Goal: Task Accomplishment & Management: Use online tool/utility

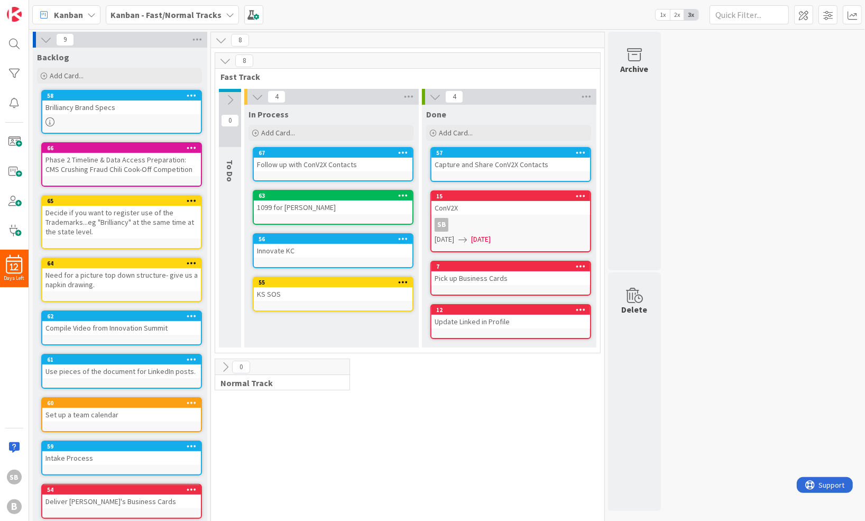
click at [692, 207] on div "9 Backlog Add Card... 58 Brilliancy Brand Specs 66 Phase 2 Timeline & Data Acce…" at bounding box center [447, 282] width 832 height 501
click at [801, 233] on div "9 Backlog Add Card... 58 Brilliancy Brand Specs 66 Phase 2 Timeline & Data Acce…" at bounding box center [447, 282] width 832 height 501
click at [19, 144] on span at bounding box center [14, 141] width 21 height 21
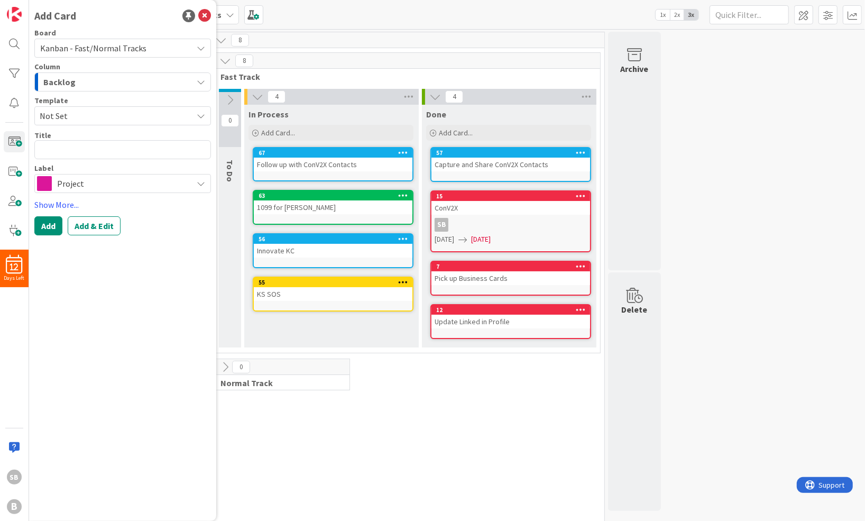
click at [103, 180] on span "Project" at bounding box center [122, 183] width 130 height 15
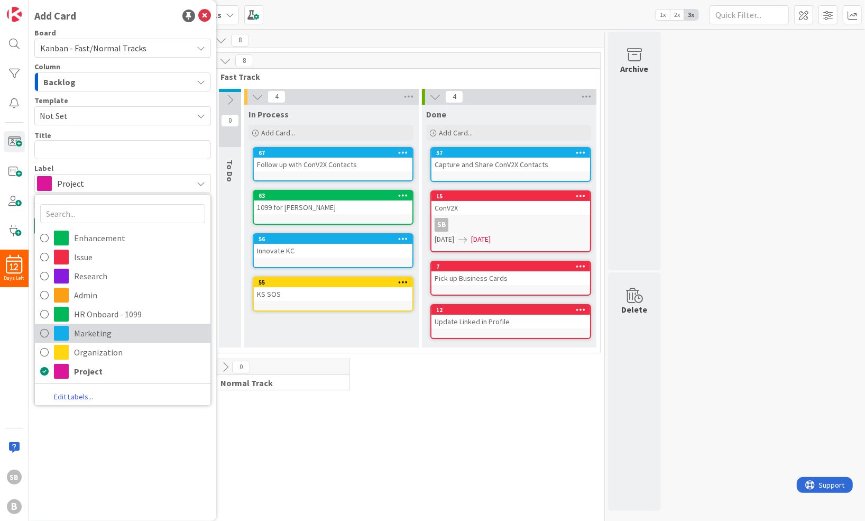
click at [149, 340] on span "Marketing" at bounding box center [139, 333] width 131 height 16
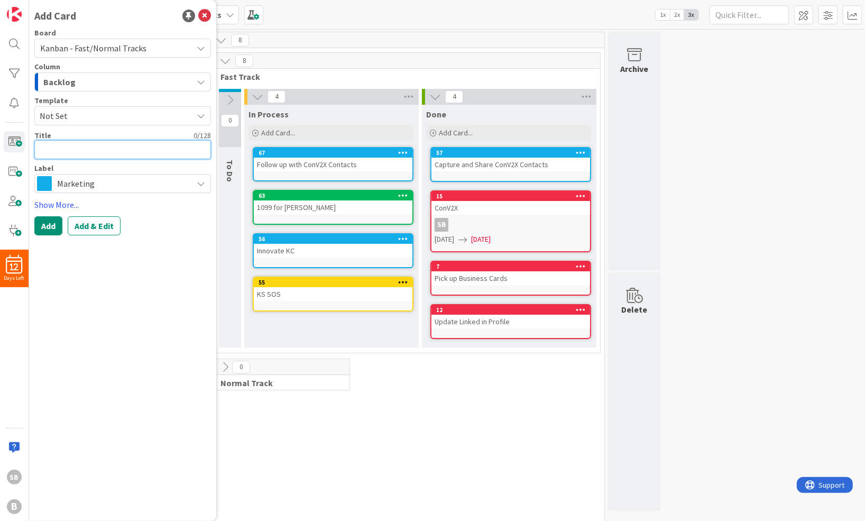
click at [74, 149] on textarea at bounding box center [122, 149] width 177 height 19
type textarea "x"
type textarea "M"
type textarea "x"
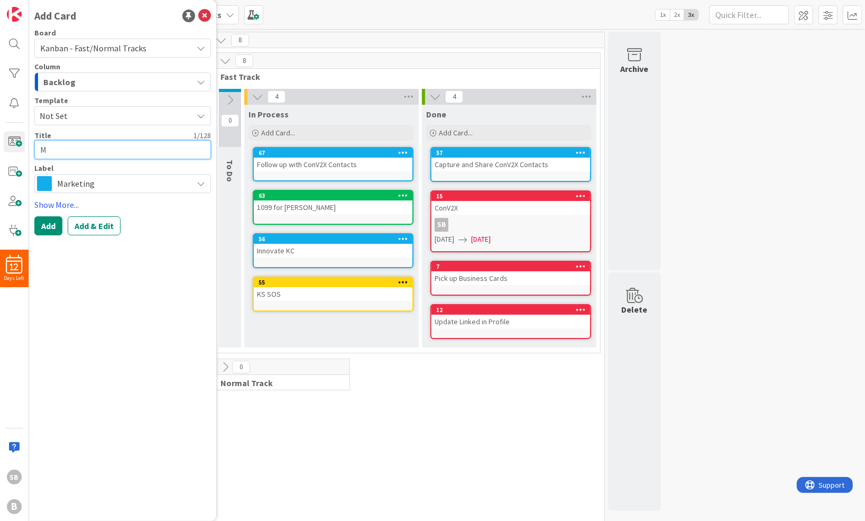
type textarea "Ma"
type textarea "x"
type textarea "Mak"
type textarea "x"
type textarea "Make"
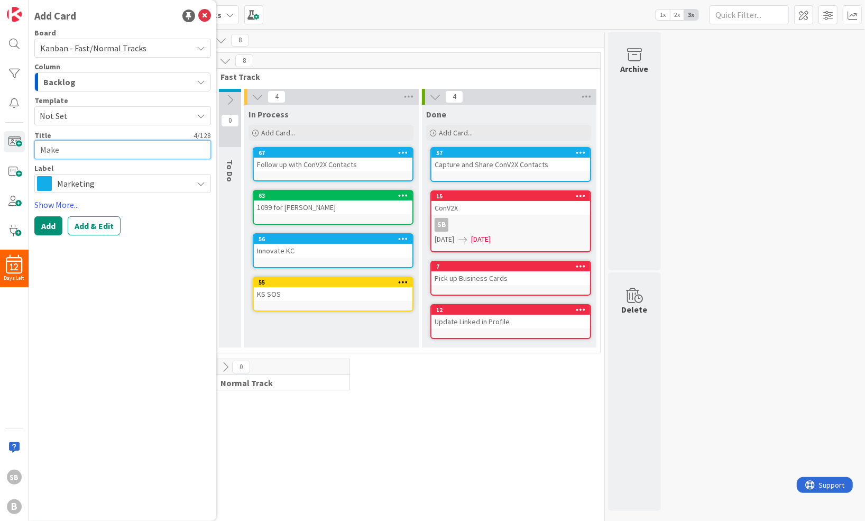
type textarea "x"
type textarea "Make"
type textarea "x"
type textarea "Make L"
type textarea "x"
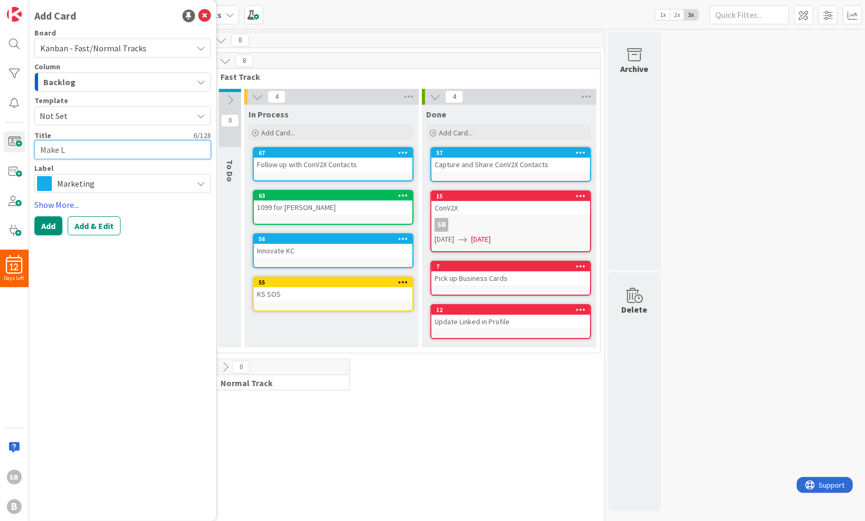
type textarea "Make Lu"
type textarea "x"
type textarea "Make Lum"
type textarea "x"
type textarea "Make Lumi"
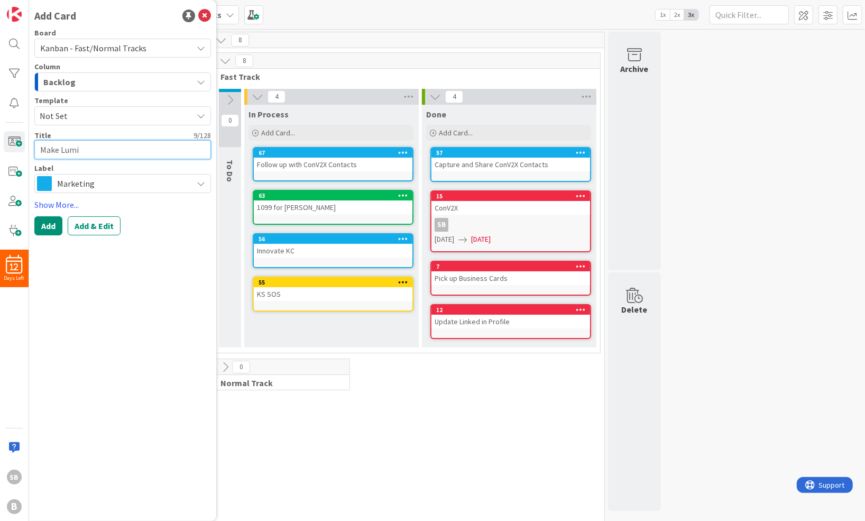
type textarea "x"
type textarea "Make Lumin"
type textarea "x"
type textarea "Make Lumino"
type textarea "x"
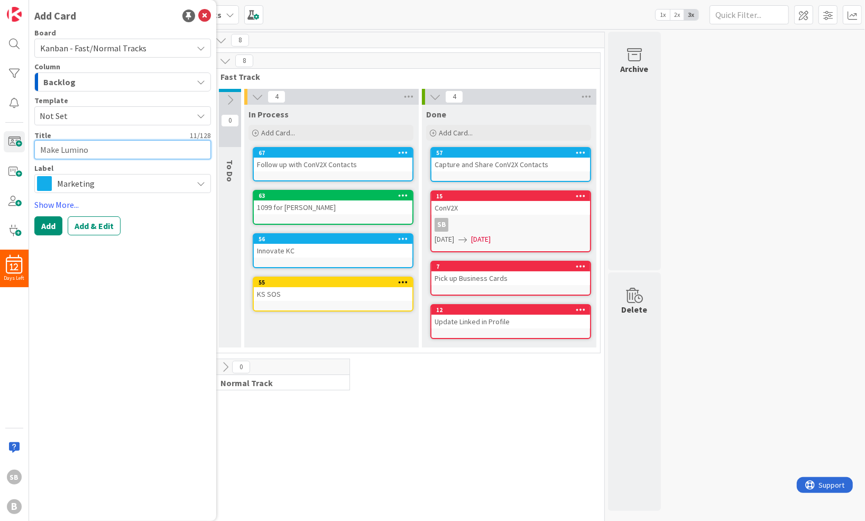
type textarea "Make Luminou"
type textarea "x"
type textarea "Make Luminous"
click at [161, 278] on div "Add Card Board Kanban - Fast/Normal Tracks Column Backlog Template Not Set Titl…" at bounding box center [122, 260] width 187 height 521
click at [51, 229] on button "Add" at bounding box center [48, 225] width 28 height 19
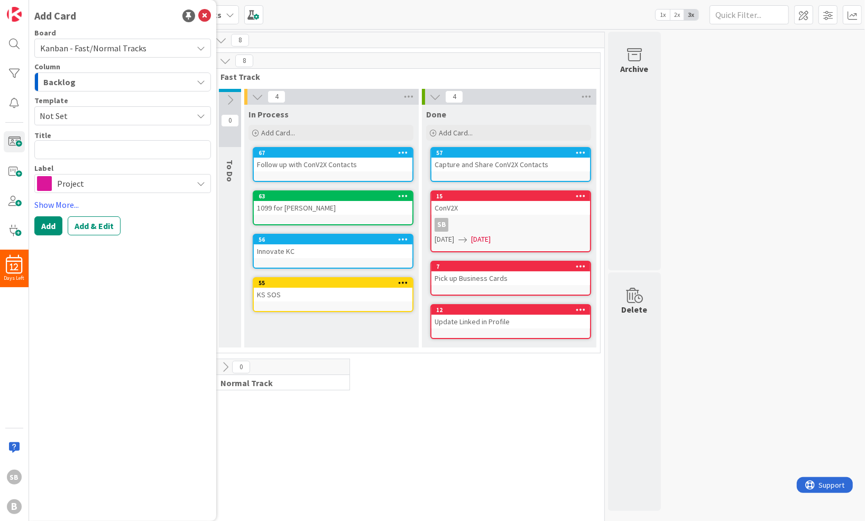
click at [194, 238] on div "Add Card Board Kanban - Fast/Normal Tracks Column Backlog Template Not Set Titl…" at bounding box center [122, 260] width 187 height 521
click at [207, 19] on icon at bounding box center [204, 16] width 13 height 13
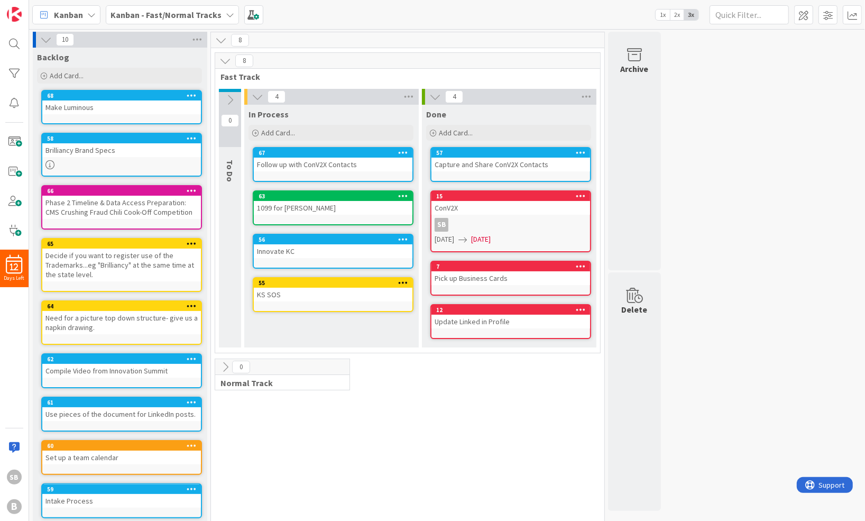
click at [99, 103] on div "Make Luminous" at bounding box center [121, 108] width 159 height 14
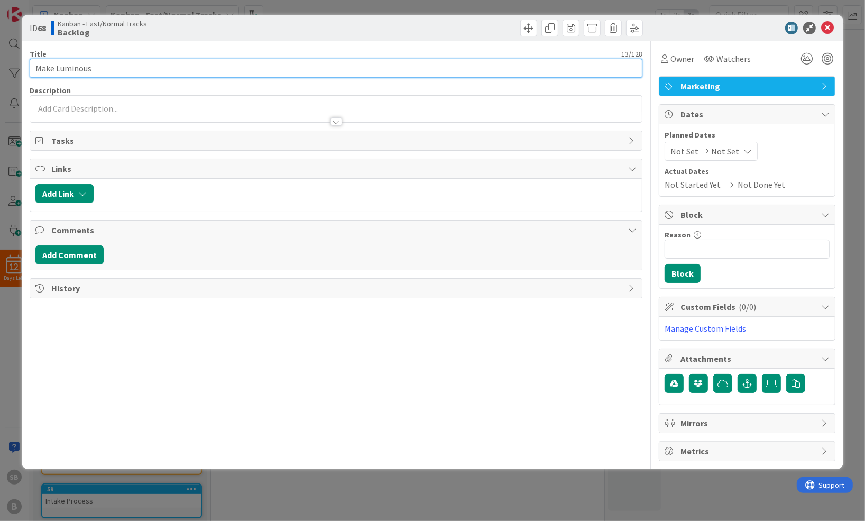
click at [108, 71] on input "Make Luminous" at bounding box center [336, 68] width 613 height 19
type input "Make Luminous Icon"
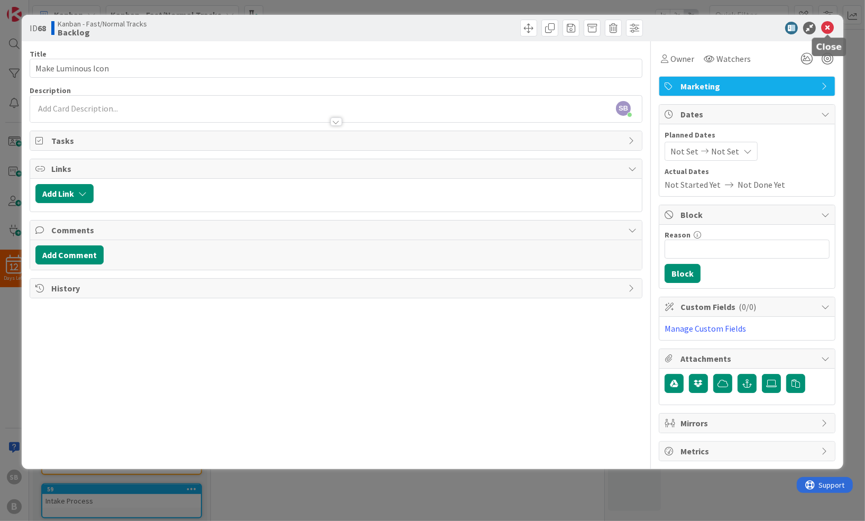
click at [830, 30] on icon at bounding box center [827, 28] width 13 height 13
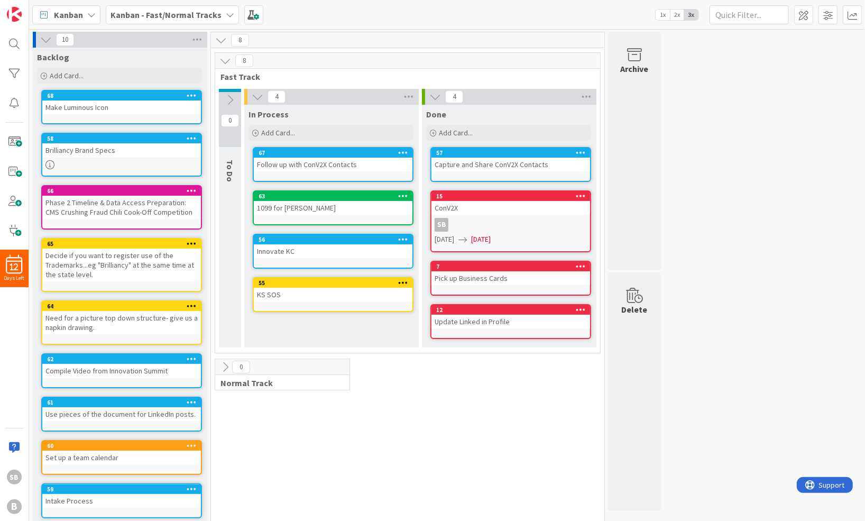
click at [355, 417] on div "8 Fast Track 0 To Do 4 In Process Add Card... 67 Follow up with ConV2X Contacts…" at bounding box center [407, 310] width 389 height 517
click at [367, 29] on div "10 Backlog Add Card... 68 Make Luminous Icon 58 Brilliancy Brand Specs 66 Phase…" at bounding box center [447, 275] width 836 height 492
click at [15, 139] on span at bounding box center [14, 141] width 21 height 21
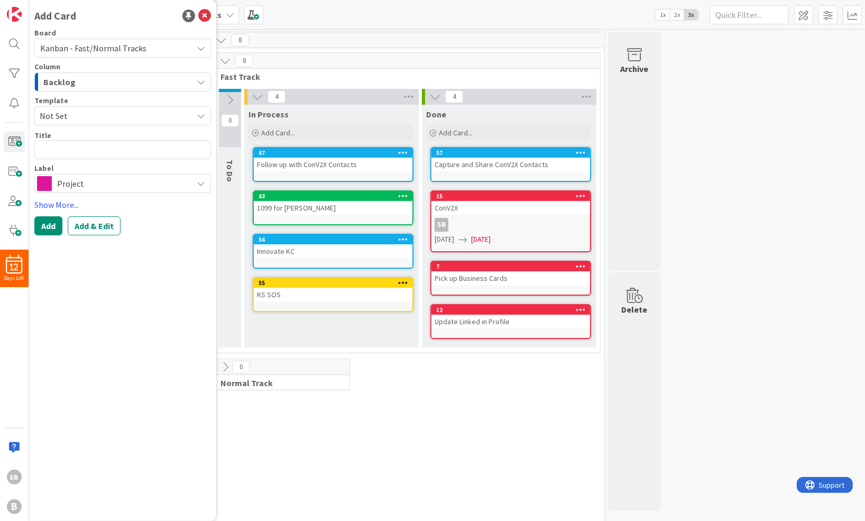
click at [90, 188] on span "Project" at bounding box center [122, 183] width 130 height 15
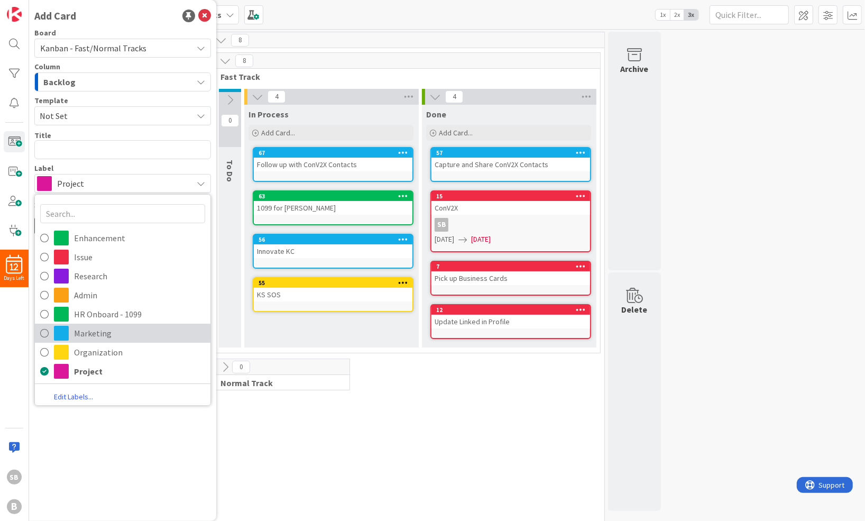
click at [135, 333] on span "Marketing" at bounding box center [139, 333] width 131 height 16
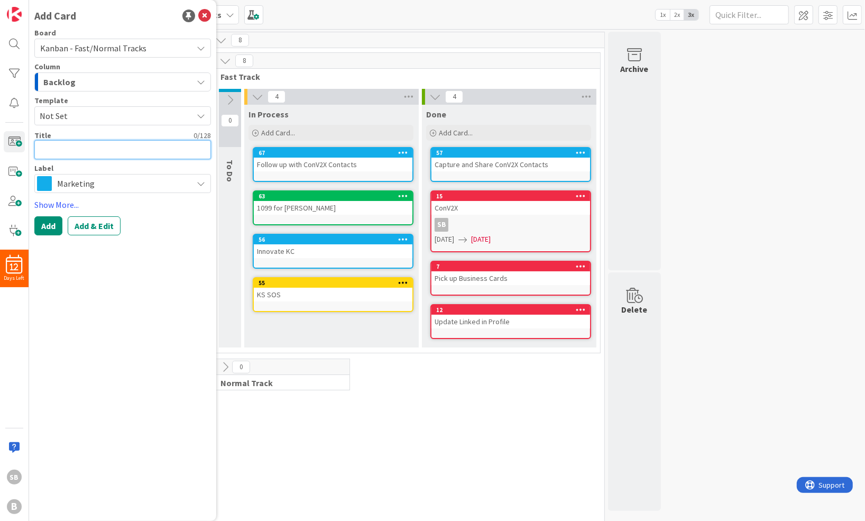
click at [83, 149] on textarea at bounding box center [122, 149] width 177 height 19
type textarea "x"
type textarea "C"
type textarea "x"
type textarea "Cr"
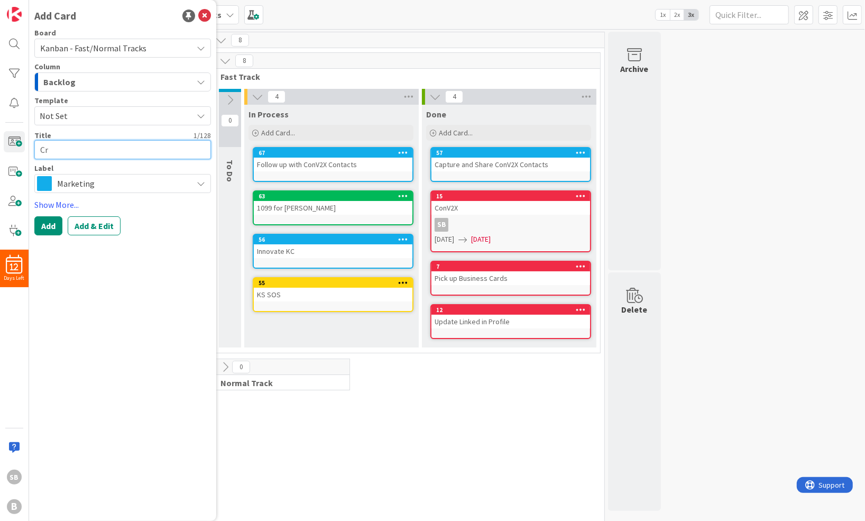
type textarea "x"
type textarea "Cre"
type textarea "x"
type textarea "Crea"
type textarea "x"
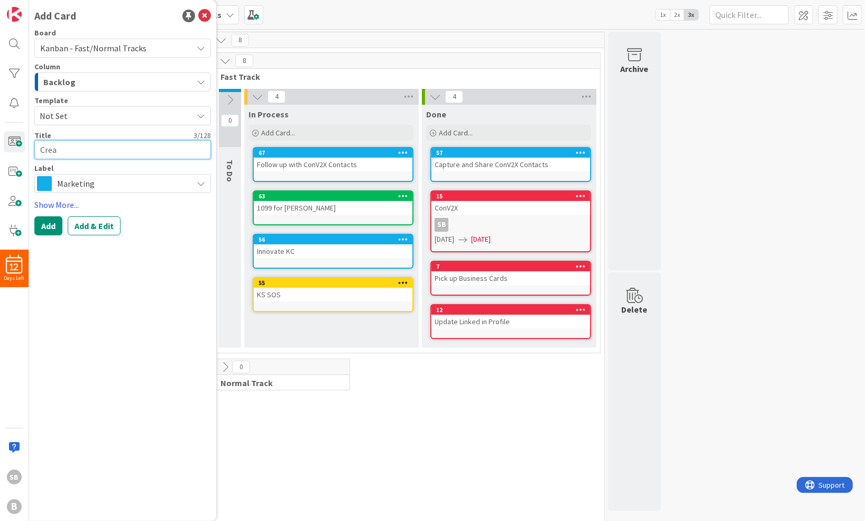
type textarea "Creat"
type textarea "x"
type textarea "Create"
type textarea "x"
type textarea "Create"
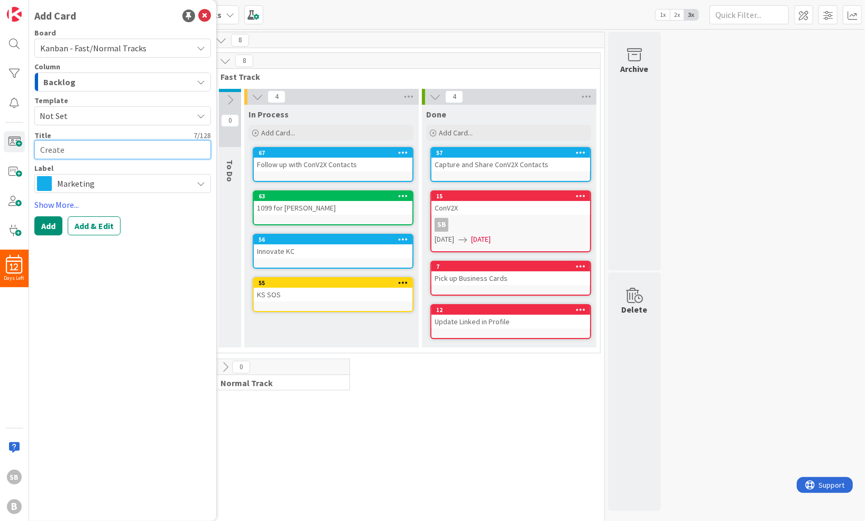
type textarea "x"
type textarea "Create F"
type textarea "x"
type textarea "Create Fa"
type textarea "x"
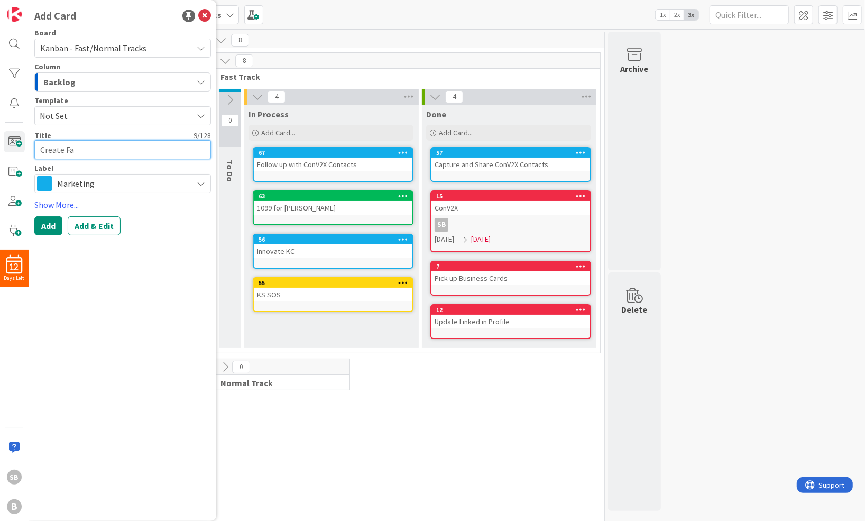
type textarea "Create Fav"
type textarea "x"
type textarea "Create Favi"
type textarea "x"
type textarea "Create Favic"
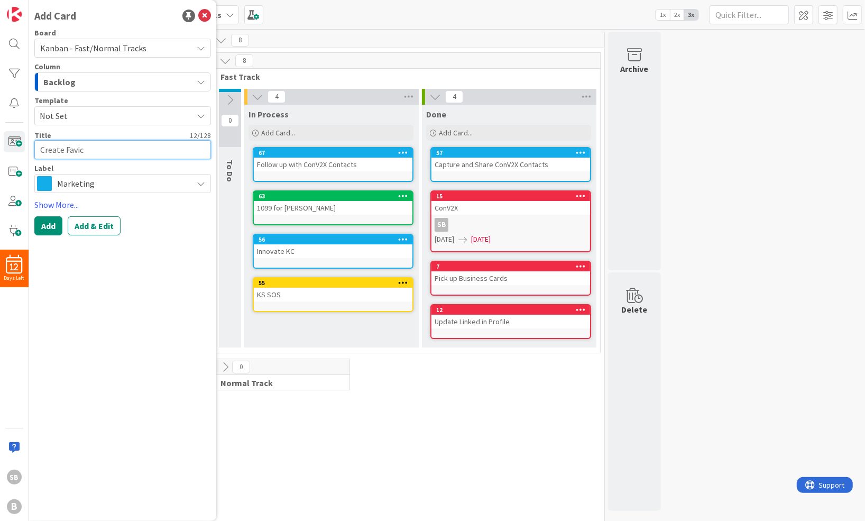
type textarea "x"
type textarea "Create Favico"
type textarea "x"
type textarea "Create Favicon"
click at [52, 227] on button "Add" at bounding box center [48, 225] width 28 height 19
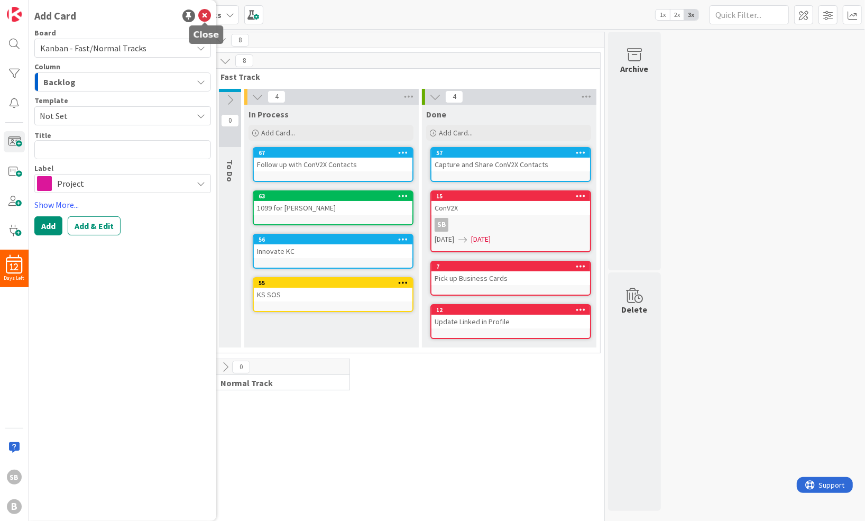
click at [206, 15] on icon at bounding box center [204, 16] width 13 height 13
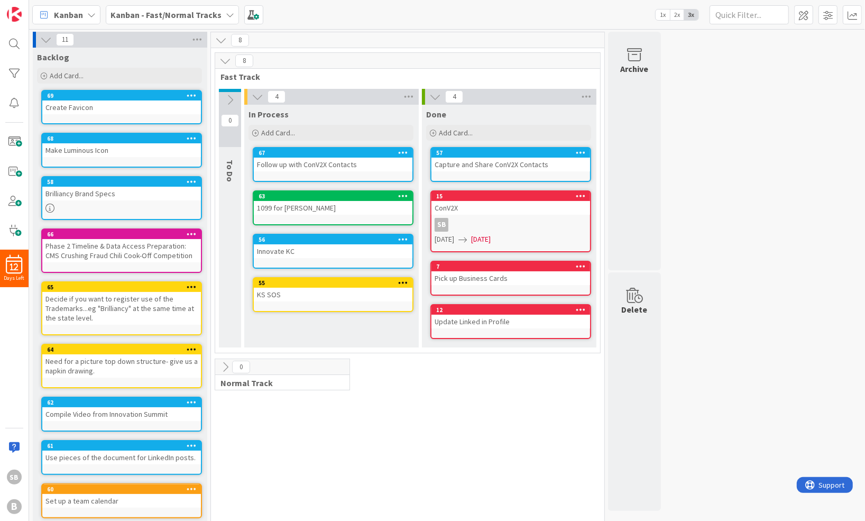
click at [759, 84] on div "11 Backlog Add Card... 69 Create Favicon 68 Make Luminous Icon 58 Brilliancy Br…" at bounding box center [447, 316] width 832 height 569
click at [760, 189] on div "11 Backlog Add Card... 69 Create Favicon 68 Make Luminous Icon 58 Brilliancy Br…" at bounding box center [447, 316] width 832 height 569
click at [789, 208] on div "11 Backlog Add Card... 69 Create Favicon 68 Make Luminous Icon 58 Brilliancy Br…" at bounding box center [447, 316] width 832 height 569
click at [786, 258] on div "11 Backlog Add Card... 69 Create Favicon 68 Make Luminous Icon 58 Brilliancy Br…" at bounding box center [447, 316] width 832 height 569
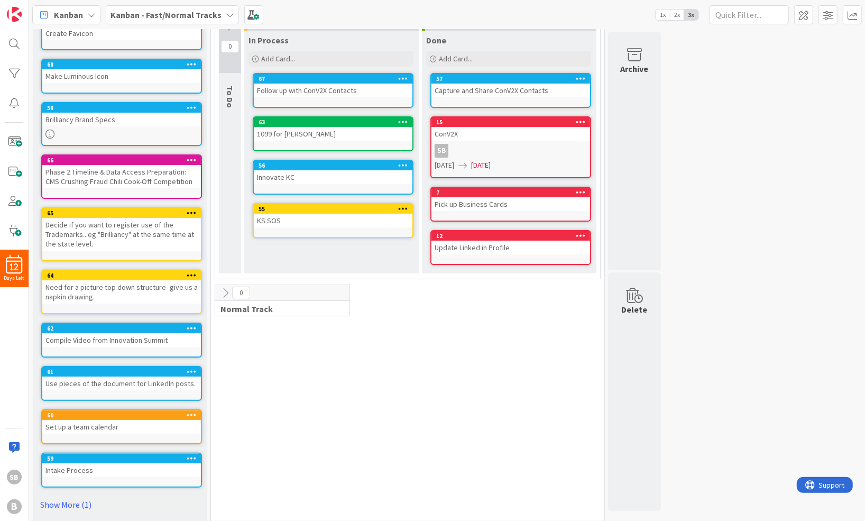
scroll to position [78, 0]
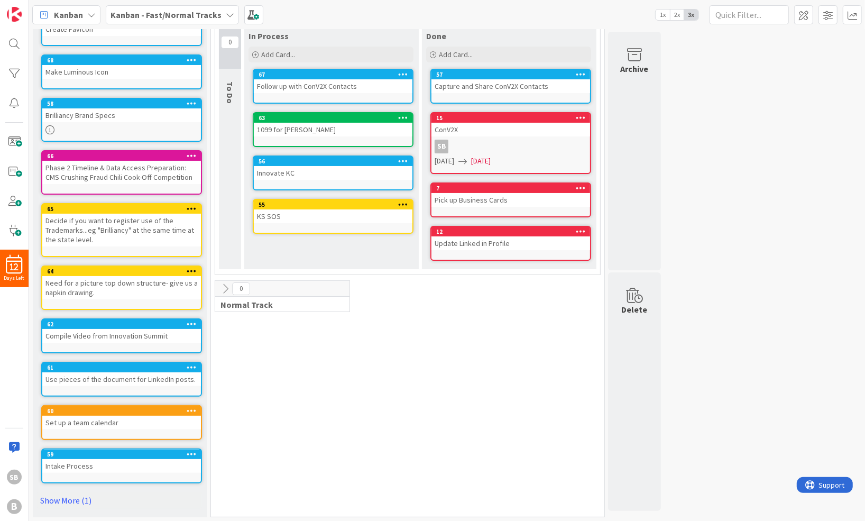
click at [137, 376] on div "Use pieces of the document for LinkedIn posts." at bounding box center [121, 379] width 159 height 14
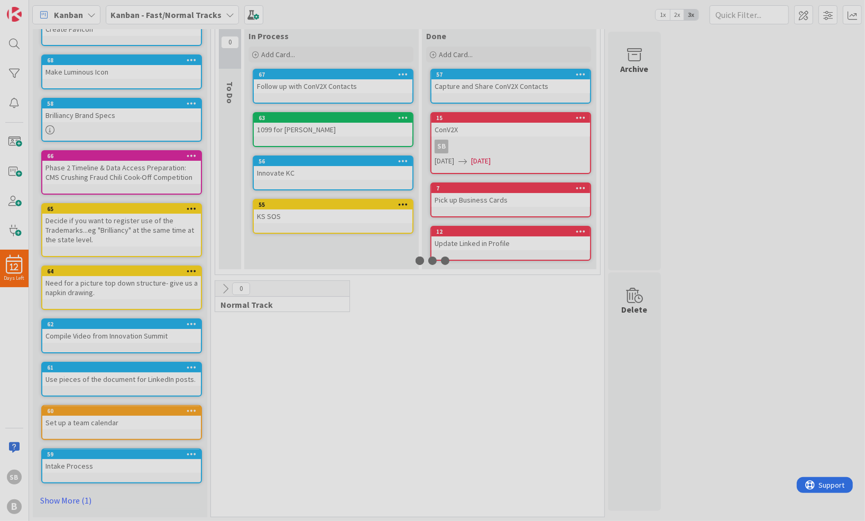
click at [137, 376] on div at bounding box center [432, 260] width 865 height 521
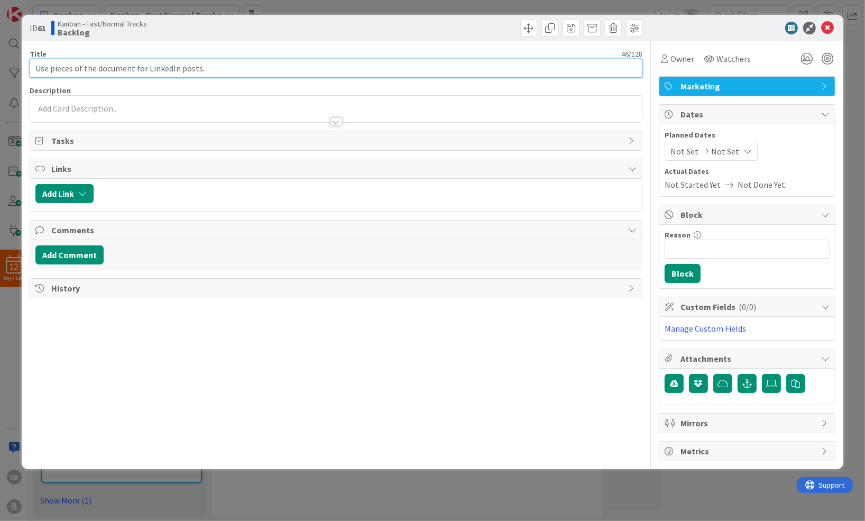
click at [36, 67] on input "Use pieces of the document for LinkedIn posts." at bounding box center [336, 68] width 613 height 19
click at [184, 70] on input "Marketing Materials - Use pieces of the document for LinkedIn posts." at bounding box center [336, 68] width 613 height 19
type input "Marketing Materials - Use pieces of the Blogs for LinkedIn posts."
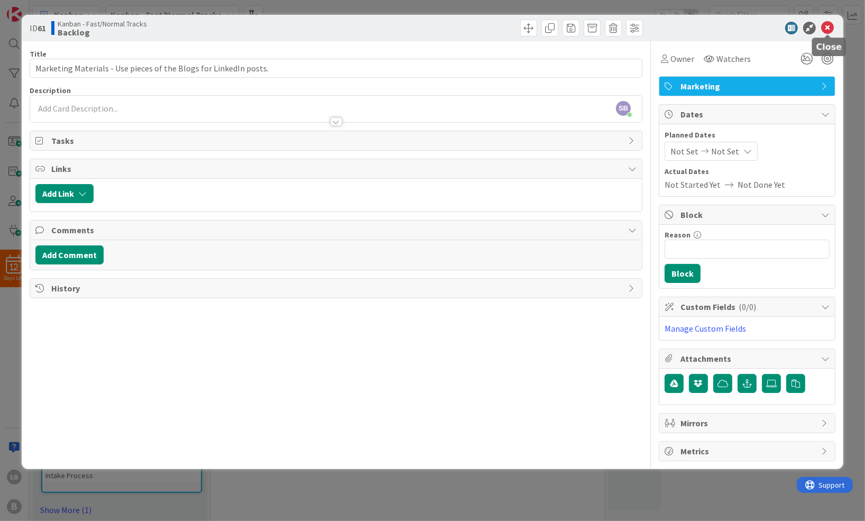
click at [831, 25] on icon at bounding box center [827, 28] width 13 height 13
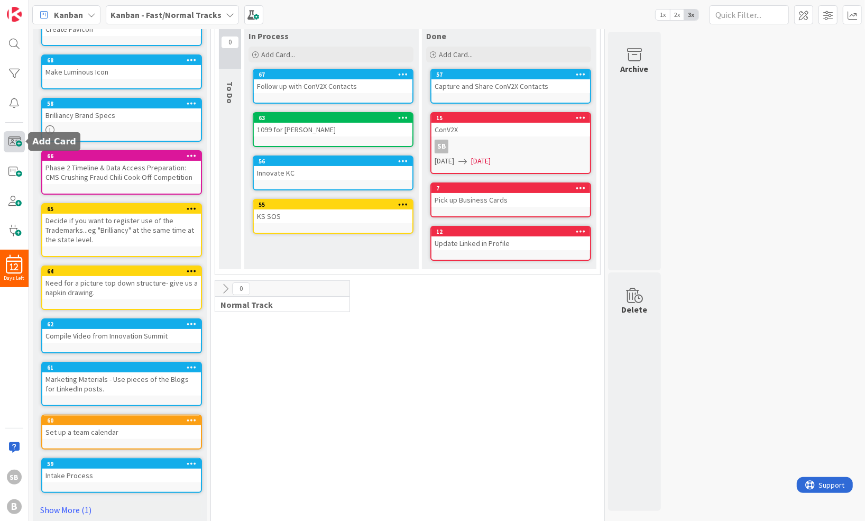
click at [19, 140] on span at bounding box center [14, 141] width 21 height 21
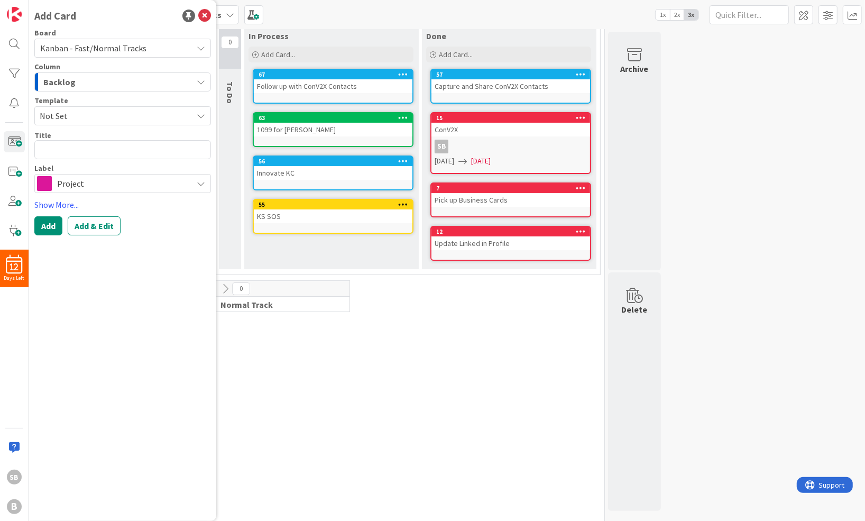
type textarea "x"
type textarea "O"
type textarea "x"
type textarea "On"
type textarea "x"
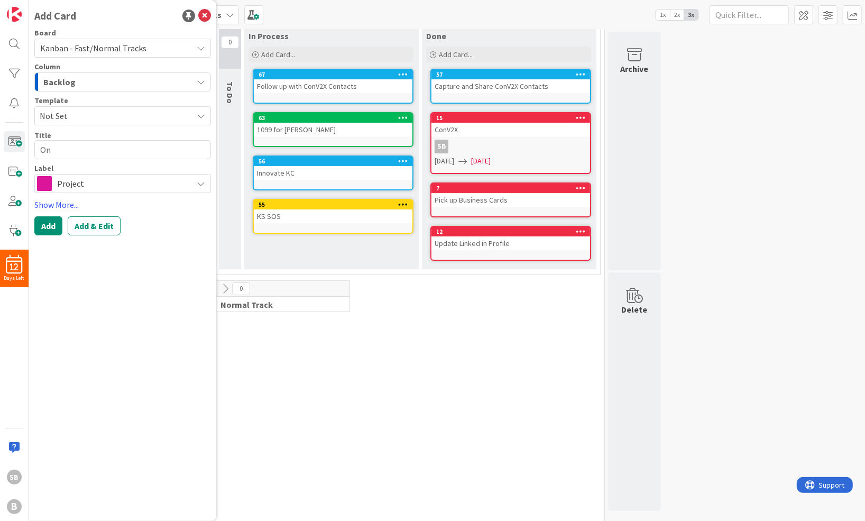
type textarea "One"
type textarea "x"
type textarea "One"
type textarea "x"
type textarea "One P"
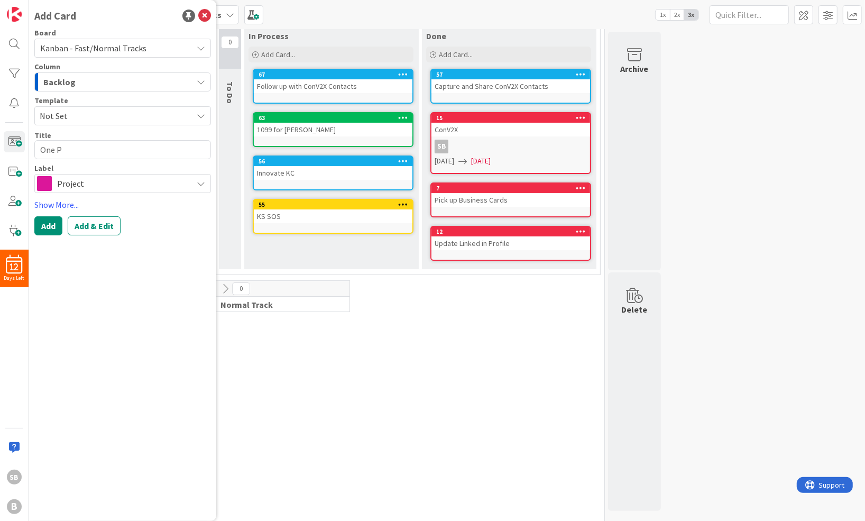
type textarea "x"
type textarea "One Pa"
type textarea "x"
type textarea "One Pag"
type textarea "x"
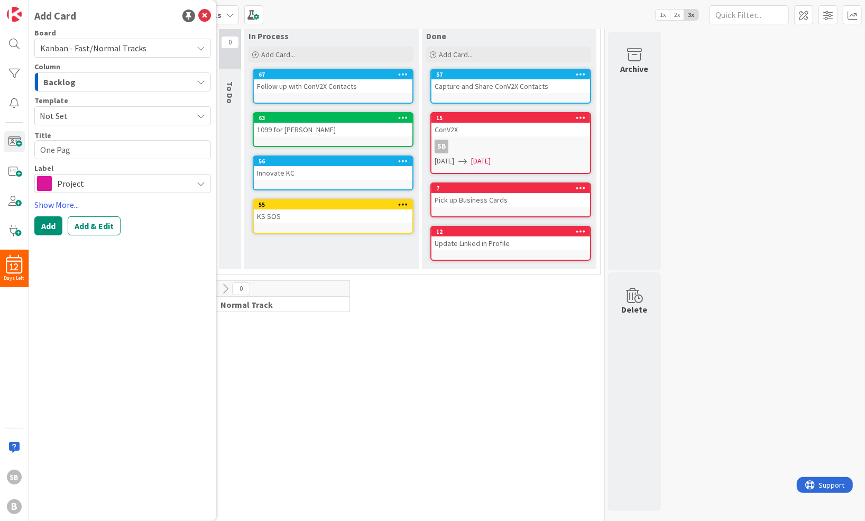
type textarea "One Page"
type textarea "x"
type textarea "One Page"
type textarea "x"
type textarea "One Page B"
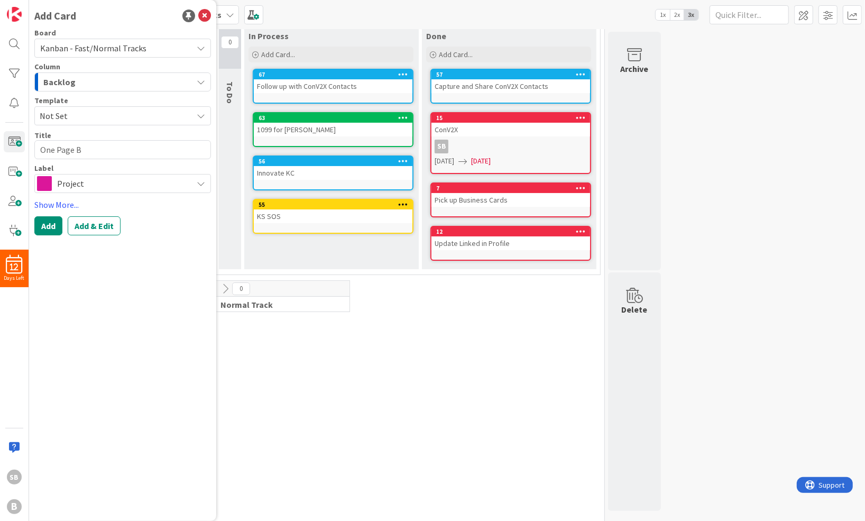
type textarea "x"
type textarea "One Page Br"
type textarea "x"
type textarea "One Page Bro"
type textarea "x"
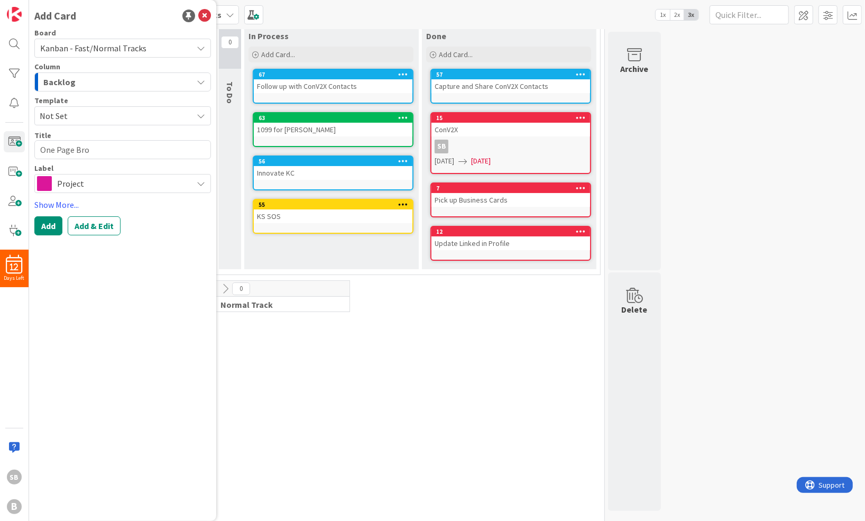
type textarea "One Page Brod"
type textarea "x"
type textarea "One Page Brodu"
type textarea "x"
type textarea "One Page Brod"
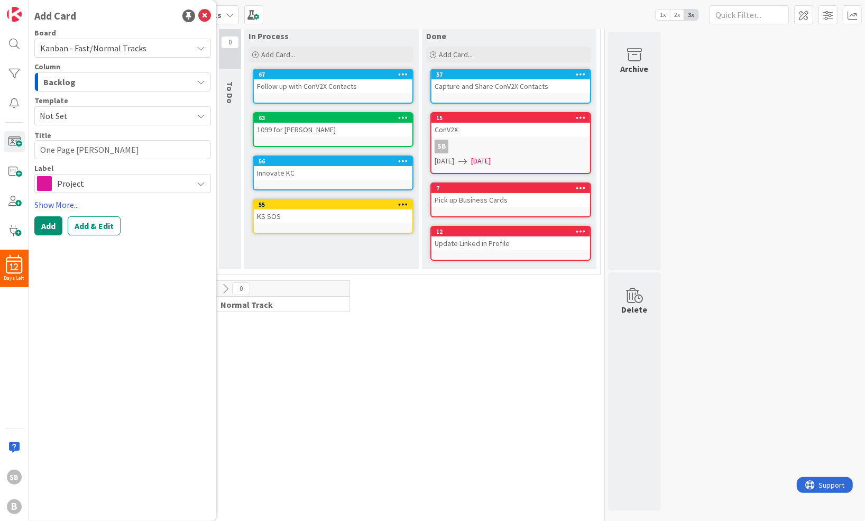
type textarea "x"
type textarea "One Page Bro"
type textarea "x"
type textarea "One Page Broc"
type textarea "x"
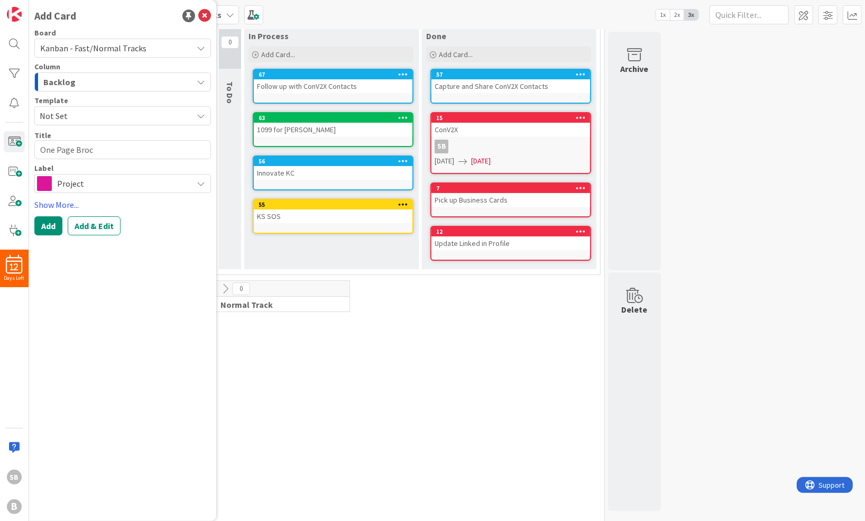
type textarea "One Page Broch"
type textarea "x"
type textarea "One Page Brochu"
type textarea "x"
type textarea "One Page Brochur"
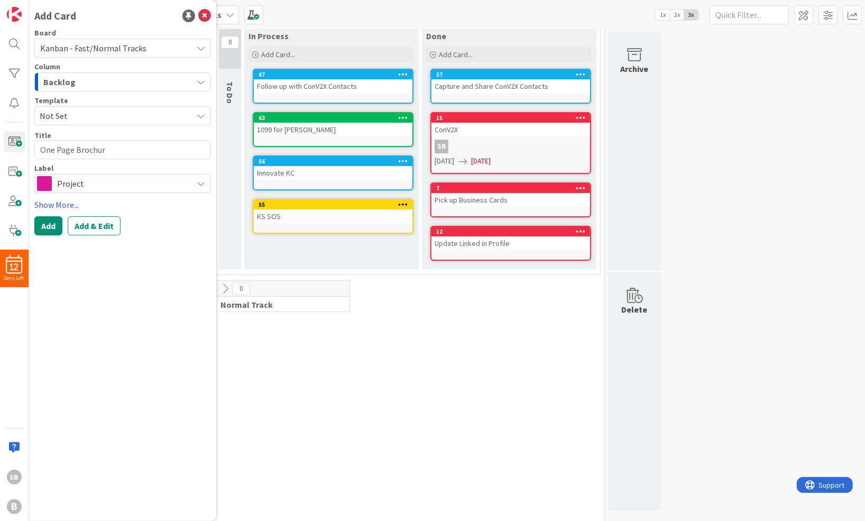
type textarea "x"
type textarea "One Page Brochure"
type textarea "x"
type textarea "One Page Brochure"
type textarea "x"
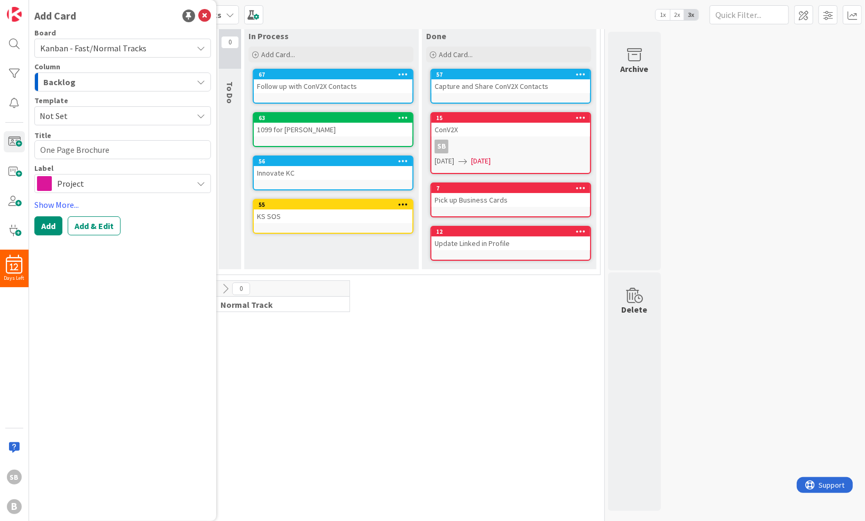
type textarea "One Page Brochure -"
type textarea "x"
type textarea "One Page Brochure -"
type textarea "x"
type textarea "One Page Brochure - F"
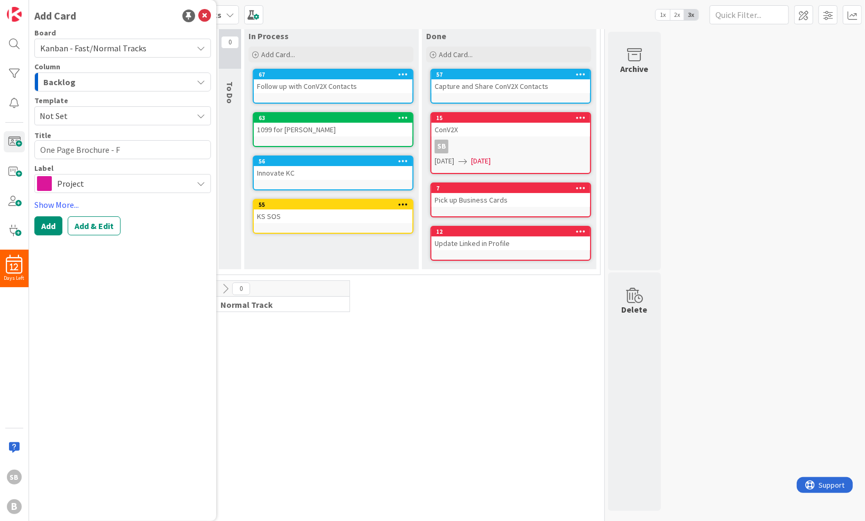
type textarea "x"
type textarea "One Page Brochure - Fe"
type textarea "x"
type textarea "One Page Brochure - Fed"
type textarea "x"
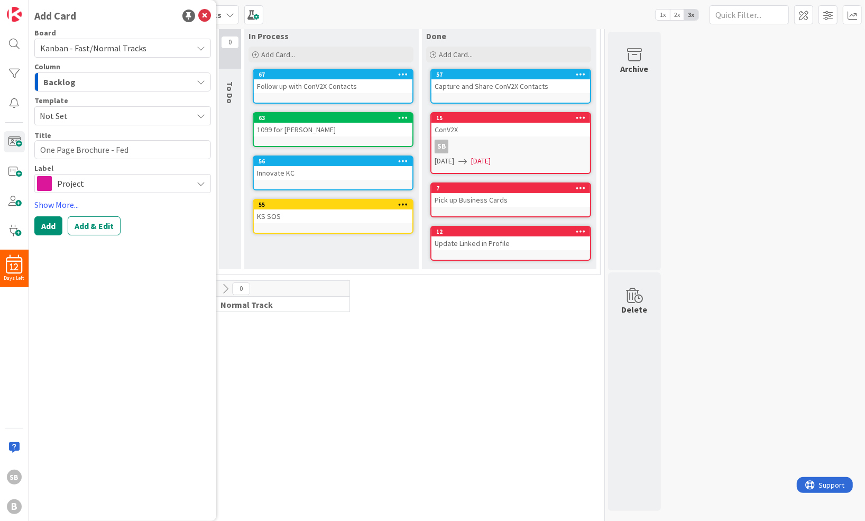
type textarea "One Page Brochure - Fede"
type textarea "x"
type textarea "One Page Brochure - Feder"
type textarea "x"
type textarea "One Page Brochure - Federa"
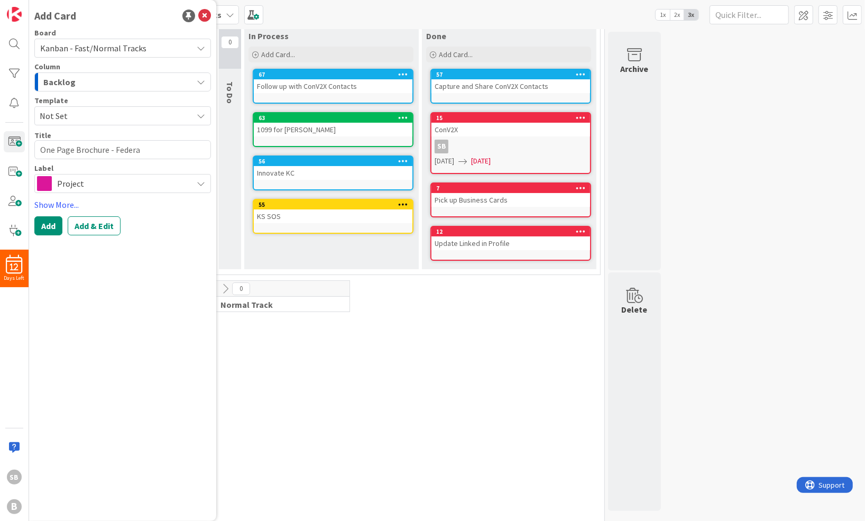
type textarea "x"
type textarea "One Page Brochure - Federa;"
type textarea "x"
type textarea "One Page Brochure - Federa;l"
type textarea "x"
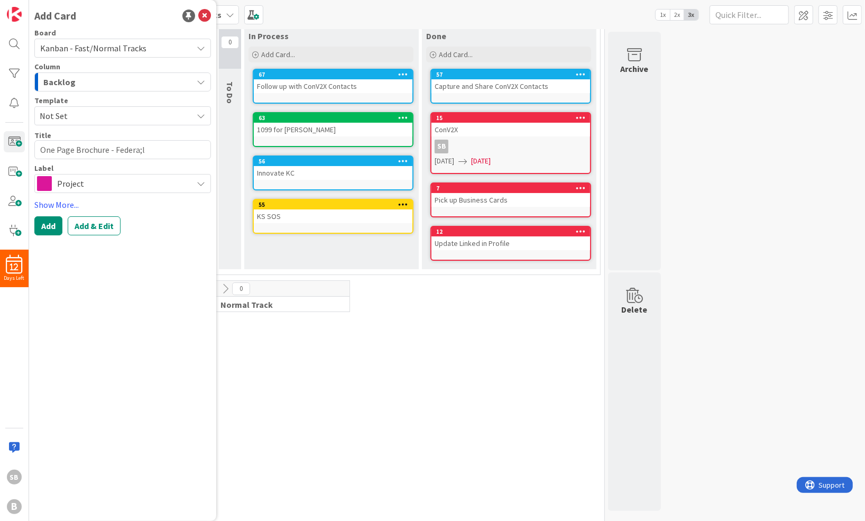
type textarea "One Page Brochure - Federa;l"
type textarea "x"
type textarea "One Page Brochure - Federa;l"
type textarea "x"
type textarea "One Page Brochure - Federa;"
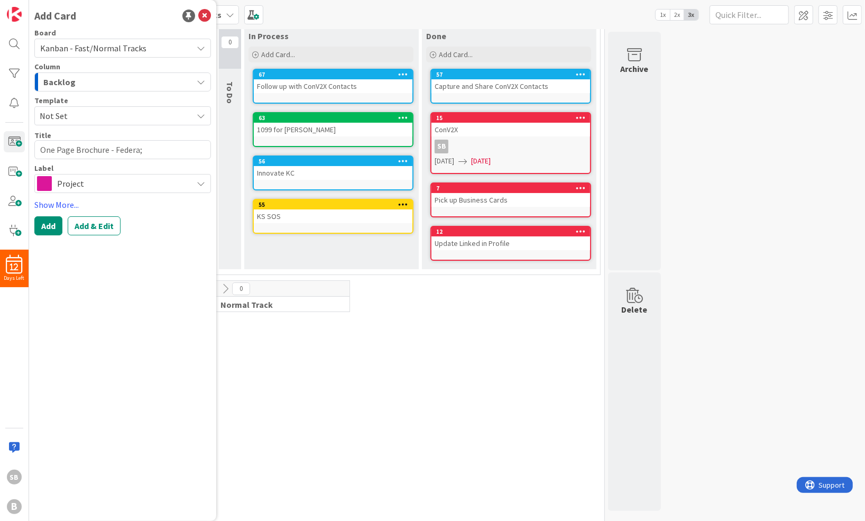
type textarea "x"
type textarea "One Page Brochure - Federa"
type textarea "x"
type textarea "One Page Brochure - Federal"
type textarea "x"
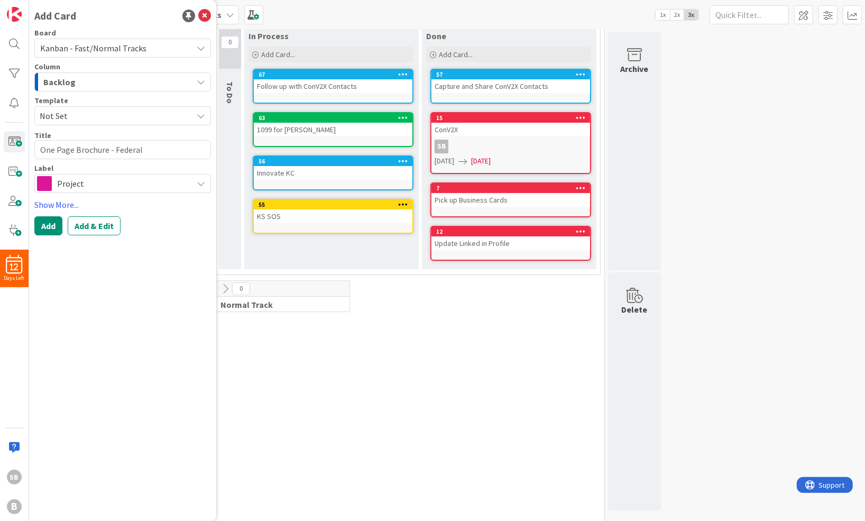
type textarea "One Page Brochure - Federal"
type textarea "x"
type textarea "One Page Brochure - Federal M"
type textarea "x"
type textarea "One Page Brochure - Federal Ma"
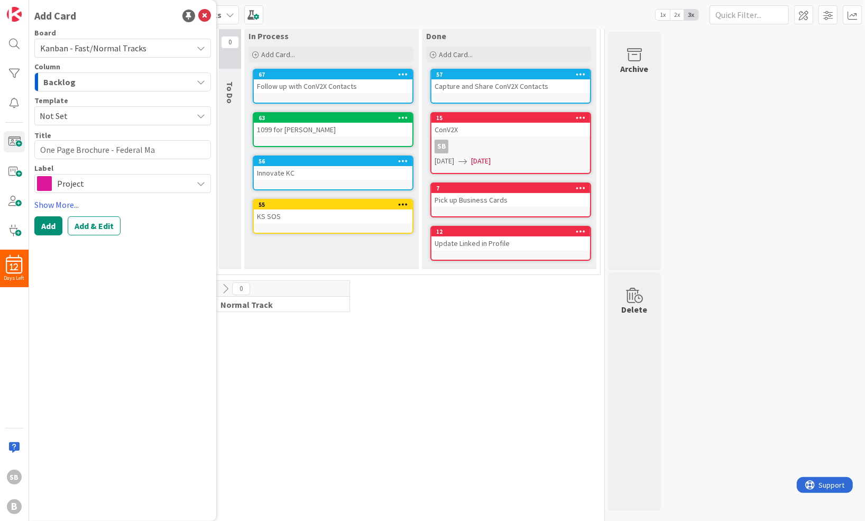
type textarea "x"
type textarea "One Page Brochure - Federal Mar"
type textarea "x"
type textarea "One Page Brochure - Federal Mark"
type textarea "x"
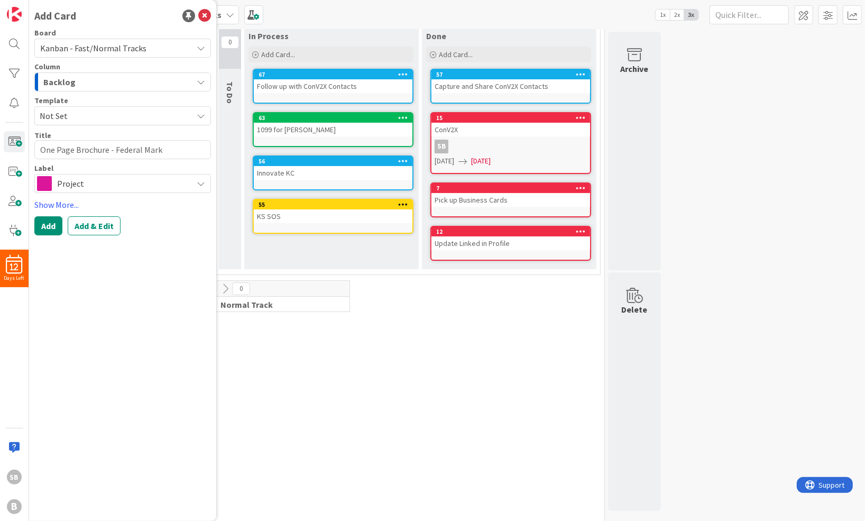
type textarea "One Page Brochure - Federal Marke"
type textarea "x"
type textarea "One Page Brochure - Federal Market"
type textarea "x"
type textarea "One Page Brochure - Federal Marketi"
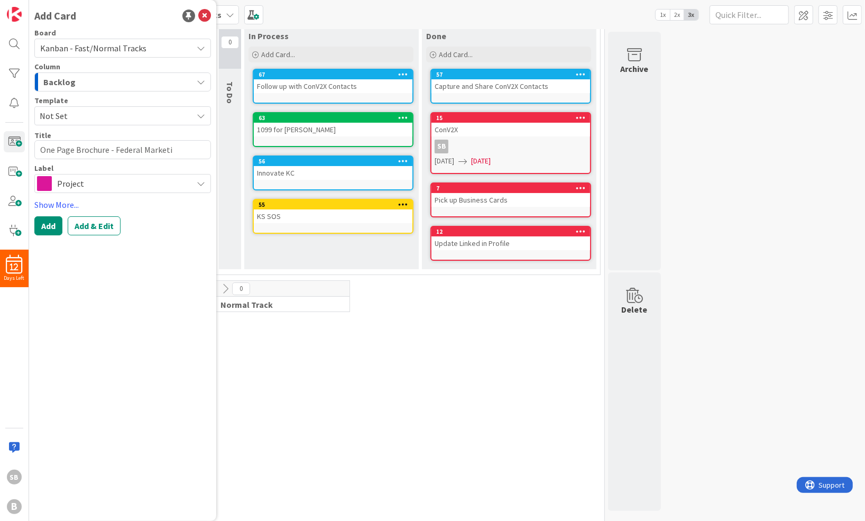
type textarea "x"
type textarea "One Page Brochure - Federal Marketin"
type textarea "x"
type textarea "One Page Brochure - Federal Marketing"
click at [61, 182] on span "Project" at bounding box center [122, 183] width 130 height 15
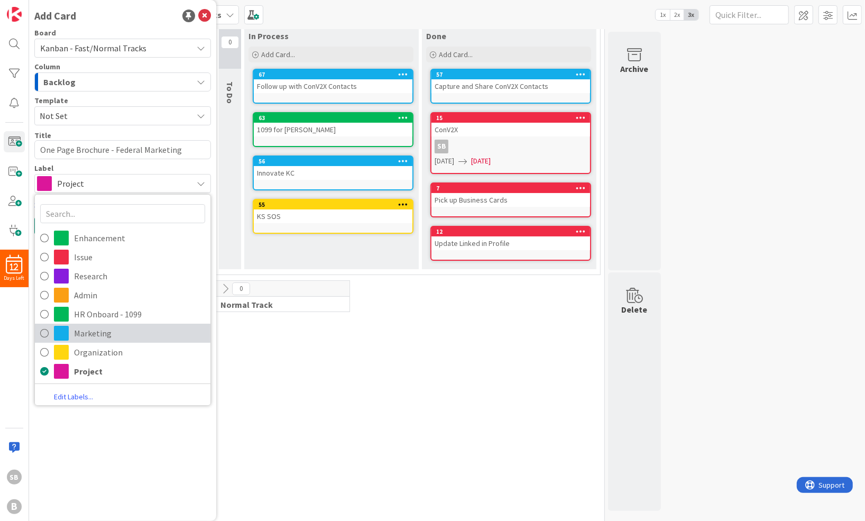
click at [92, 339] on span "Marketing" at bounding box center [139, 333] width 131 height 16
type textarea "x"
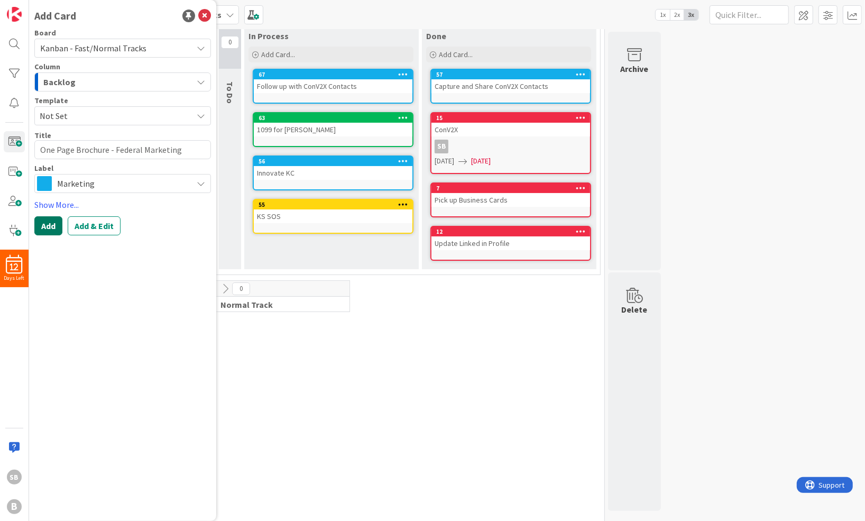
click at [44, 227] on button "Add" at bounding box center [48, 225] width 28 height 19
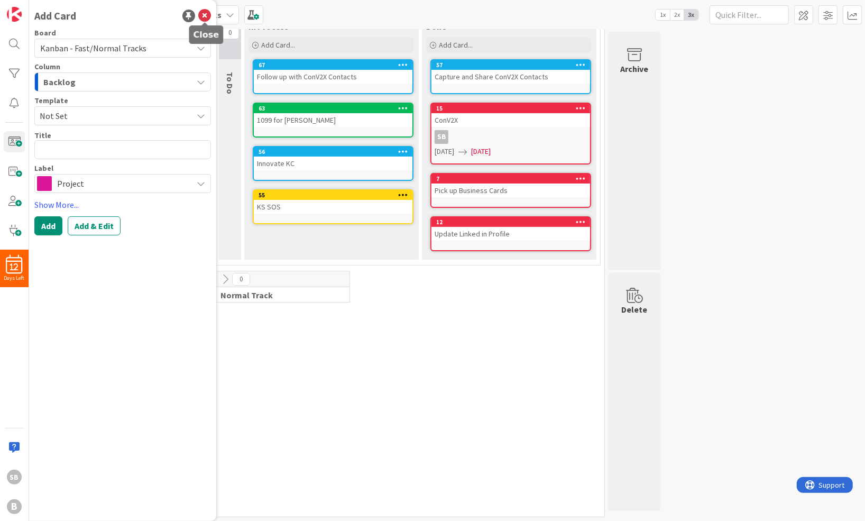
click at [206, 19] on icon at bounding box center [204, 16] width 13 height 13
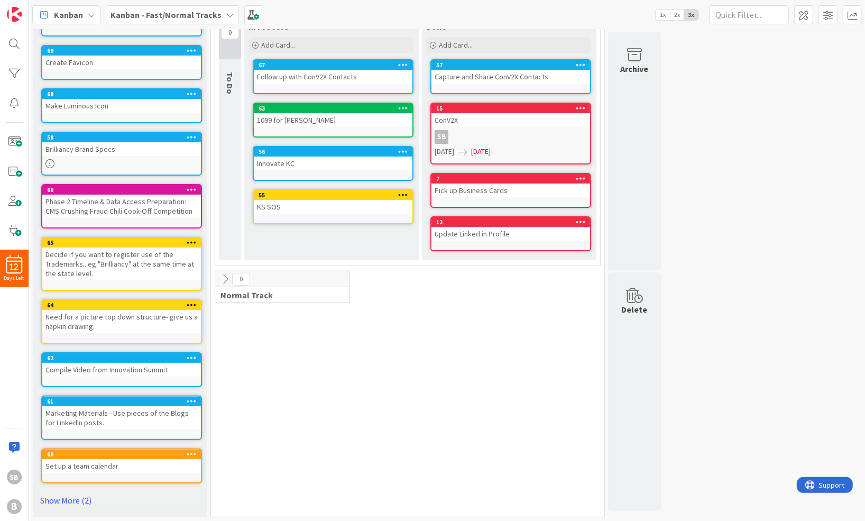
scroll to position [0, 0]
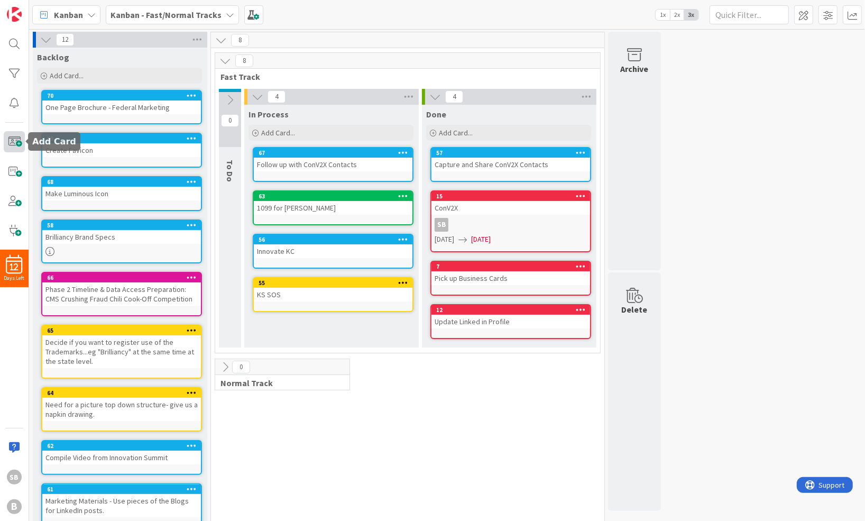
click at [20, 138] on span at bounding box center [14, 141] width 21 height 21
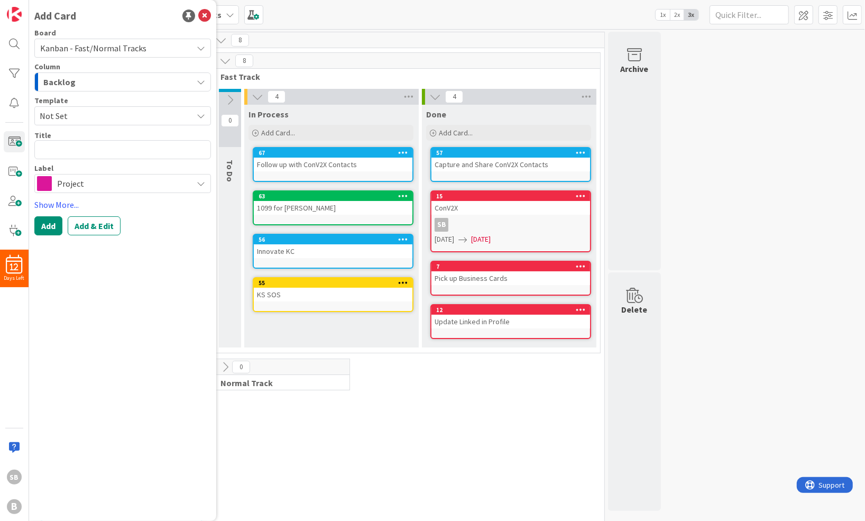
type textarea "x"
type textarea "T"
type textarea "x"
type textarea "Tec"
type textarea "x"
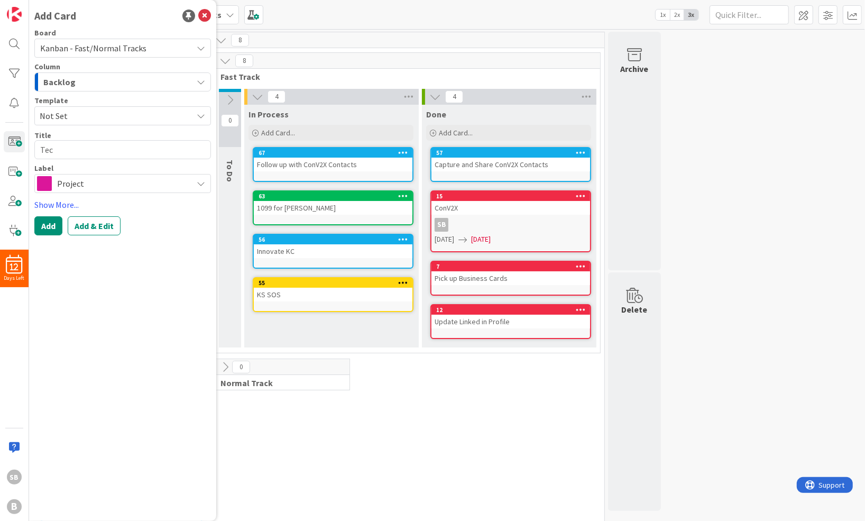
type textarea "Tech"
type textarea "x"
type textarea "Techn"
type textarea "x"
type textarea "Technic"
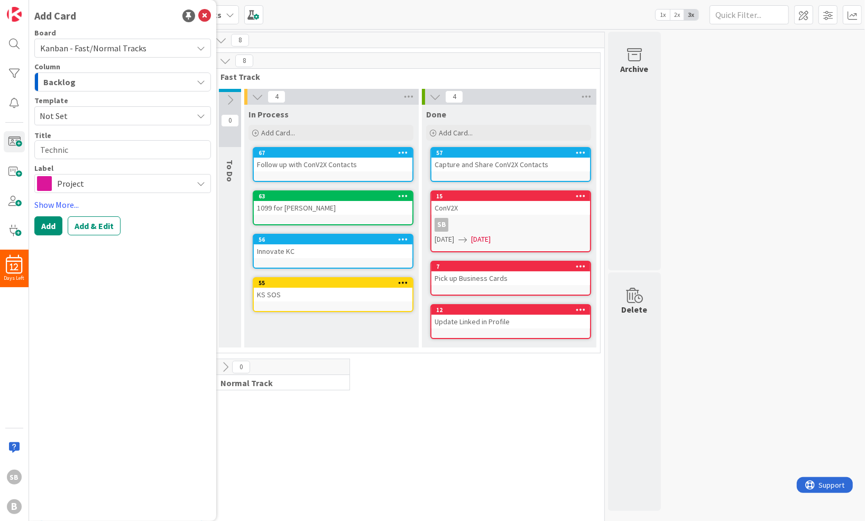
type textarea "x"
type textarea "Technica"
type textarea "x"
type textarea "Technical"
type textarea "x"
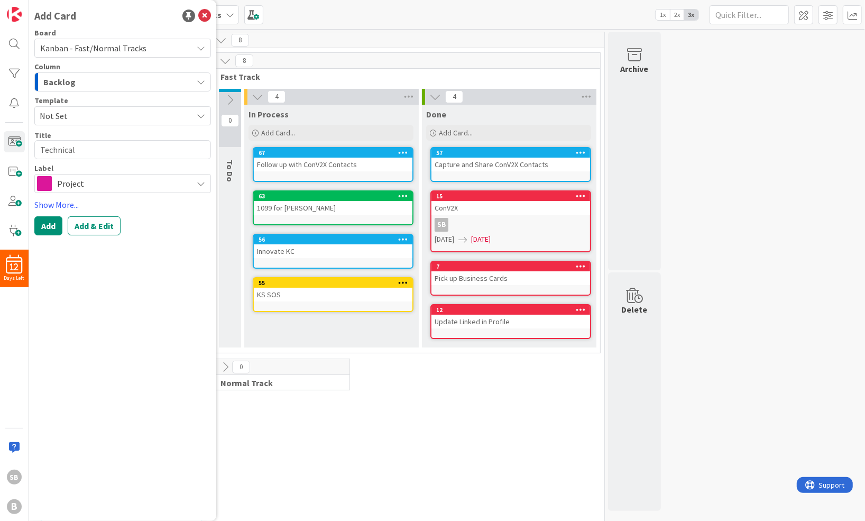
type textarea "Technical"
type textarea "x"
type textarea "Technical WH"
type textarea "x"
type textarea "Technical WHi"
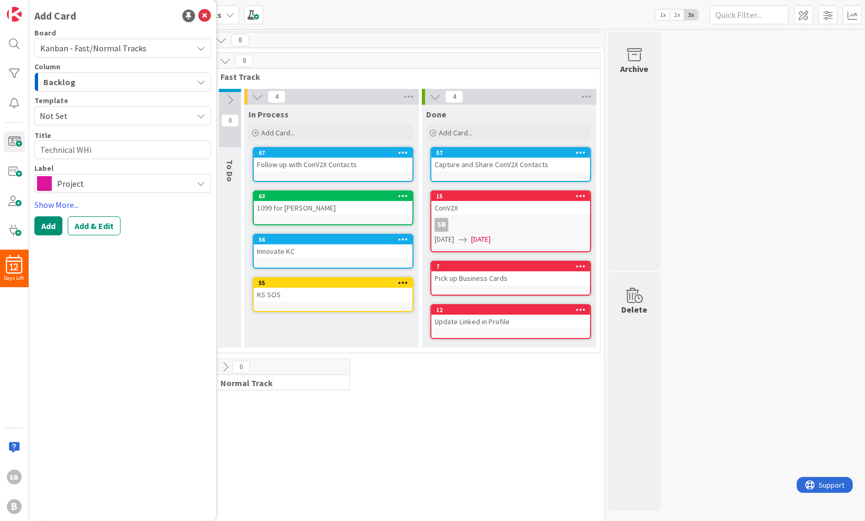
type textarea "x"
type textarea "Technical WHit"
type textarea "x"
type textarea "Technical WHite"
type textarea "x"
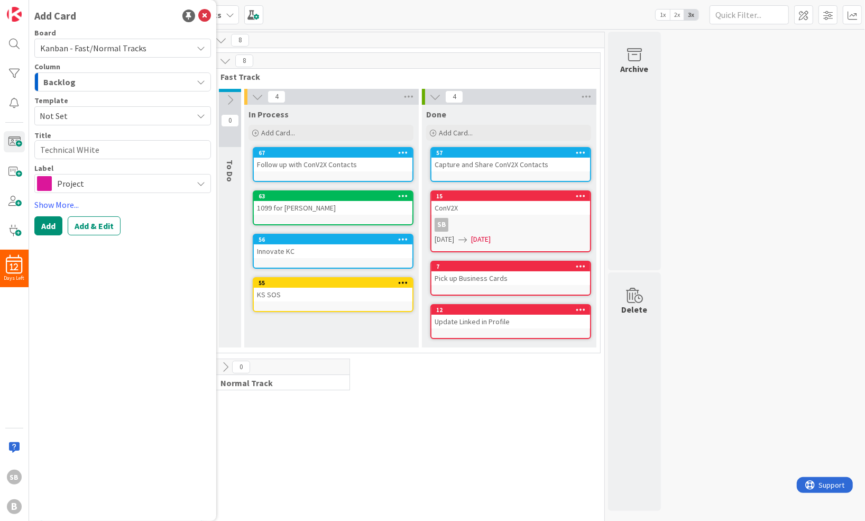
type textarea "Technical WHit"
type textarea "x"
type textarea "Technical WHi"
type textarea "x"
type textarea "Technical WH"
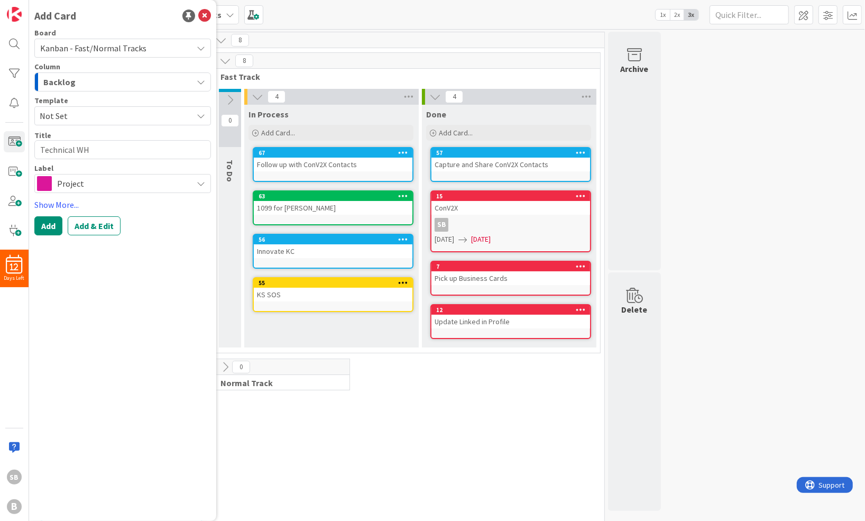
type textarea "x"
type textarea "Technical W"
type textarea "x"
type textarea "Technical Wh"
type textarea "x"
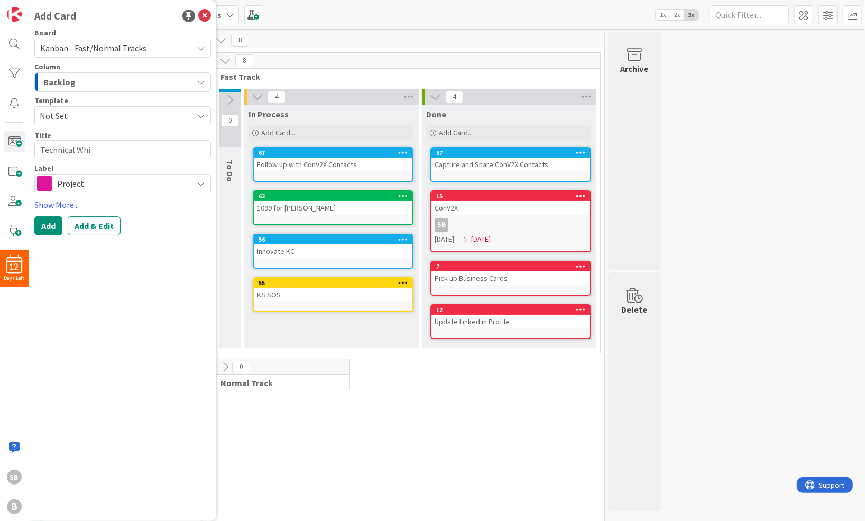
type textarea "Technical Whit"
type textarea "x"
type textarea "Technical White"
type textarea "x"
type textarea "Technical White"
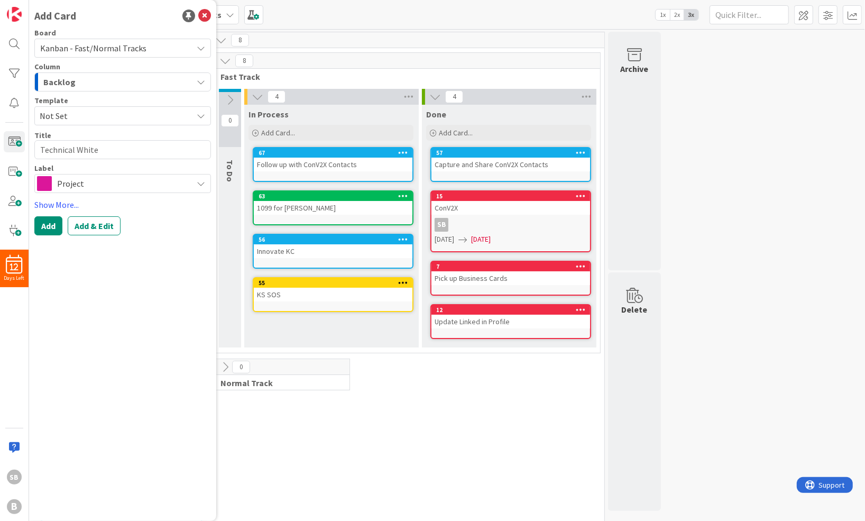
type textarea "x"
type textarea "Technical White P"
type textarea "x"
type textarea "Technical White Pa"
type textarea "x"
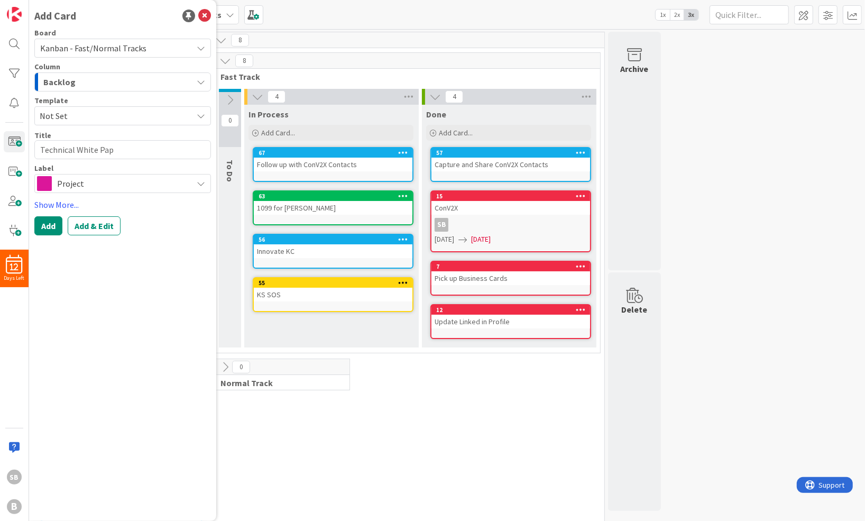
type textarea "Technical White Pape"
click at [114, 155] on textarea "Technical White Paper - Tech, Luminous, AI, Chain" at bounding box center [122, 155] width 177 height 31
click at [101, 162] on textarea "Technical White Paper - Tech, Luminous, AI, Chain" at bounding box center [122, 155] width 177 height 31
click at [126, 148] on textarea "Technical White Paper - Tech, Luminous, AI, Chain" at bounding box center [122, 155] width 177 height 31
drag, startPoint x: 124, startPoint y: 150, endPoint x: 176, endPoint y: 138, distance: 53.1
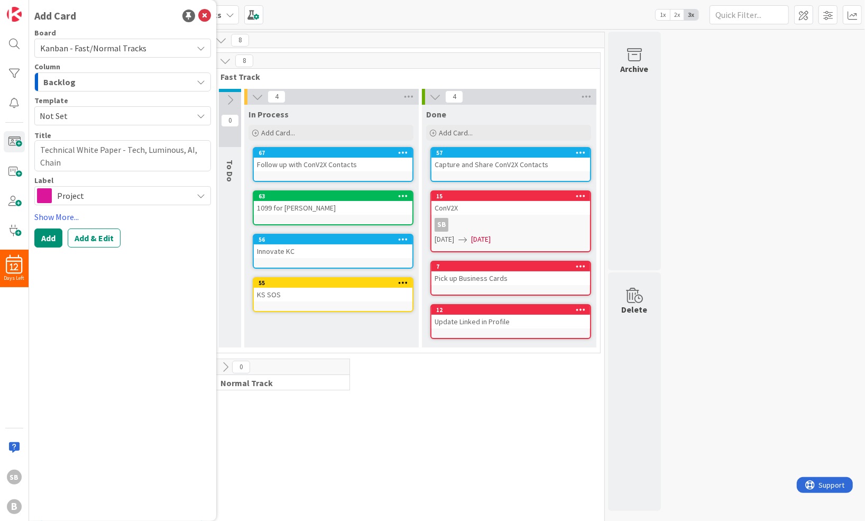
click at [125, 150] on textarea "Technical White Paper - Tech, Luminous, AI, Chain" at bounding box center [122, 155] width 177 height 31
click at [181, 161] on textarea "Technical White Paper - DeepTech, Luminous, AI, Chain" at bounding box center [122, 155] width 177 height 31
drag, startPoint x: 149, startPoint y: 166, endPoint x: 34, endPoint y: 135, distance: 119.5
click at [34, 135] on div "Add Card Board Kanban - Fast/Normal Tracks Column Backlog Template Not Set Titl…" at bounding box center [122, 260] width 187 height 521
click at [435, 34] on div "8" at bounding box center [408, 40] width 394 height 16
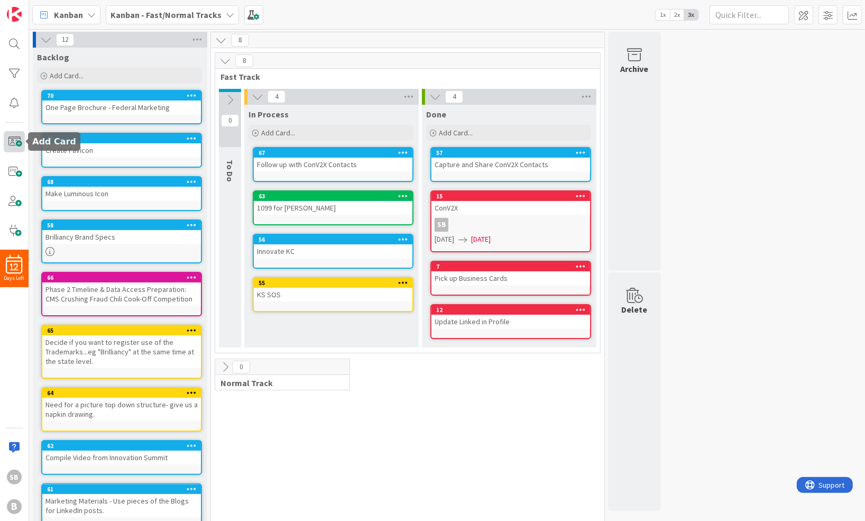
click at [16, 141] on span at bounding box center [14, 141] width 21 height 21
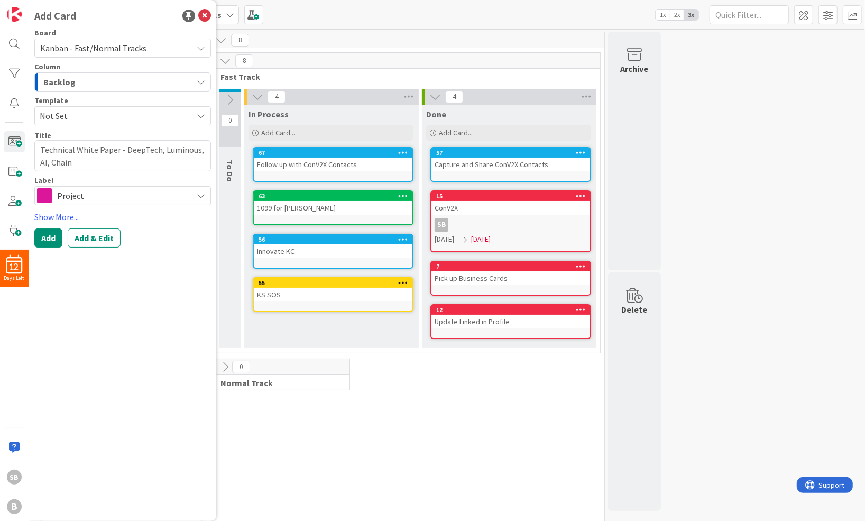
click at [86, 196] on span "Project" at bounding box center [122, 195] width 130 height 15
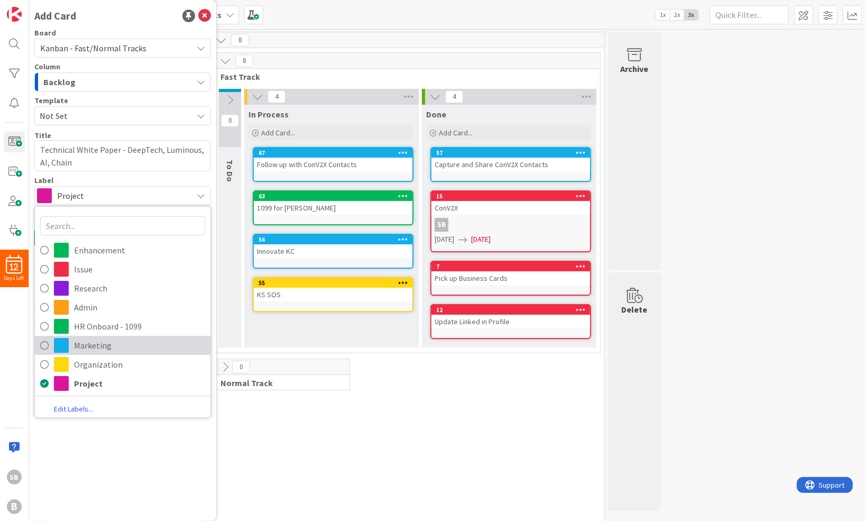
click at [86, 345] on span "Marketing" at bounding box center [139, 345] width 131 height 16
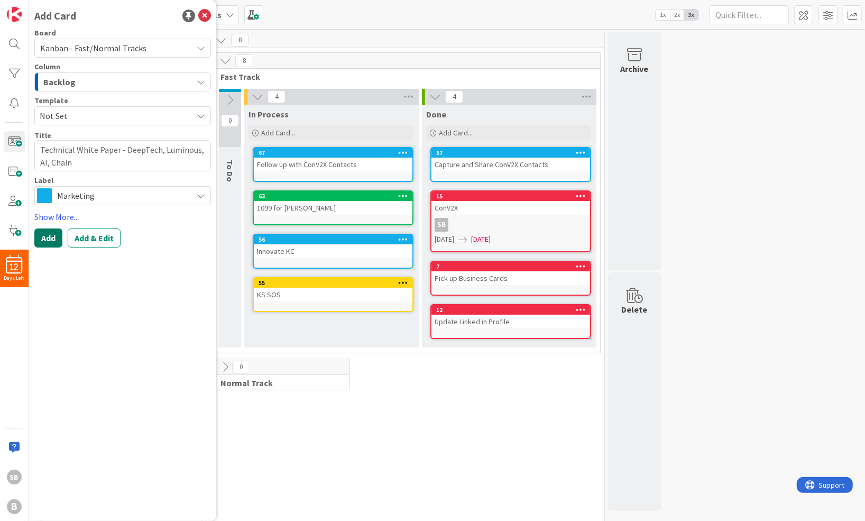
click at [45, 245] on button "Add" at bounding box center [48, 238] width 28 height 19
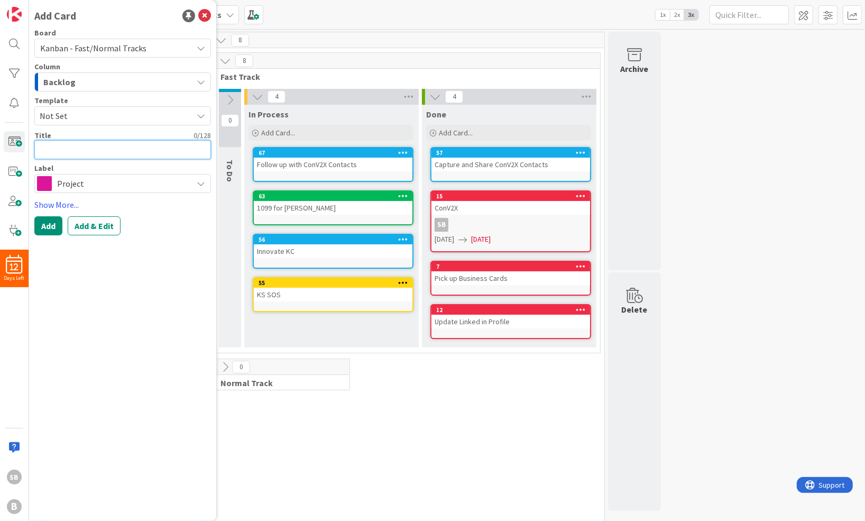
click at [65, 148] on textarea at bounding box center [122, 149] width 177 height 19
paste textarea "Technical White Paper - DeepTech, Luminous, AI, Chain"
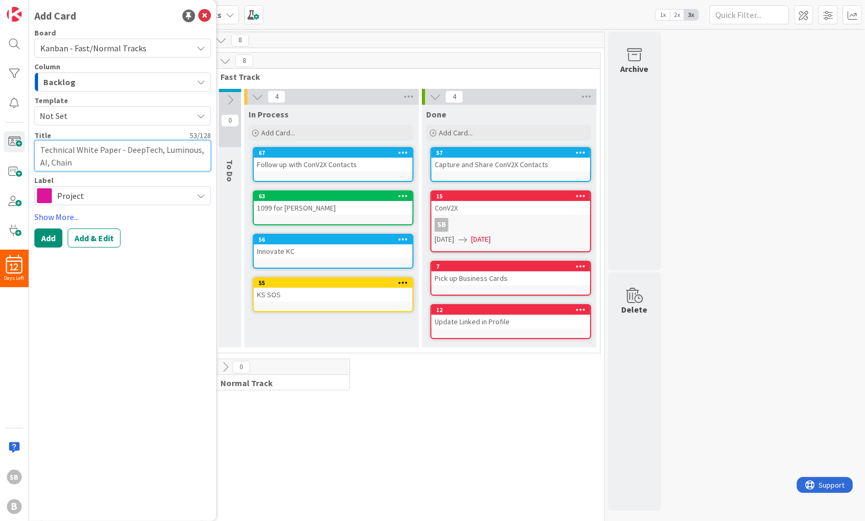
drag, startPoint x: 124, startPoint y: 150, endPoint x: 162, endPoint y: 151, distance: 38.1
click at [162, 151] on textarea "Technical White Paper - DeepTech, Luminous, AI, Chain" at bounding box center [122, 155] width 177 height 31
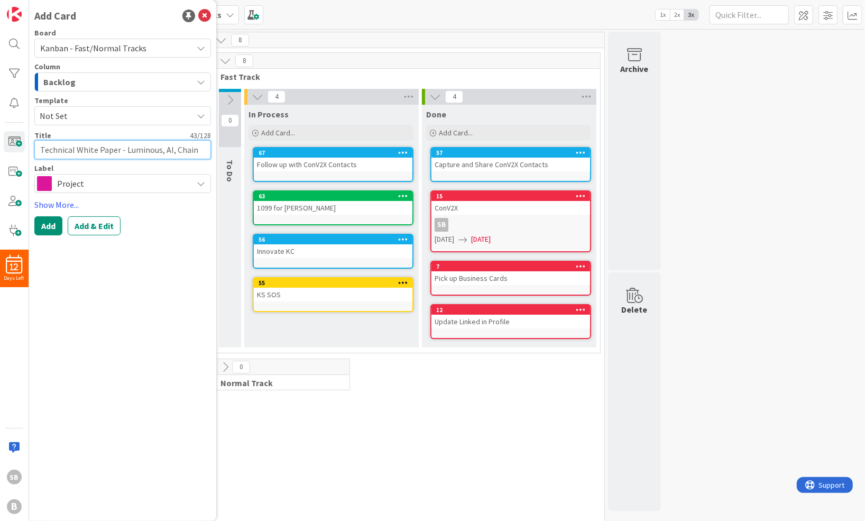
drag, startPoint x: 160, startPoint y: 153, endPoint x: 232, endPoint y: 148, distance: 72.7
click at [232, 148] on div "12 Days Left SB B Add Card Board Kanban - Fast/Normal Tracks Column Backlog Tem…" at bounding box center [432, 260] width 865 height 521
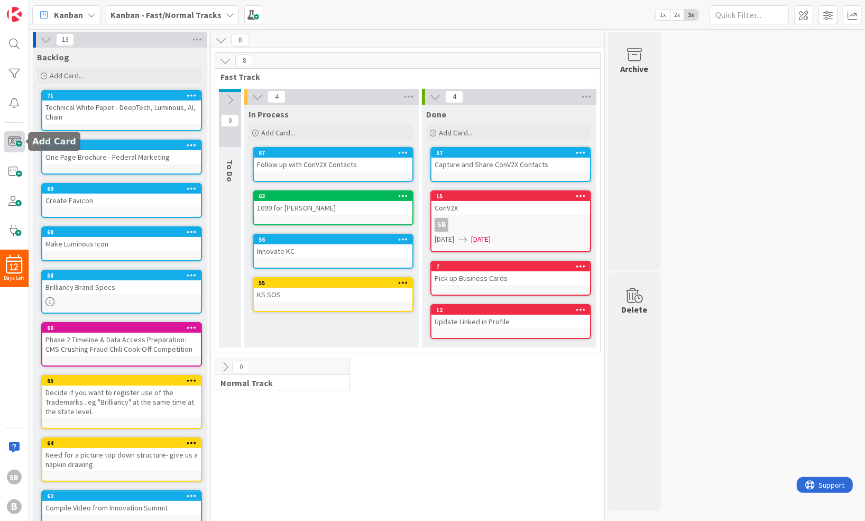
click at [10, 138] on span at bounding box center [14, 141] width 21 height 21
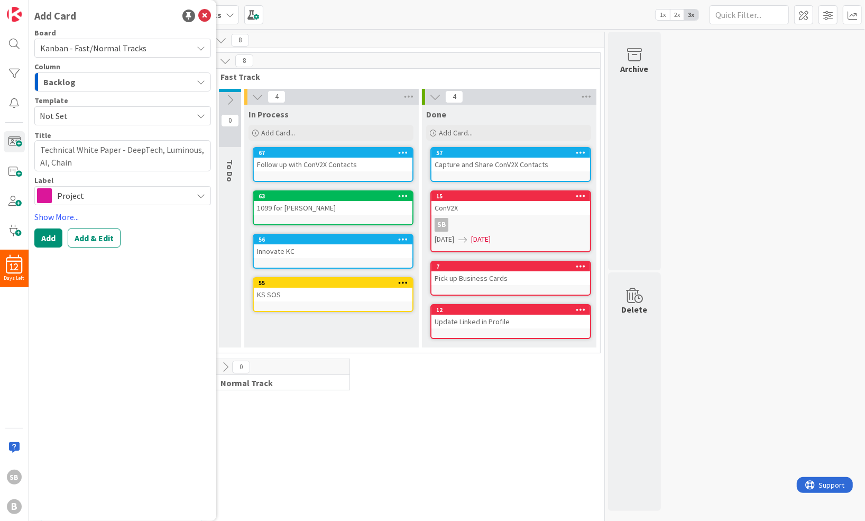
click at [37, 191] on span at bounding box center [44, 195] width 15 height 15
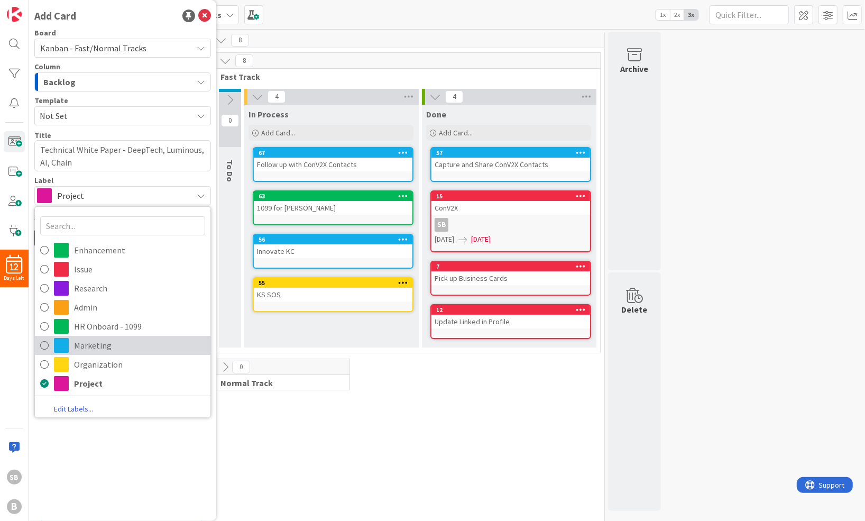
click at [106, 336] on link "Marketing" at bounding box center [123, 345] width 176 height 19
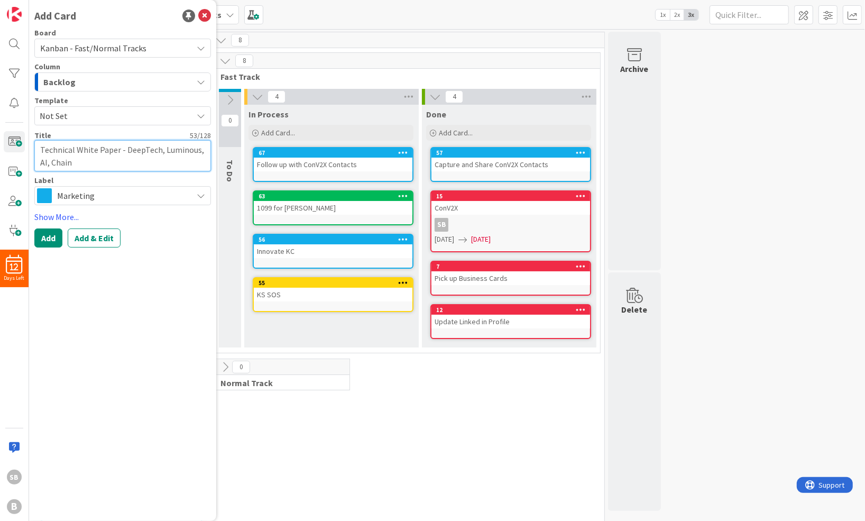
drag, startPoint x: 125, startPoint y: 150, endPoint x: 161, endPoint y: 152, distance: 36.1
click at [161, 152] on textarea "Technical White Paper - DeepTech, Luminous, AI, Chain" at bounding box center [122, 155] width 177 height 31
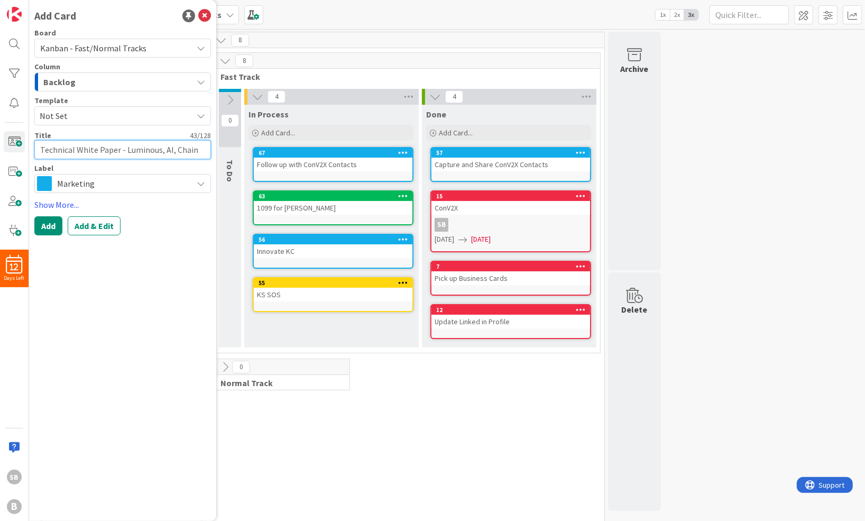
drag, startPoint x: 194, startPoint y: 148, endPoint x: 159, endPoint y: 154, distance: 35.0
click at [159, 154] on textarea "Technical White Paper - Luminous, AI, Chain" at bounding box center [122, 149] width 177 height 19
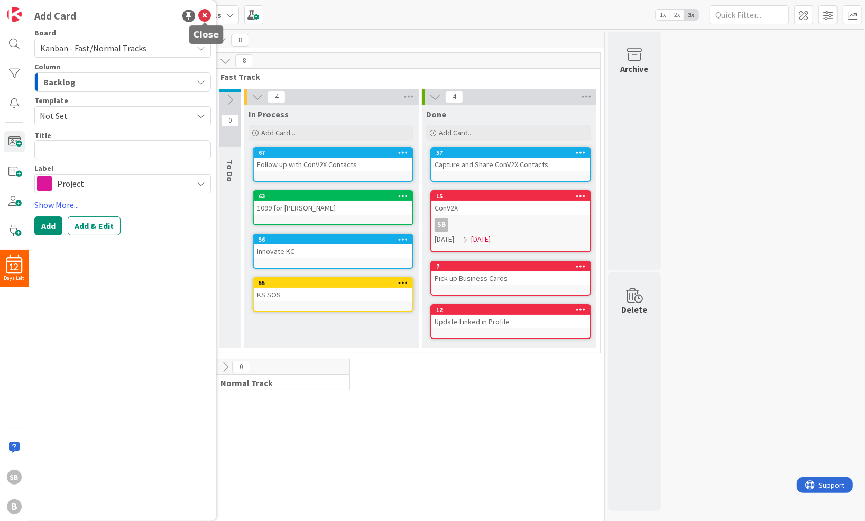
click at [207, 13] on icon at bounding box center [204, 16] width 13 height 13
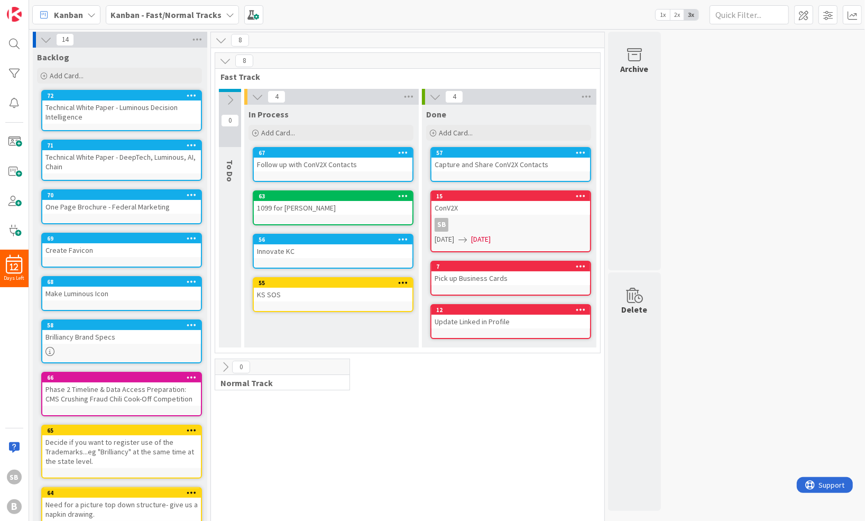
click at [43, 40] on icon at bounding box center [46, 40] width 12 height 12
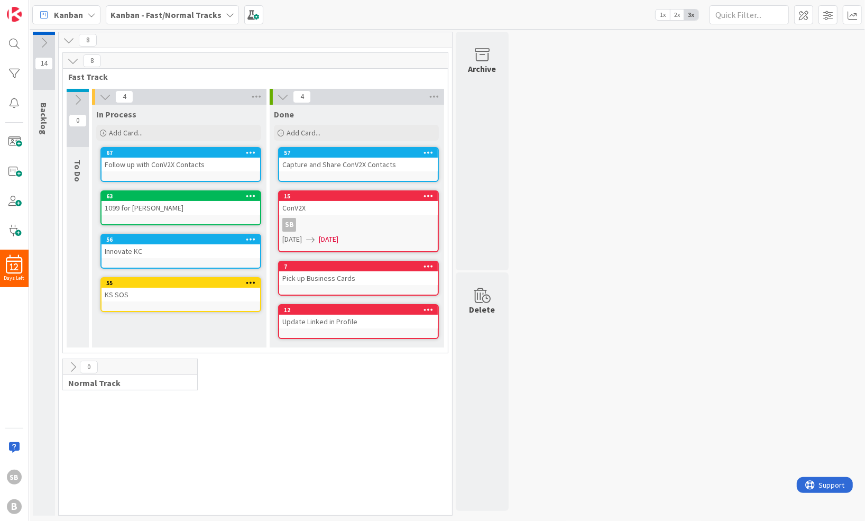
click at [634, 78] on div "14 Backlog 8 8 Fast Track 0 To Do 4 In Process Add Card... 67 Follow up with Co…" at bounding box center [447, 276] width 832 height 489
click at [71, 57] on icon at bounding box center [73, 61] width 12 height 12
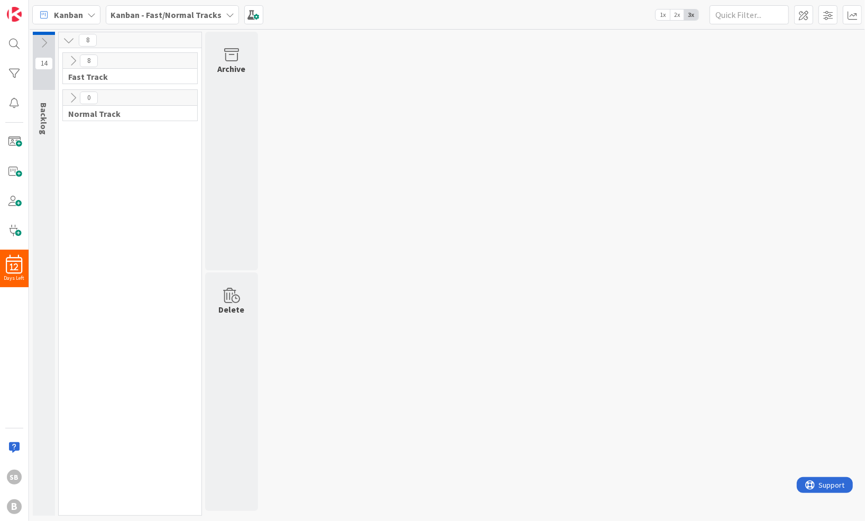
click at [69, 42] on icon at bounding box center [69, 40] width 12 height 12
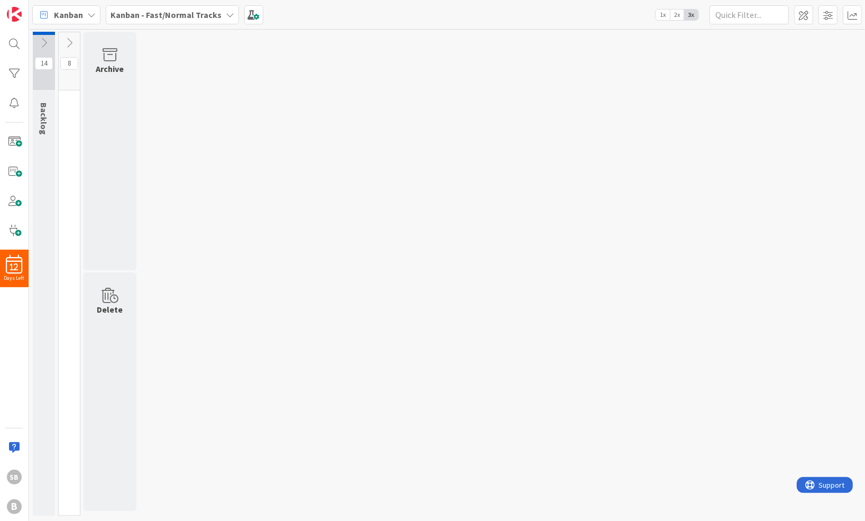
click at [69, 42] on icon at bounding box center [69, 43] width 12 height 12
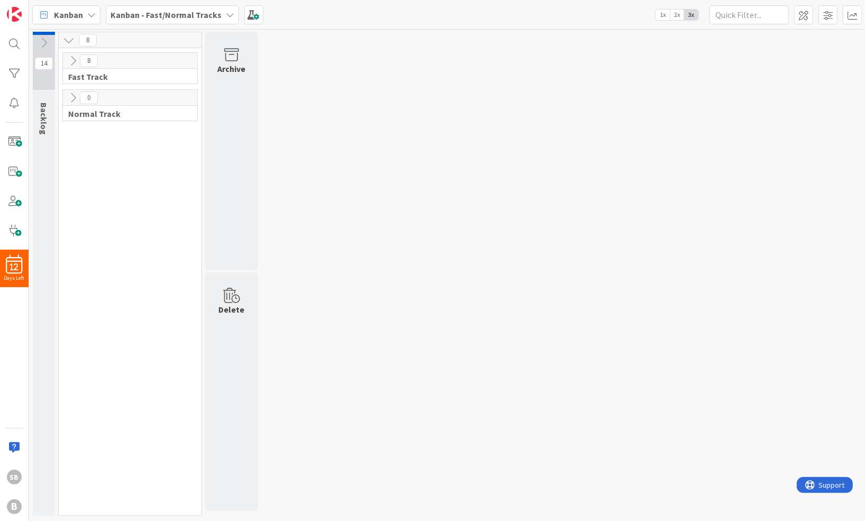
click at [501, 193] on div "14 Backlog 8 8 Fast Track 0 Normal Track Archive Delete" at bounding box center [447, 276] width 832 height 489
click at [750, 230] on div "14 Backlog 8 8 Fast Track 0 Normal Track Archive Delete" at bounding box center [447, 276] width 832 height 489
click at [38, 40] on icon at bounding box center [44, 43] width 12 height 12
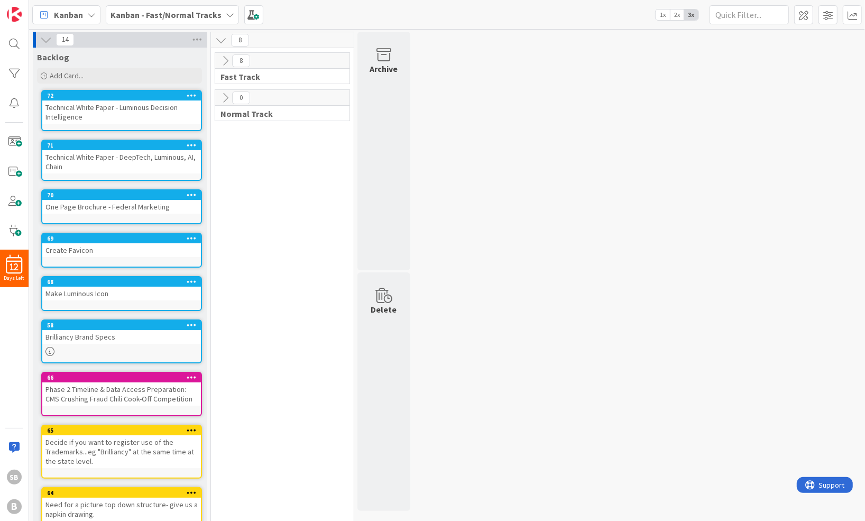
click at [601, 120] on div "14 Backlog Add Card... 72 Technical White Paper - Luminous Decision Intelligenc…" at bounding box center [447, 323] width 832 height 582
click at [624, 166] on div "14 Backlog Add Card... 72 Technical White Paper - Luminous Decision Intelligenc…" at bounding box center [447, 323] width 832 height 582
click at [453, 143] on div "14 Backlog Add Card... 72 Technical White Paper - Luminous Decision Intelligenc…" at bounding box center [447, 323] width 832 height 582
click at [536, 147] on div "14 Backlog Add Card... 72 Technical White Paper - Luminous Decision Intelligenc…" at bounding box center [447, 323] width 832 height 582
click at [613, 185] on div "14 Backlog Add Card... 72 Technical White Paper - Luminous Decision Intelligenc…" at bounding box center [447, 323] width 832 height 582
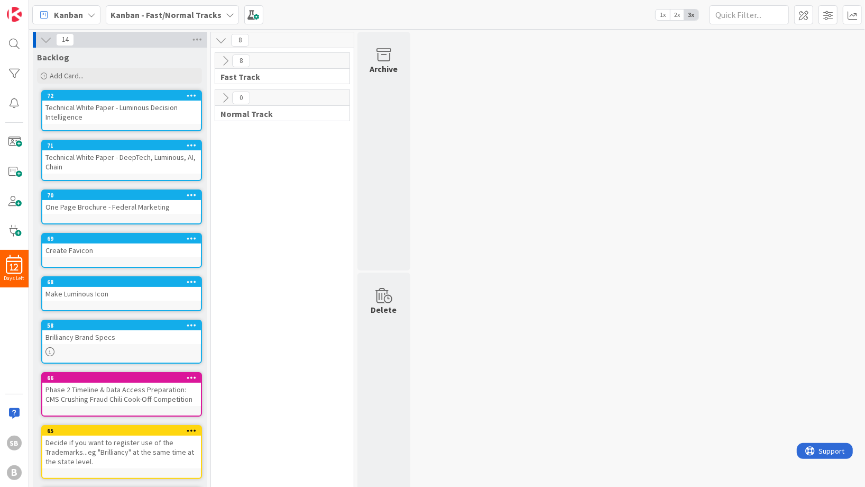
click at [47, 38] on icon at bounding box center [46, 40] width 12 height 12
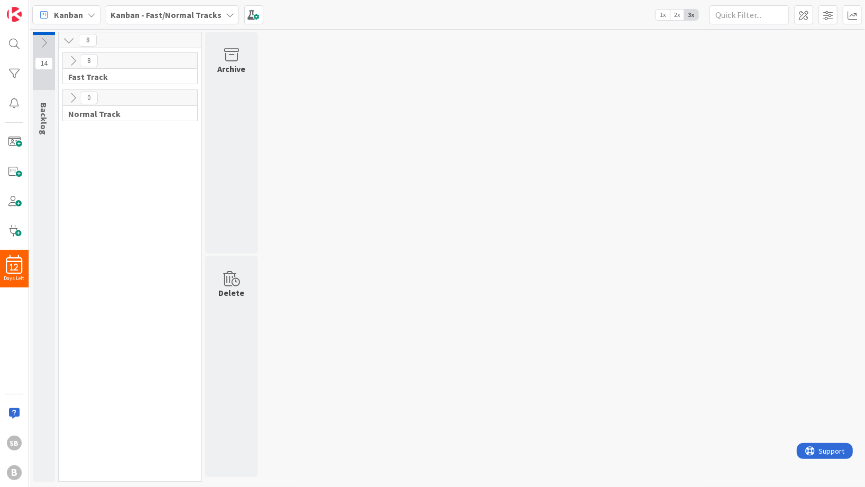
click at [149, 13] on b "Kanban - Fast/Normal Tracks" at bounding box center [166, 15] width 111 height 11
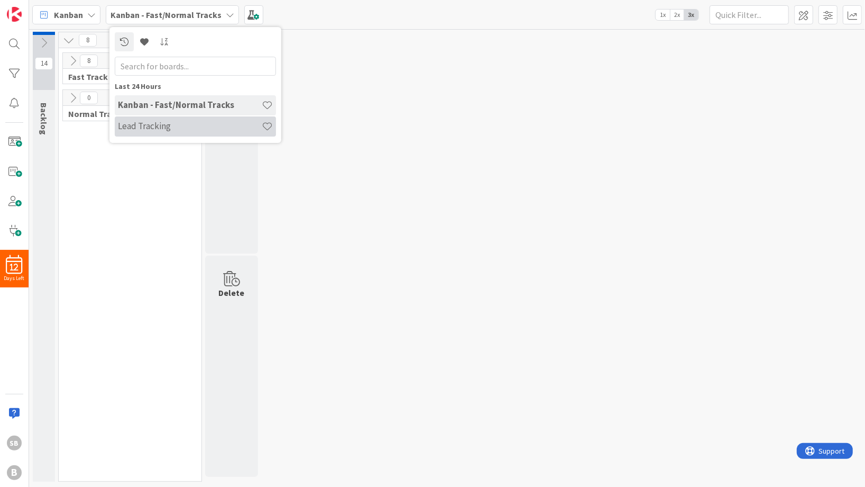
click at [136, 128] on h4 "Lead Tracking" at bounding box center [190, 126] width 144 height 11
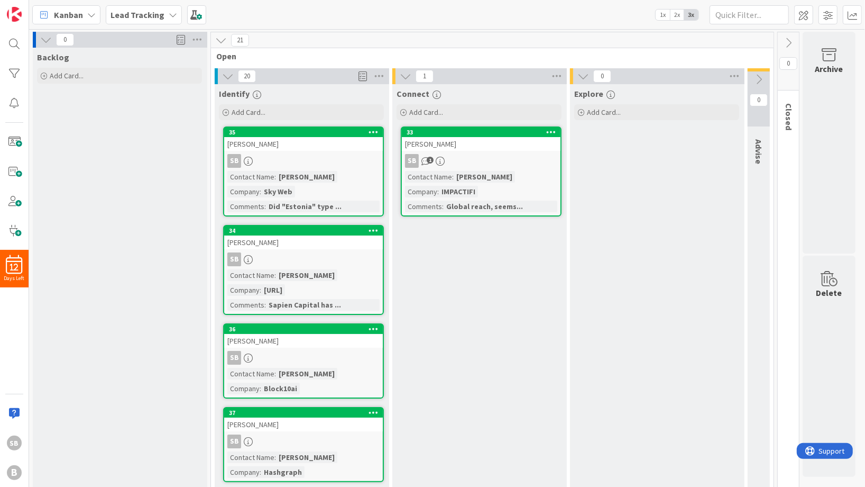
click at [227, 76] on icon at bounding box center [228, 76] width 12 height 12
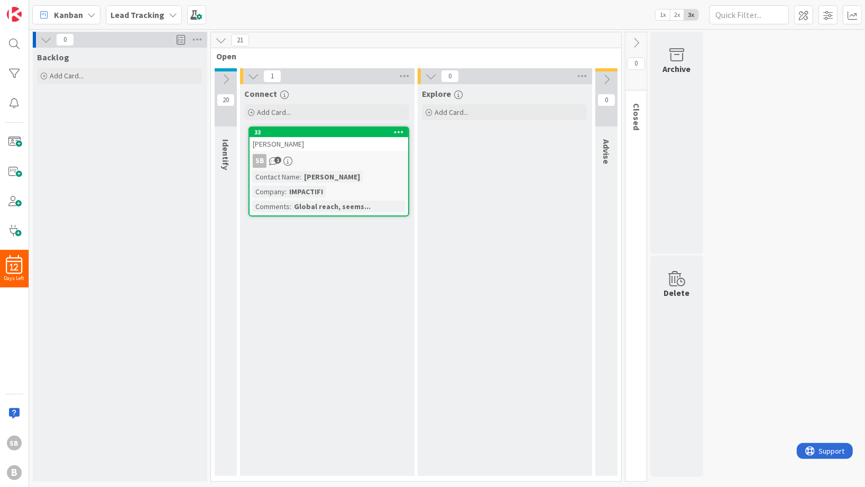
click at [254, 78] on icon at bounding box center [254, 76] width 12 height 12
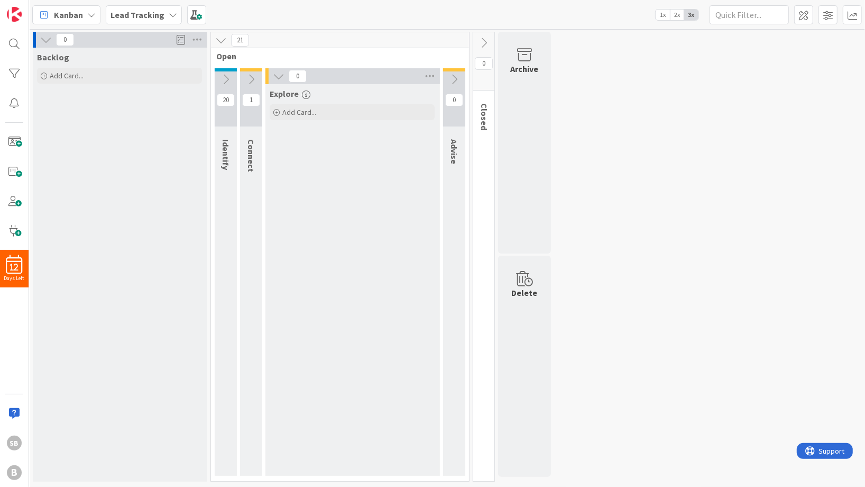
click at [278, 75] on icon at bounding box center [279, 76] width 12 height 12
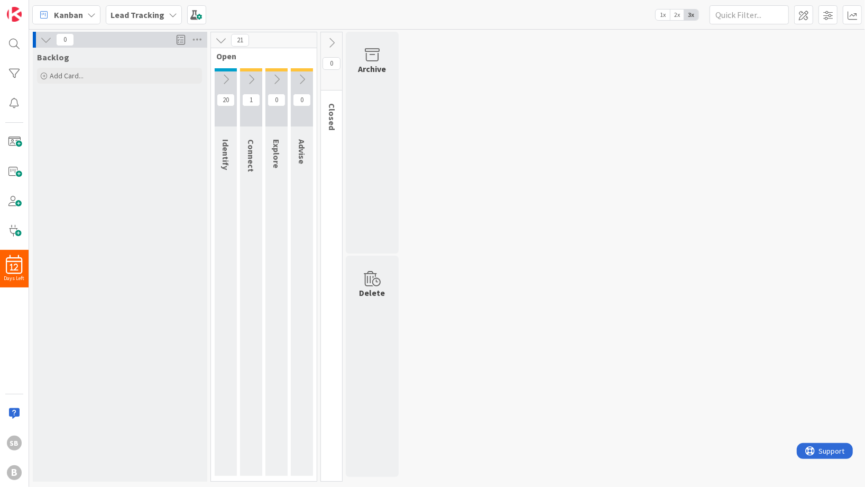
click at [226, 79] on icon at bounding box center [226, 80] width 12 height 12
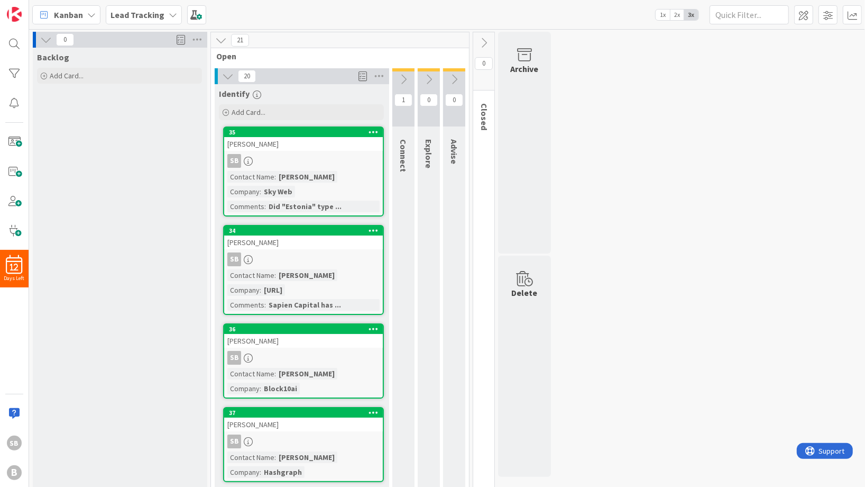
click at [405, 81] on icon at bounding box center [404, 80] width 12 height 12
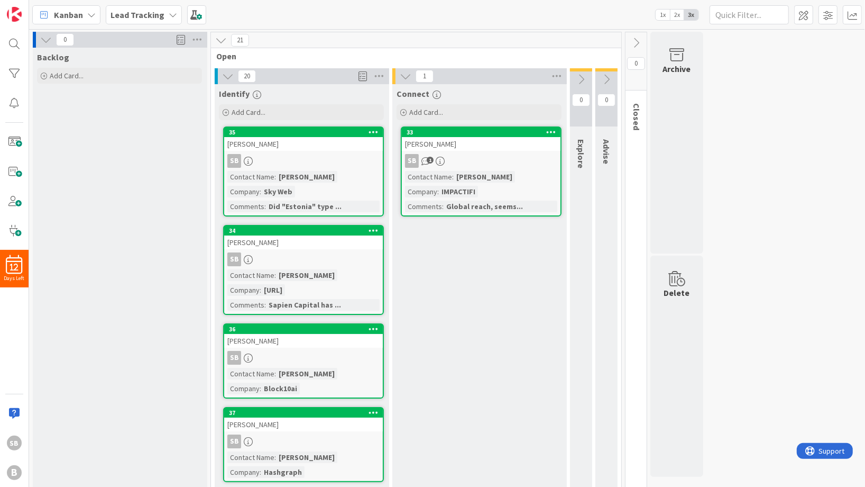
click at [314, 150] on div "Jim Mason" at bounding box center [303, 144] width 159 height 14
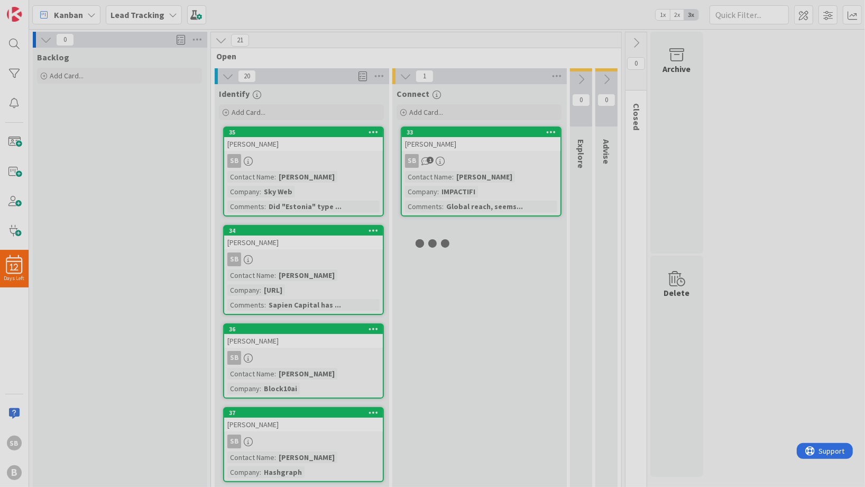
click at [314, 150] on div at bounding box center [432, 243] width 865 height 487
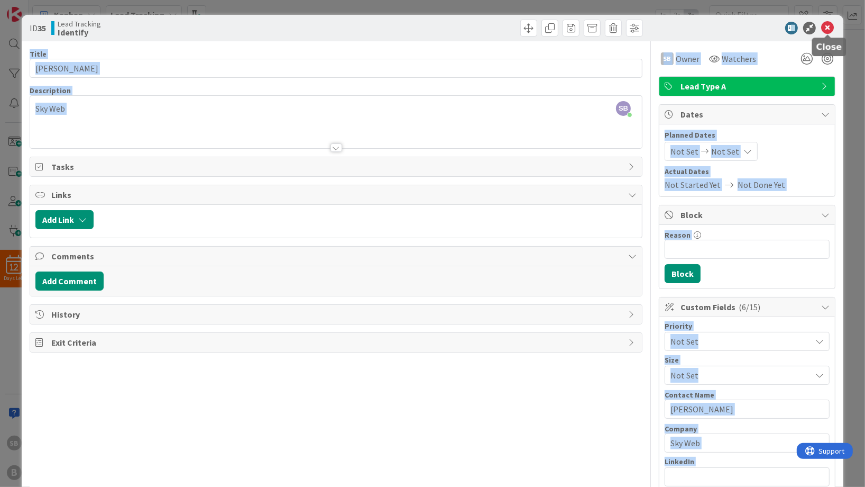
click at [830, 33] on body "12 Days Left SB B Kanban Lead Tracking 1x 2x 3x 0 Backlog Add Card... 21 Open 2…" at bounding box center [432, 243] width 865 height 487
click at [827, 26] on icon at bounding box center [827, 28] width 13 height 13
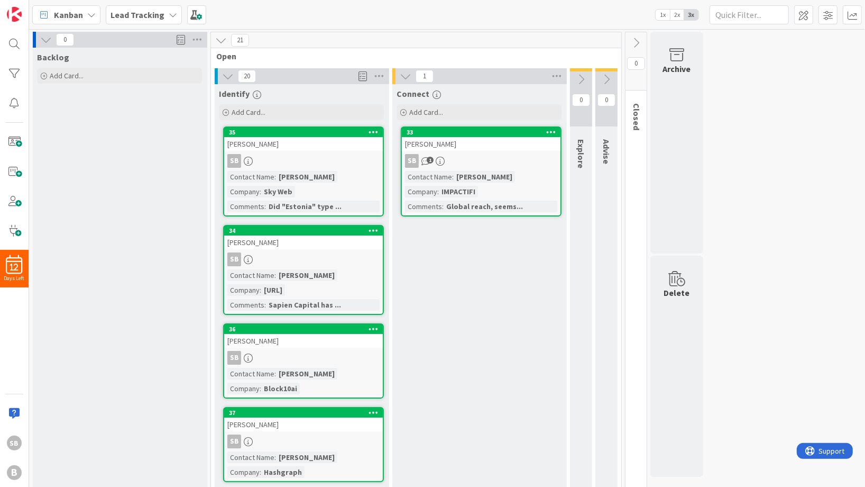
click at [403, 74] on icon at bounding box center [406, 76] width 12 height 12
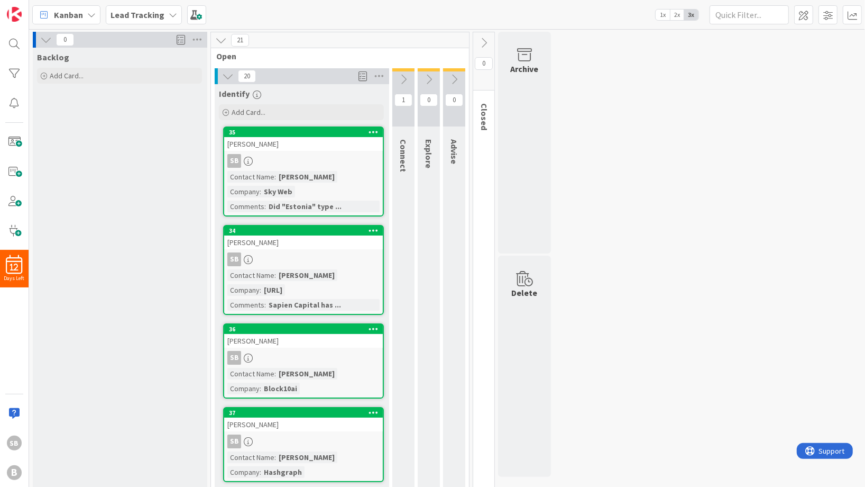
click at [69, 13] on span "Kanban" at bounding box center [68, 14] width 29 height 13
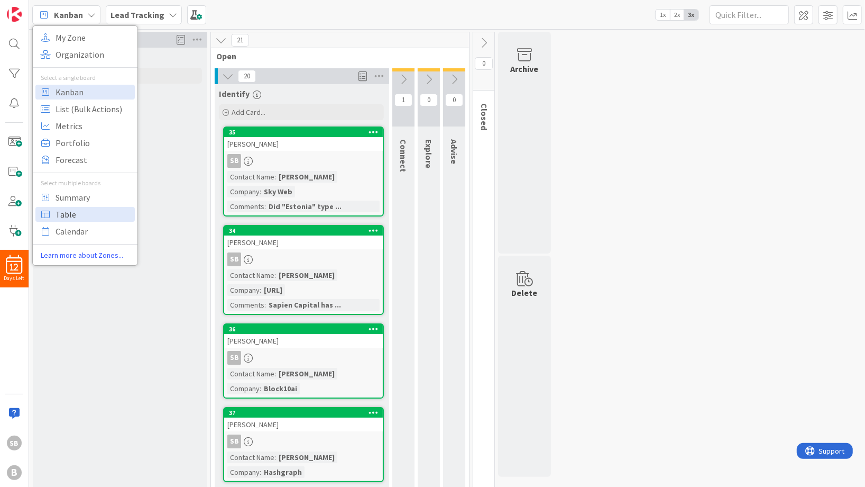
click at [80, 211] on span "Table" at bounding box center [94, 214] width 76 height 16
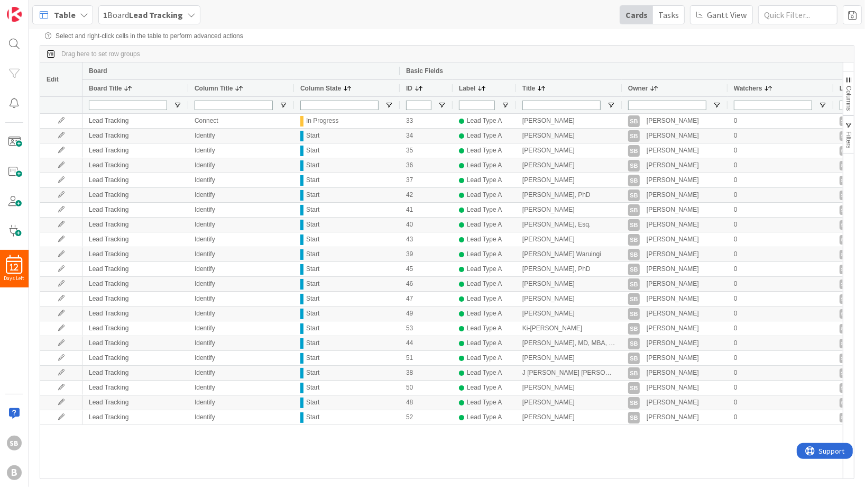
click at [149, 17] on b "Lead Tracking" at bounding box center [156, 15] width 54 height 11
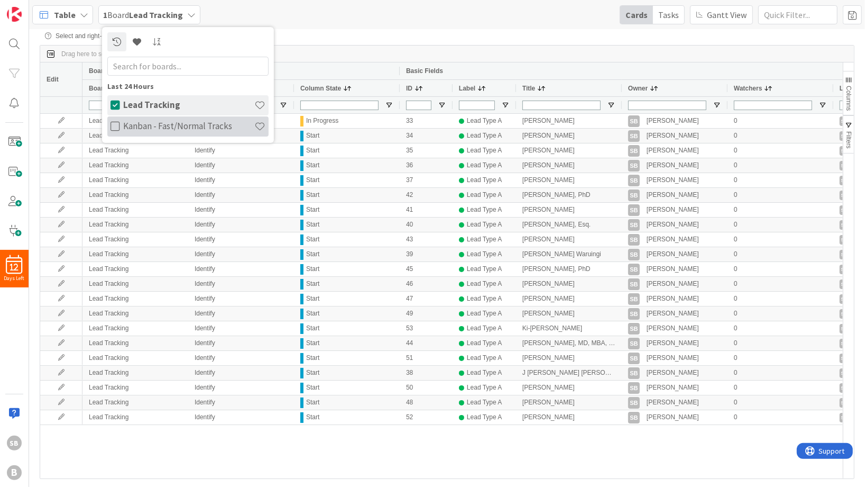
click at [155, 122] on h4 "Kanban - Fast/Normal Tracks" at bounding box center [188, 126] width 131 height 11
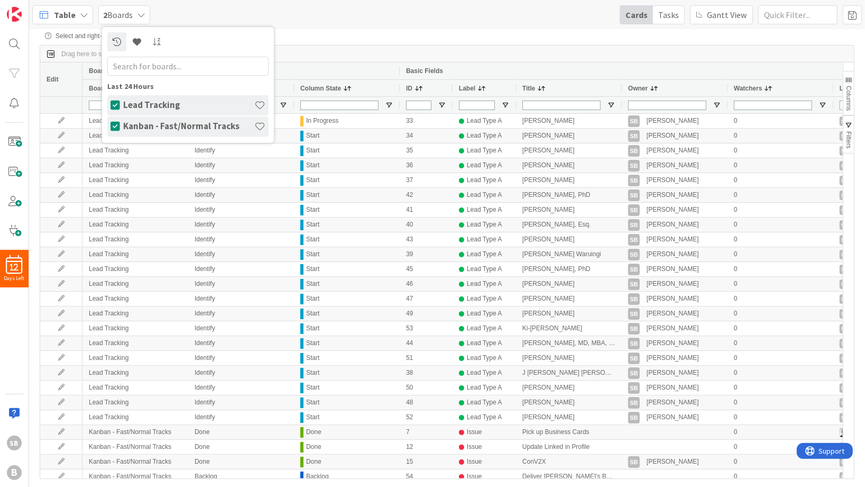
click at [141, 108] on h4 "Lead Tracking" at bounding box center [188, 104] width 131 height 11
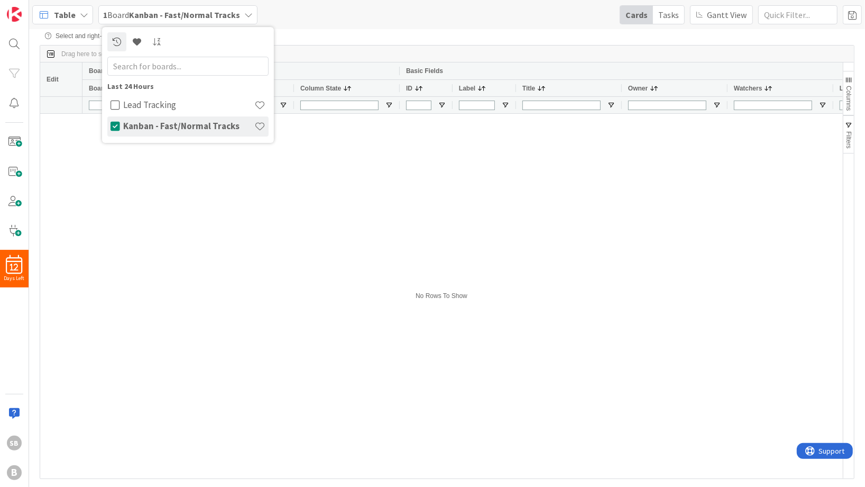
click at [62, 11] on span "Table" at bounding box center [65, 14] width 22 height 13
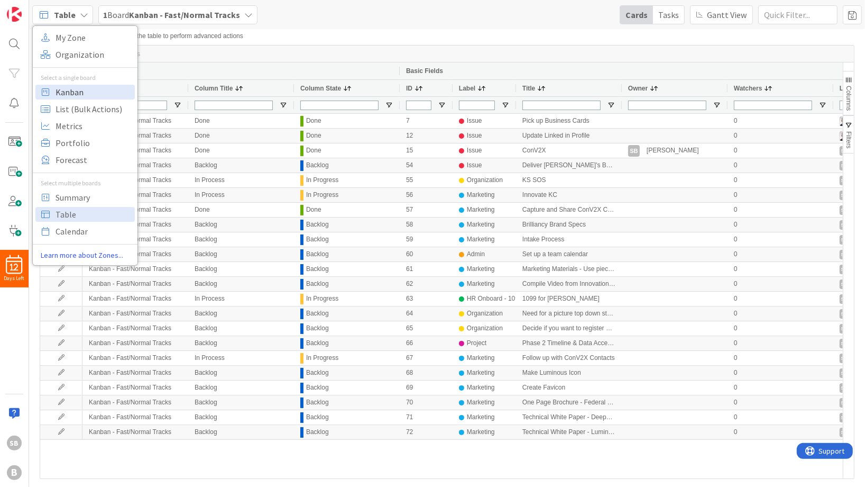
click at [74, 92] on span "Kanban" at bounding box center [94, 92] width 76 height 16
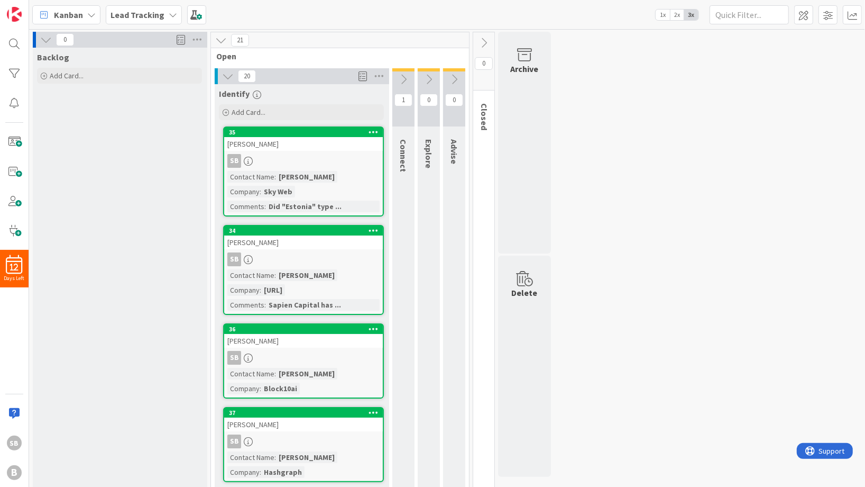
click at [150, 11] on b "Lead Tracking" at bounding box center [138, 15] width 54 height 11
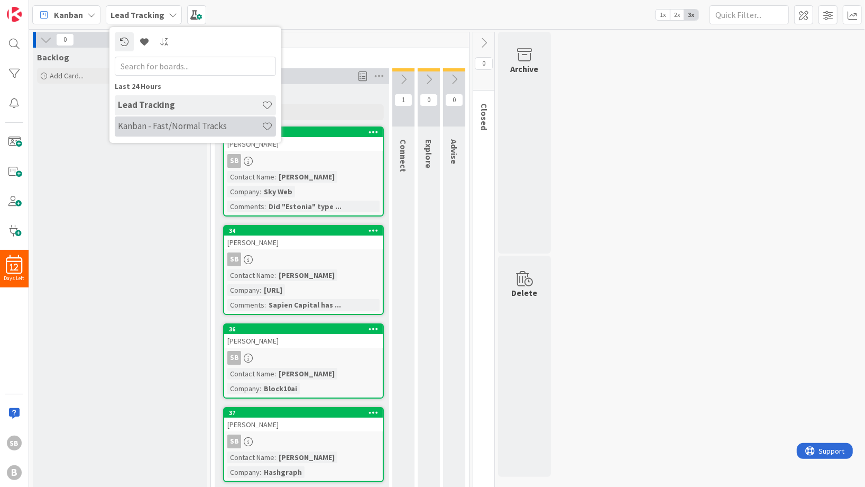
click at [148, 123] on h4 "Kanban - Fast/Normal Tracks" at bounding box center [190, 126] width 144 height 11
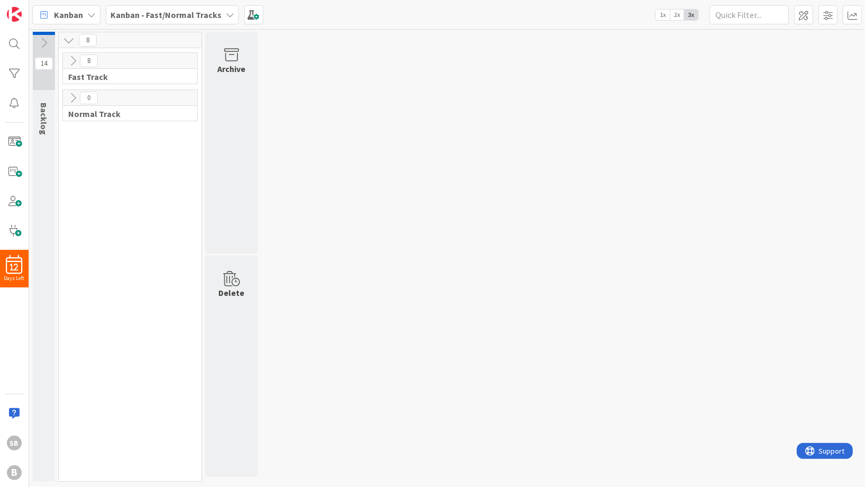
click at [45, 41] on icon at bounding box center [44, 43] width 12 height 12
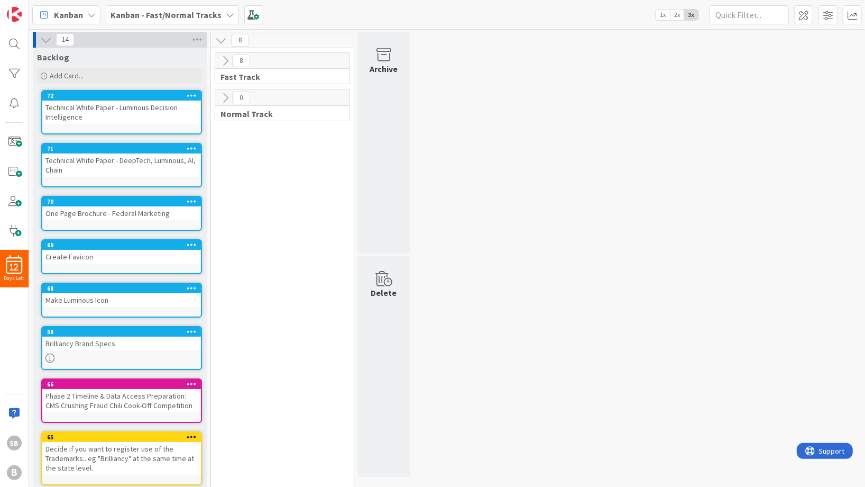
click at [222, 60] on icon at bounding box center [226, 61] width 12 height 12
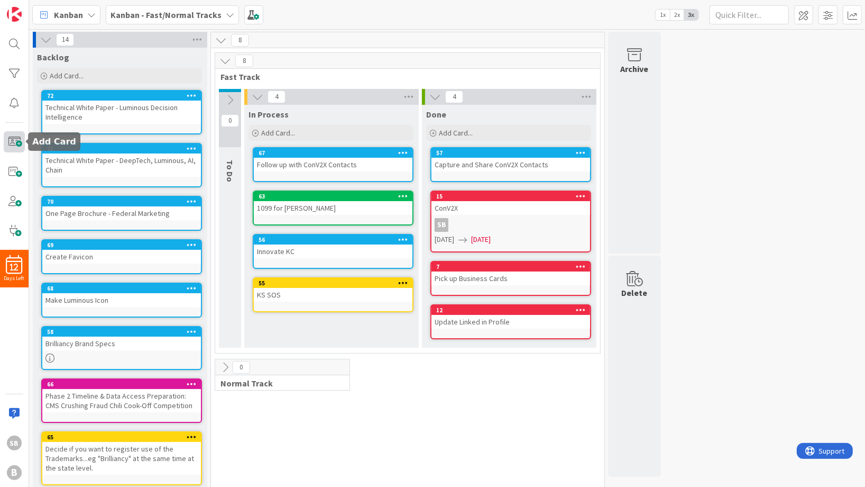
click at [15, 145] on span at bounding box center [14, 141] width 21 height 21
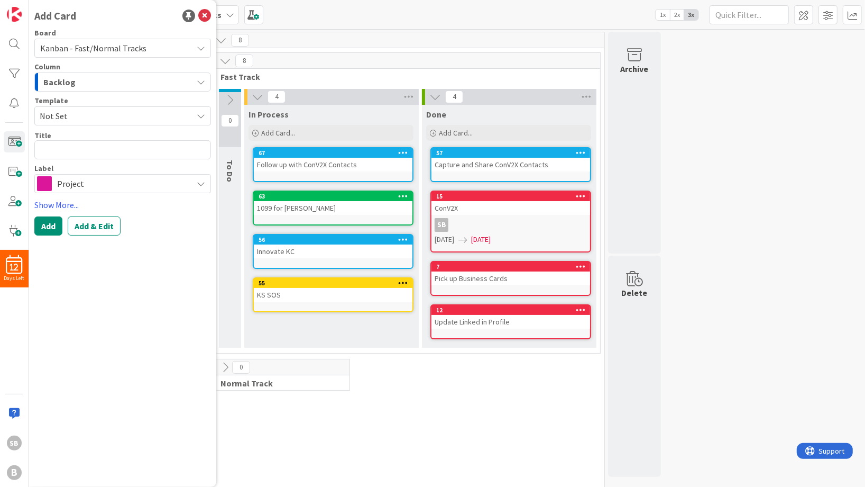
click at [89, 186] on span "Project" at bounding box center [122, 183] width 130 height 15
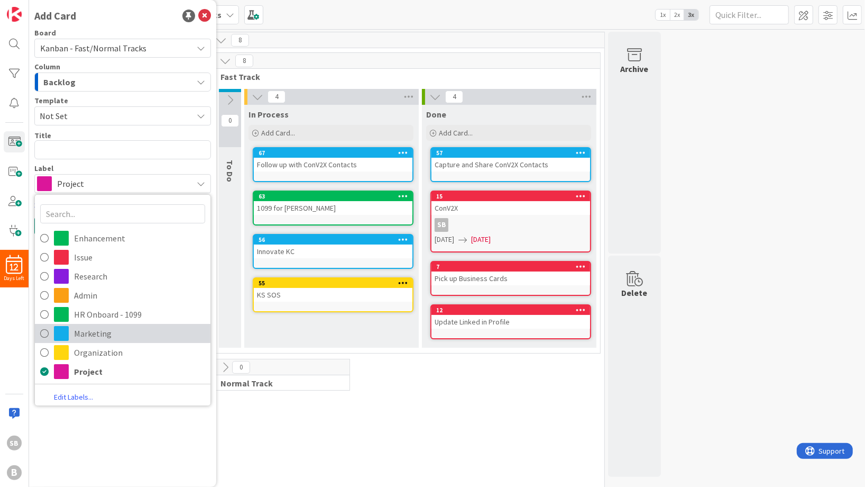
click at [96, 335] on span "Marketing" at bounding box center [139, 333] width 131 height 16
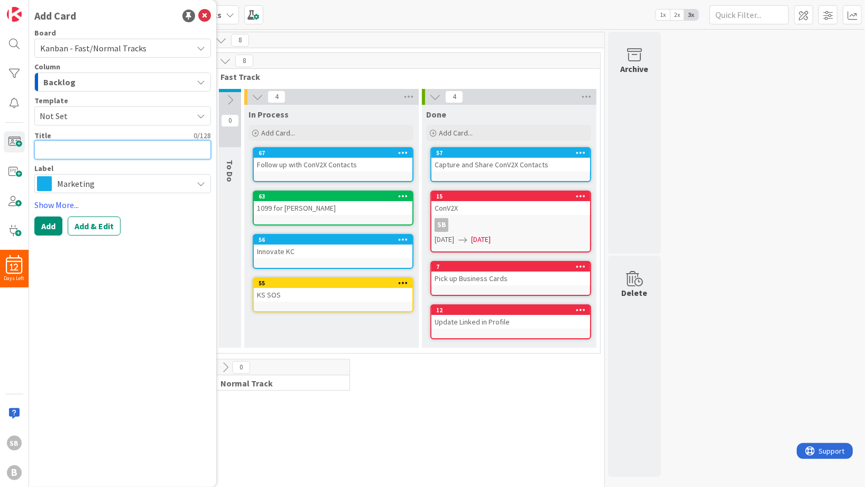
click at [113, 148] on textarea at bounding box center [122, 149] width 177 height 19
click at [87, 148] on textarea at bounding box center [122, 149] width 177 height 19
click at [112, 278] on div "Add Card Board Kanban - Fast/Normal Tracks Column Backlog Template Not Set Titl…" at bounding box center [122, 243] width 187 height 487
click at [134, 150] on textarea "Set up Hubspot" at bounding box center [122, 149] width 177 height 19
click at [42, 223] on button "Add" at bounding box center [48, 225] width 28 height 19
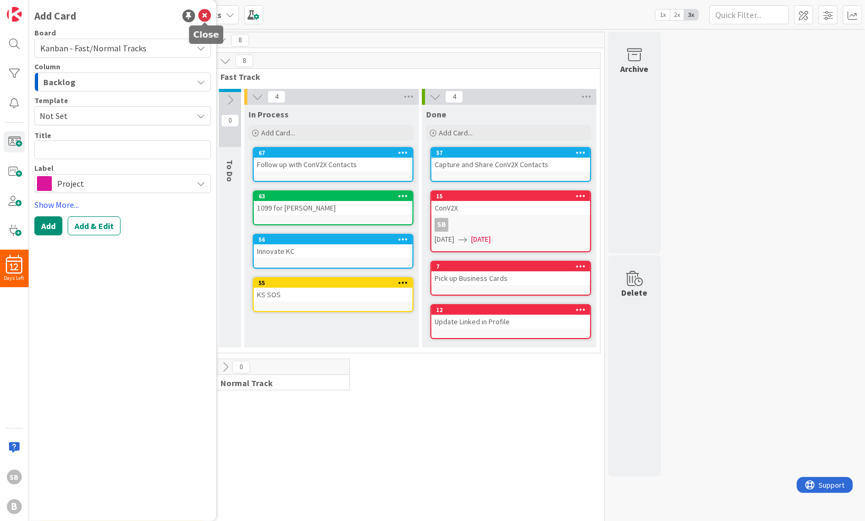
click at [205, 17] on icon at bounding box center [204, 16] width 13 height 13
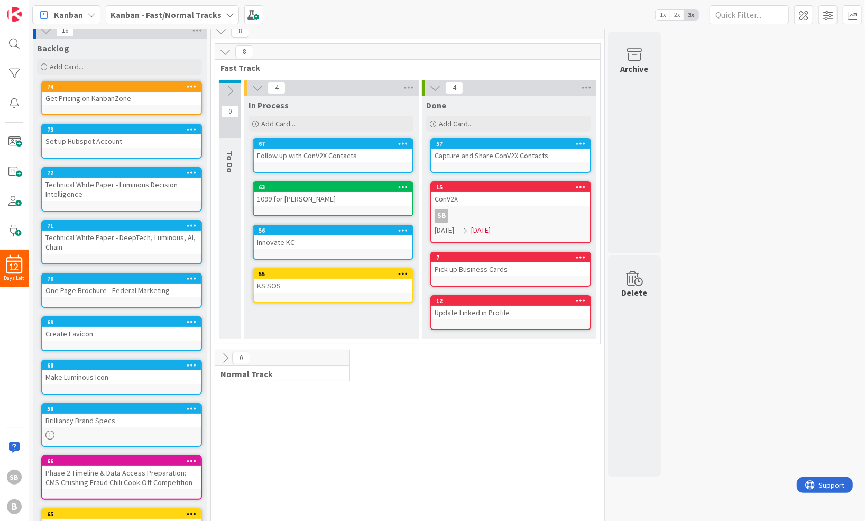
scroll to position [1, 0]
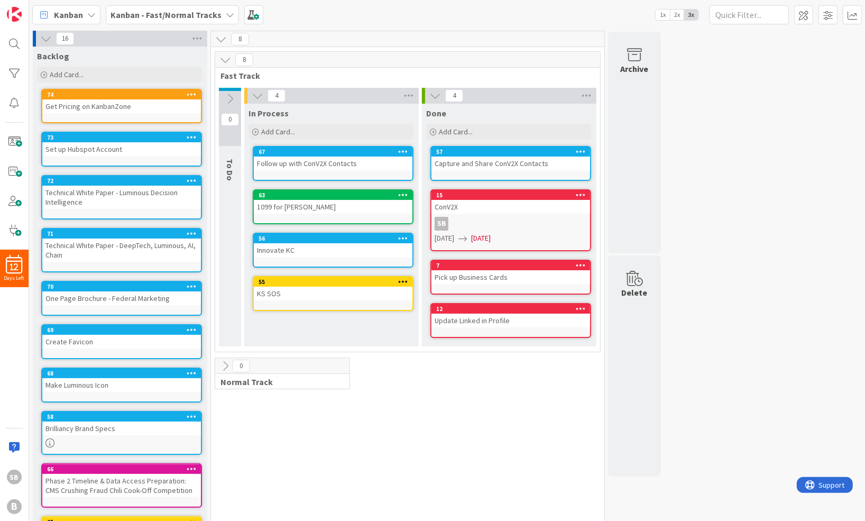
click at [136, 108] on div "Get Pricing on KanbanZone" at bounding box center [121, 106] width 159 height 14
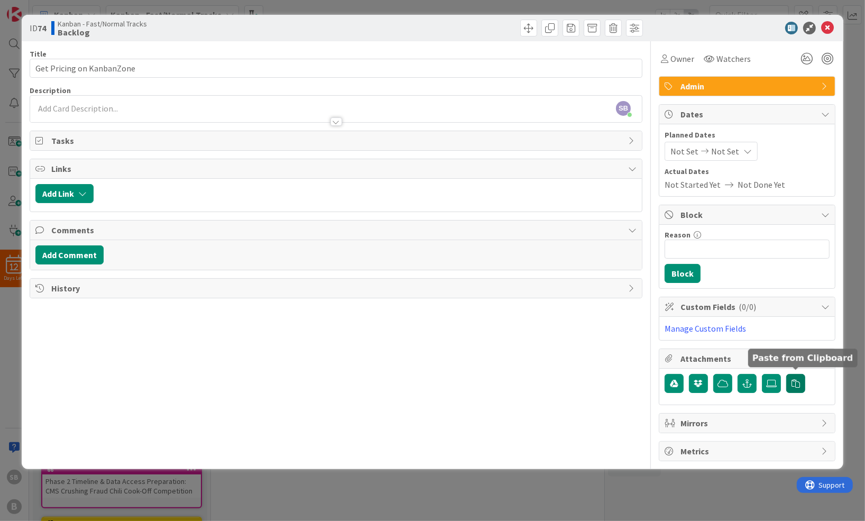
click at [795, 379] on icon "button" at bounding box center [796, 383] width 8 height 8
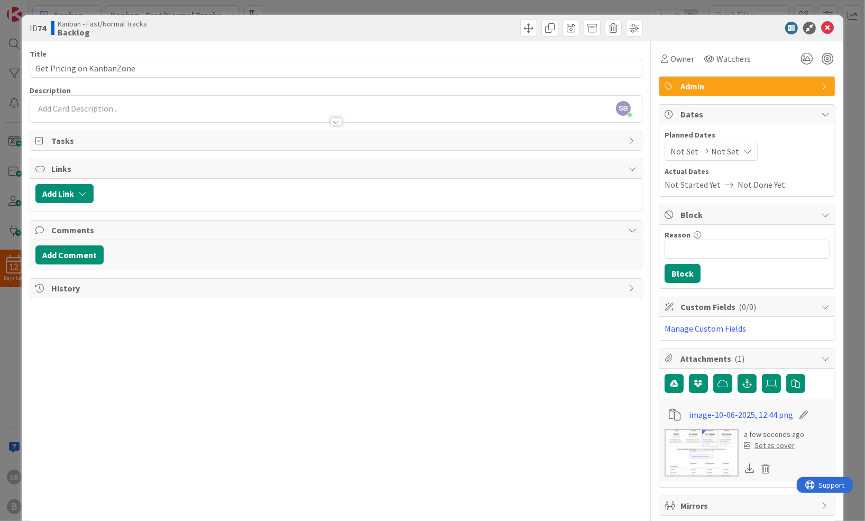
click at [711, 441] on img at bounding box center [702, 453] width 74 height 48
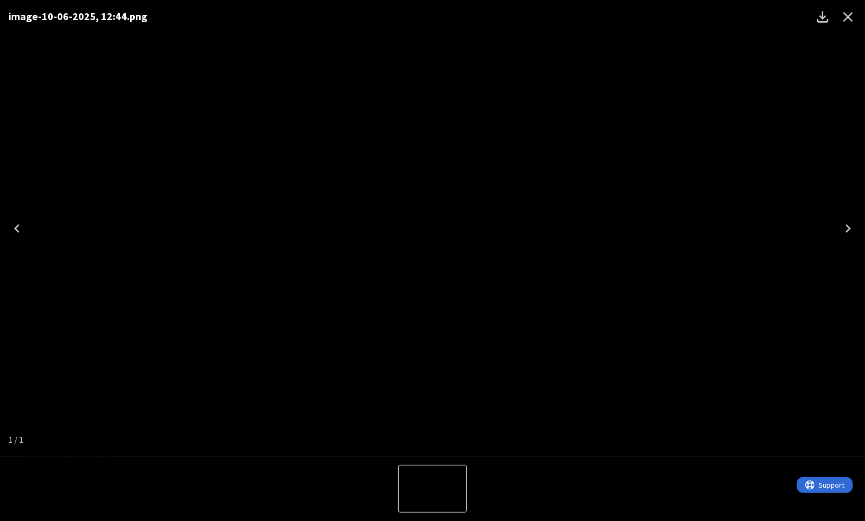
click at [850, 17] on icon "Close" at bounding box center [848, 16] width 17 height 17
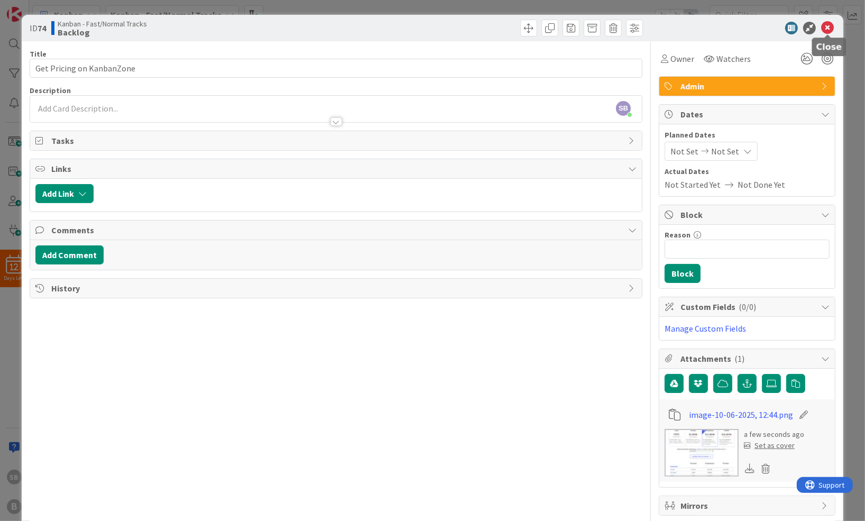
click at [826, 29] on icon at bounding box center [827, 28] width 13 height 13
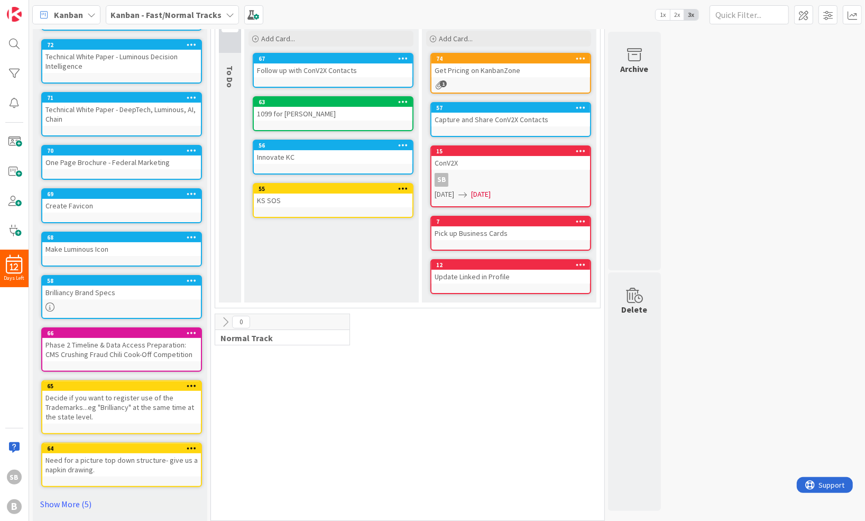
scroll to position [98, 0]
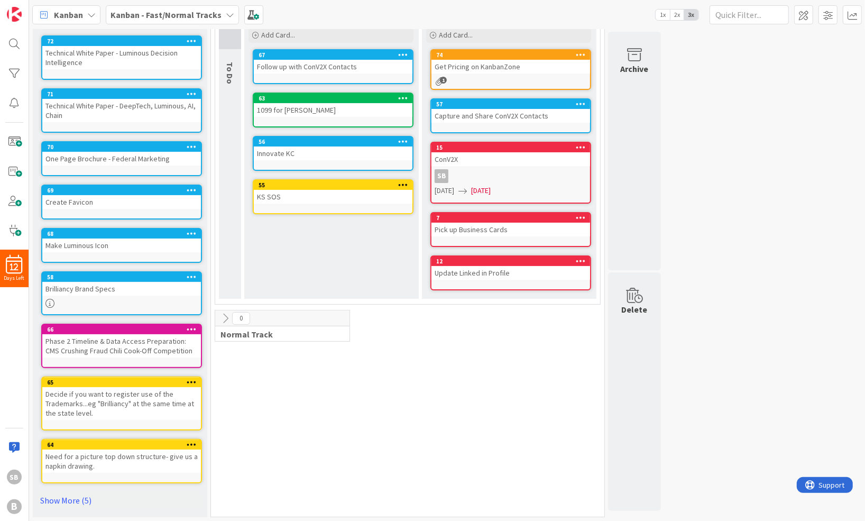
click at [116, 453] on div "Need for a picture top down structure- give us a napkin drawing." at bounding box center [121, 461] width 159 height 23
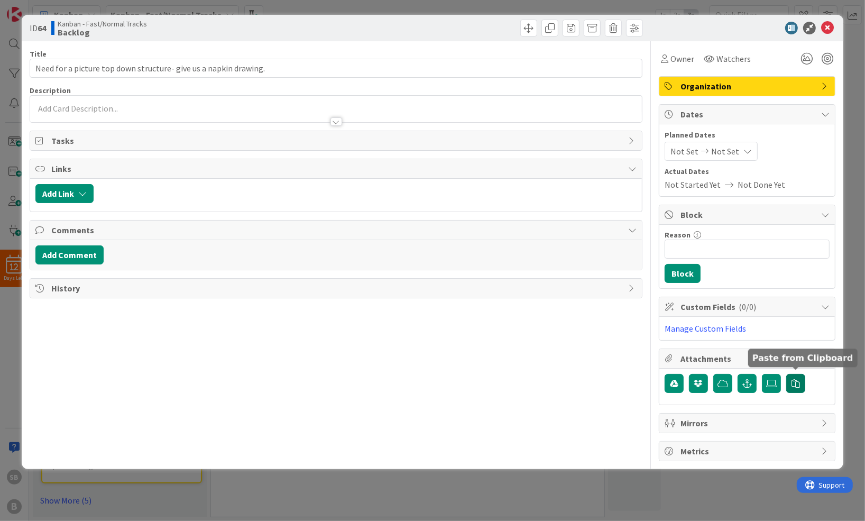
click at [797, 379] on icon "button" at bounding box center [796, 383] width 8 height 8
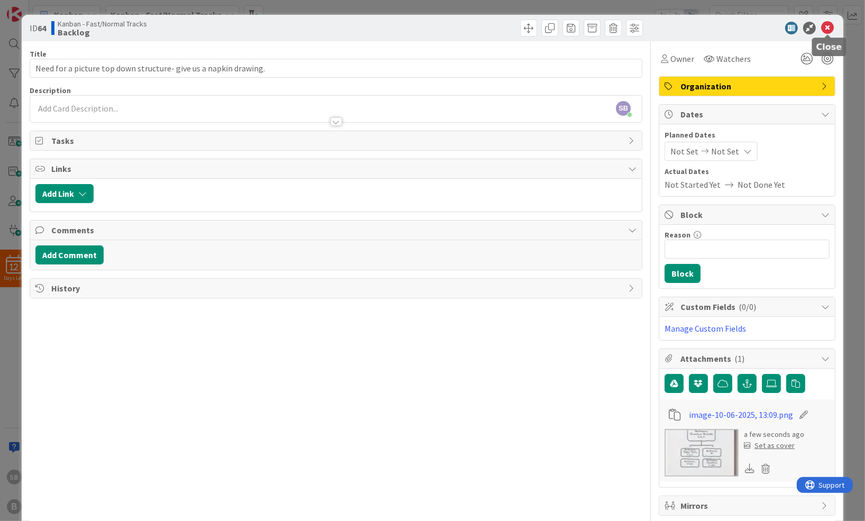
click at [830, 29] on icon at bounding box center [827, 28] width 13 height 13
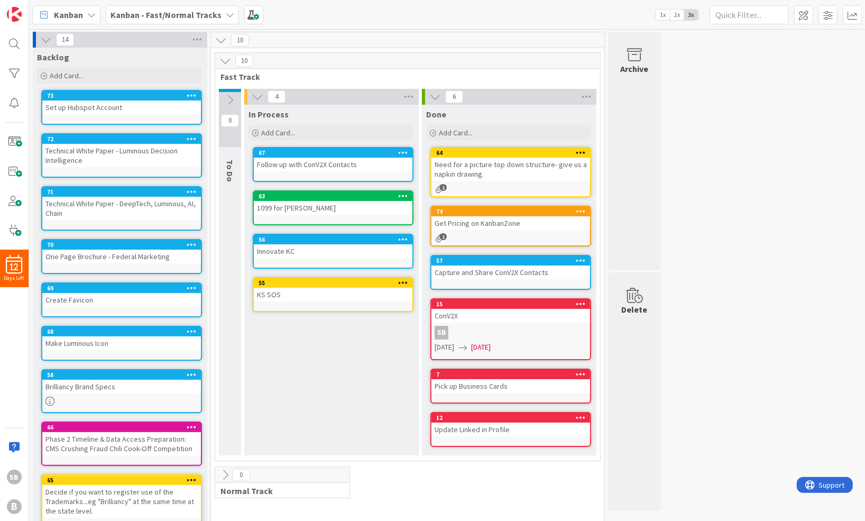
click at [434, 97] on icon at bounding box center [436, 97] width 12 height 12
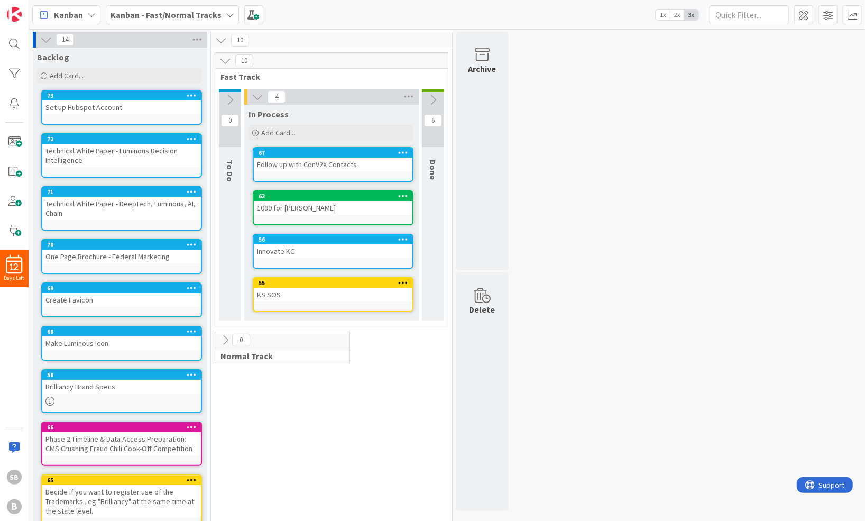
click at [254, 98] on icon at bounding box center [258, 97] width 12 height 12
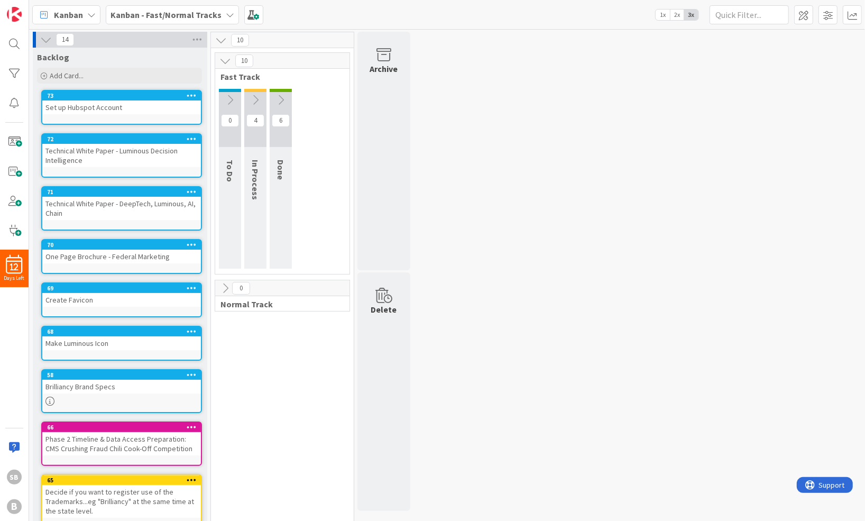
click at [45, 38] on icon at bounding box center [46, 40] width 12 height 12
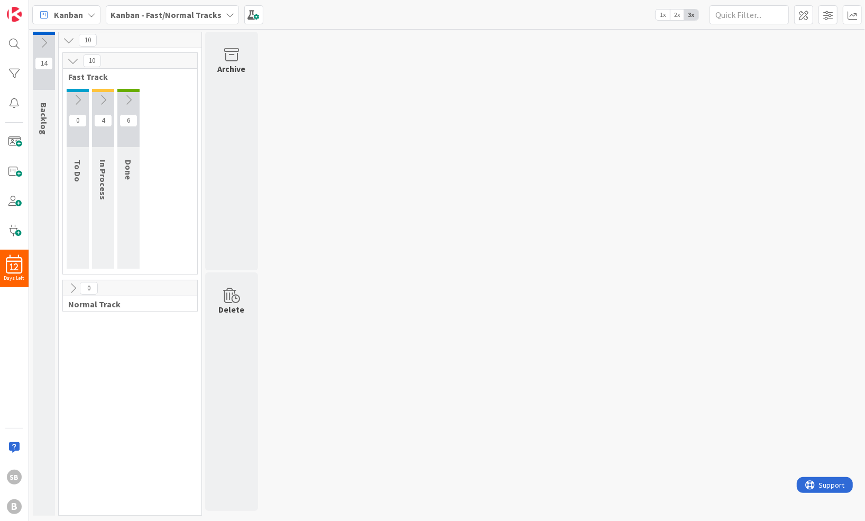
click at [378, 169] on div "14 Backlog 10 10 Fast Track 0 To Do 4 In Process 6 Done 0 Normal Track Archive …" at bounding box center [447, 276] width 832 height 489
click at [444, 101] on div "14 Backlog 10 10 Fast Track 0 To Do 4 In Process 6 Done 0 Normal Track Archive …" at bounding box center [447, 276] width 832 height 489
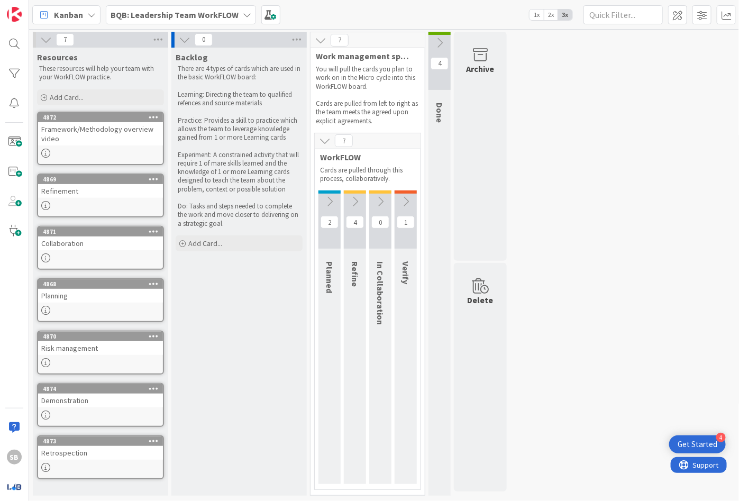
click at [180, 40] on icon at bounding box center [185, 40] width 12 height 12
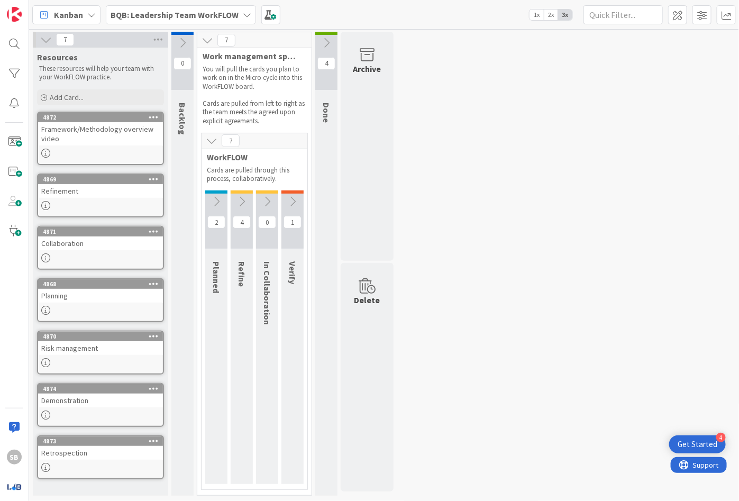
click at [532, 126] on div "7 Resources These resources will help your team with your WorkFLOW practice. Ad…" at bounding box center [384, 266] width 706 height 469
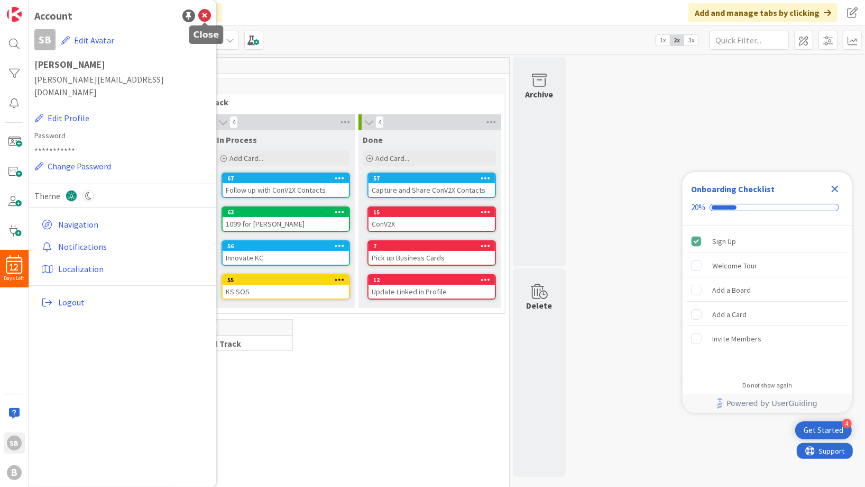
click at [202, 16] on icon at bounding box center [204, 16] width 13 height 13
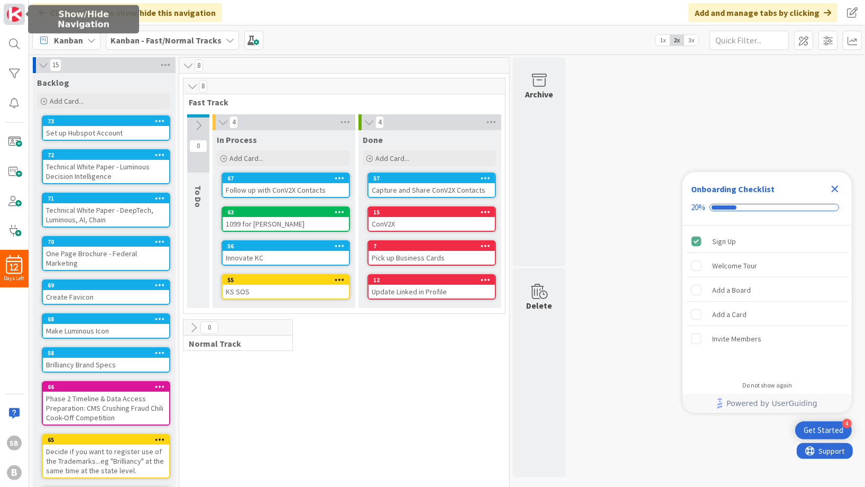
click at [11, 19] on img at bounding box center [14, 14] width 15 height 15
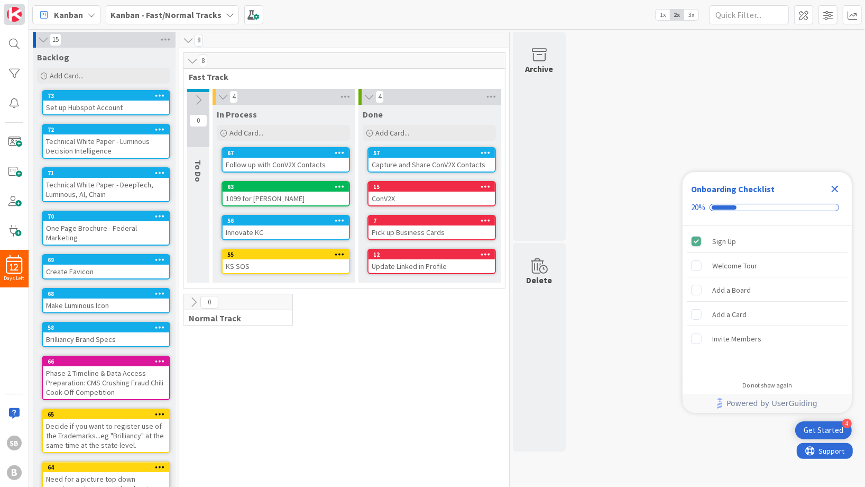
click at [16, 14] on img at bounding box center [14, 14] width 15 height 15
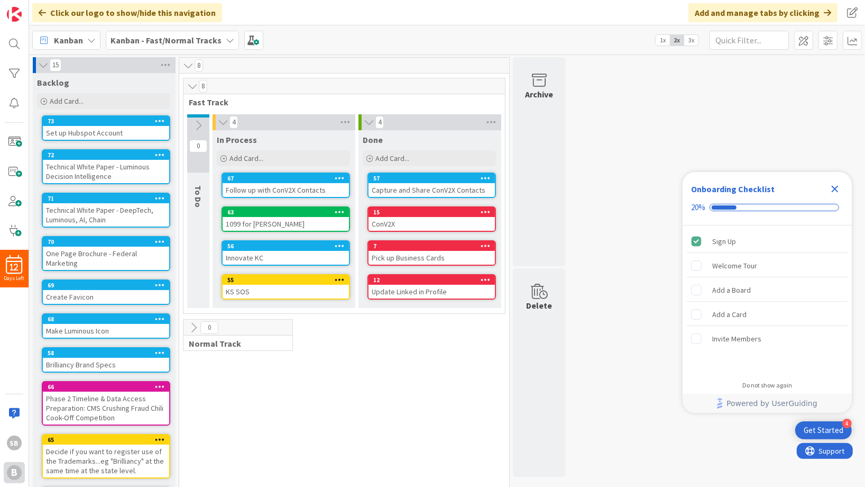
click at [15, 473] on div "B" at bounding box center [14, 472] width 15 height 15
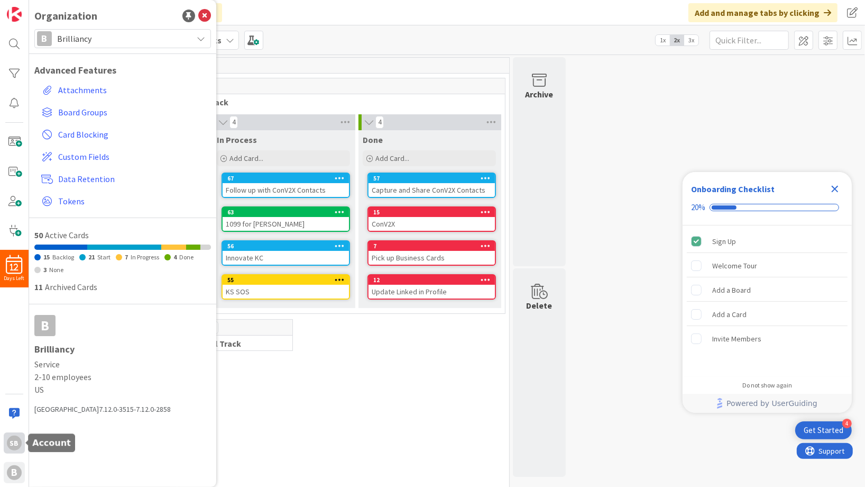
click at [15, 446] on div "SB" at bounding box center [14, 442] width 15 height 15
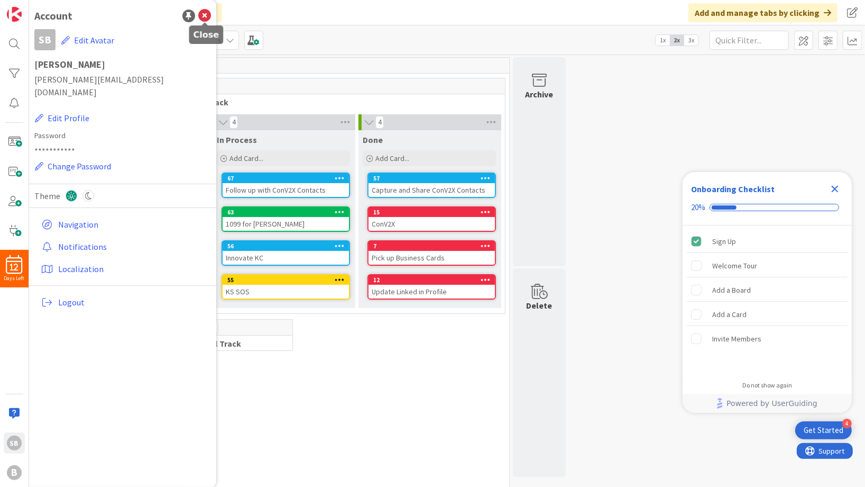
click at [203, 20] on icon at bounding box center [204, 16] width 13 height 13
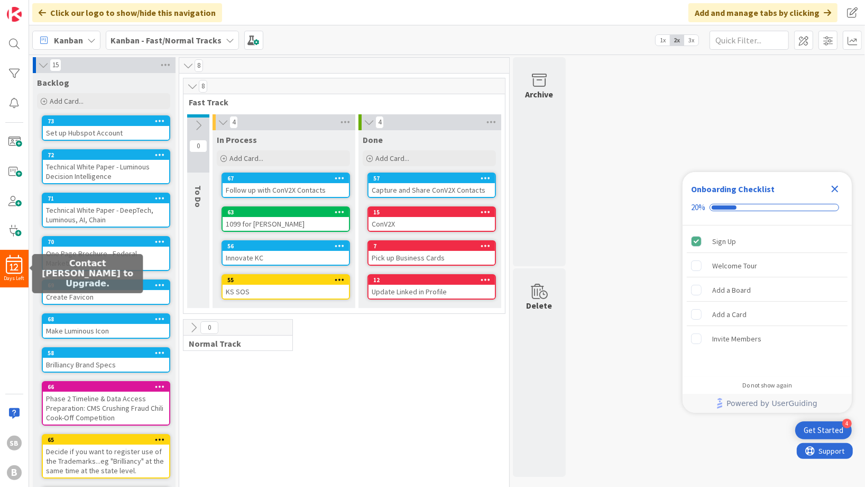
click at [10, 268] on div "12" at bounding box center [14, 264] width 29 height 19
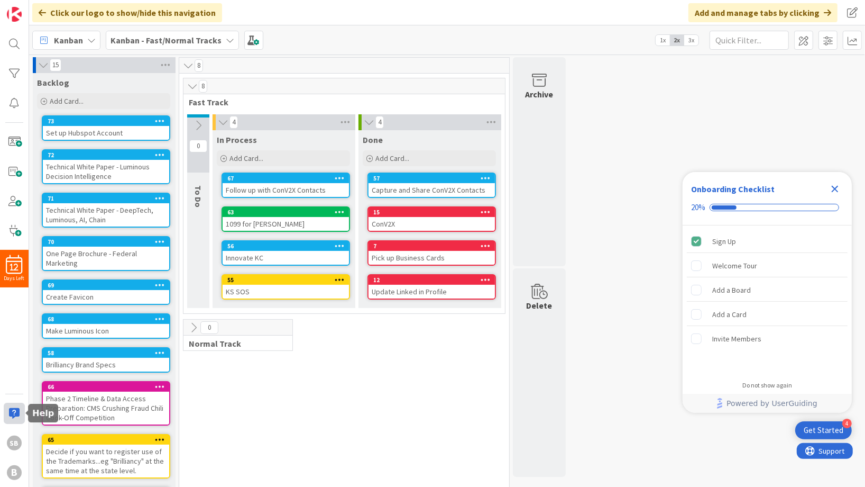
click at [17, 415] on div at bounding box center [14, 413] width 21 height 21
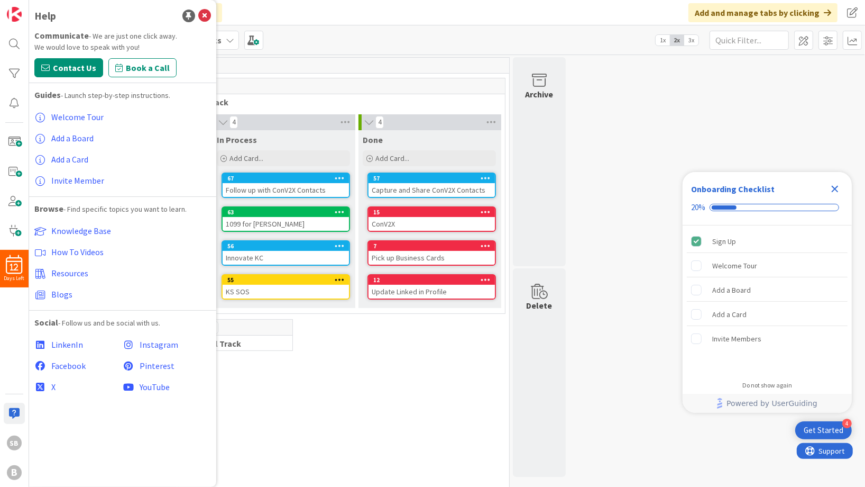
click at [377, 381] on div "8 Fast Track 0 To Do 4 In Process Add Card... 67 Follow up with ConV2X Contacts…" at bounding box center [344, 316] width 326 height 477
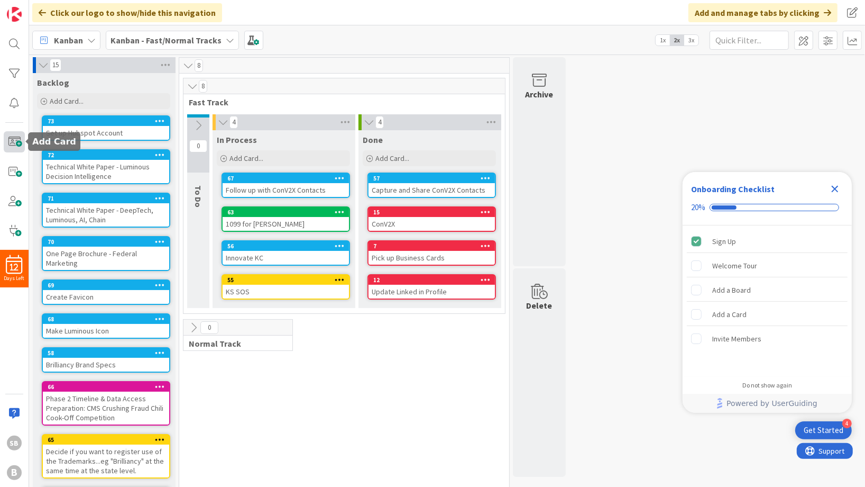
click at [14, 143] on span at bounding box center [14, 141] width 21 height 21
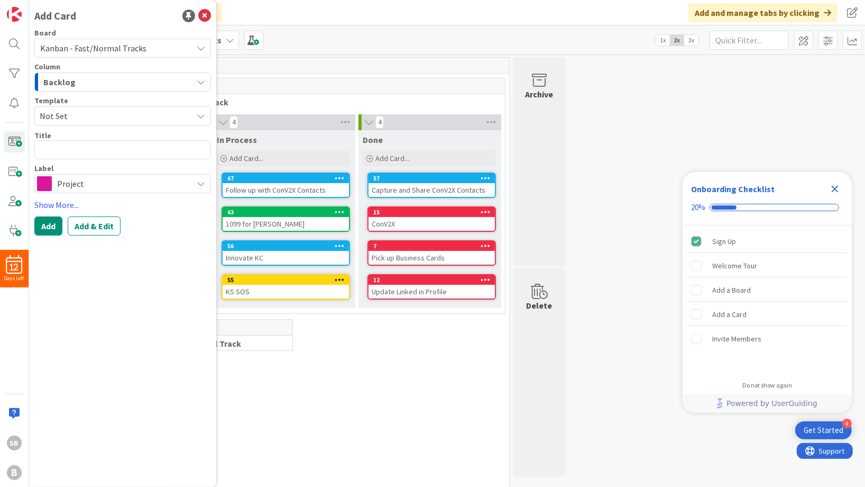
type textarea "x"
type textarea "G"
type textarea "x"
type textarea "Ge"
type textarea "x"
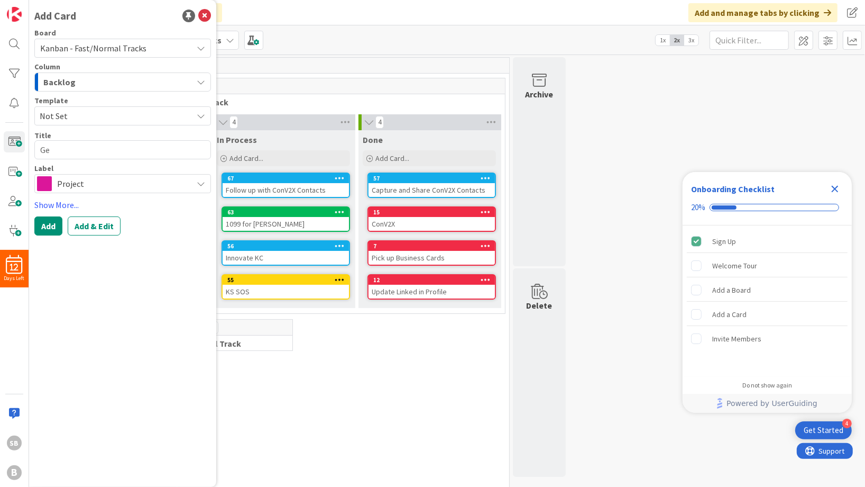
type textarea "Get"
type textarea "x"
type textarea "Get"
type textarea "x"
type textarea "Get P"
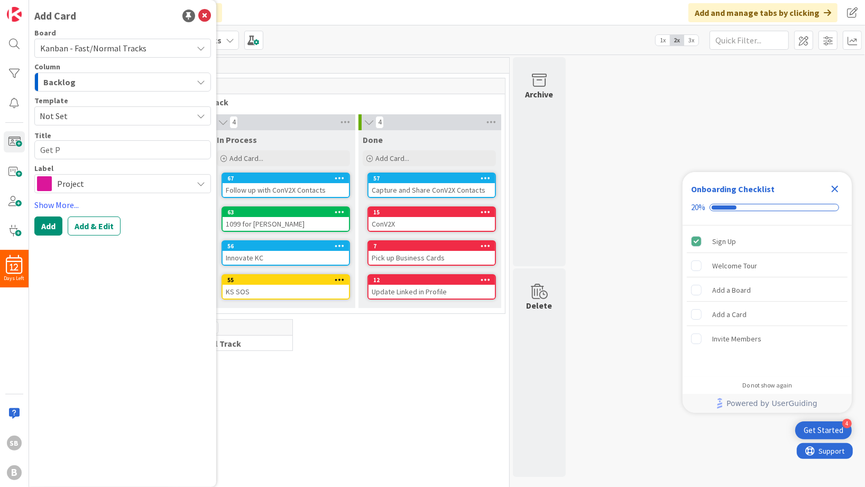
type textarea "x"
type textarea "Get Pr"
type textarea "x"
type textarea "Get Pri"
type textarea "x"
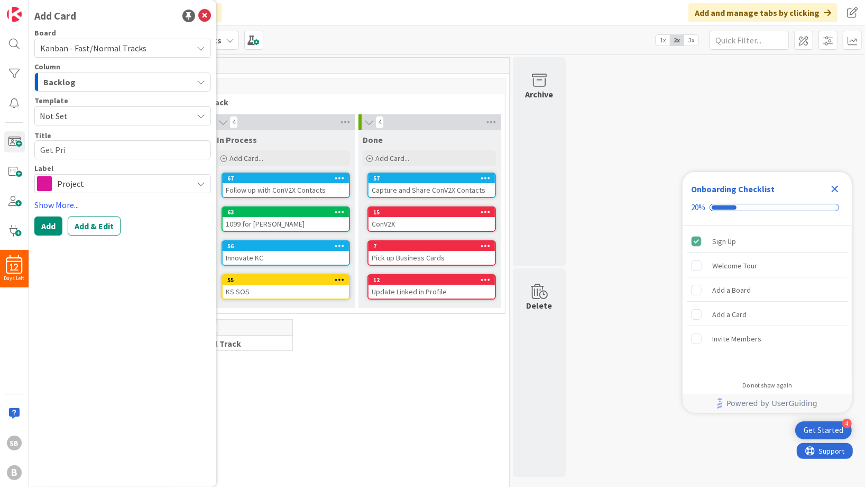
type textarea "Get Pric"
type textarea "x"
type textarea "Get Prici"
type textarea "x"
type textarea "Get Pricin"
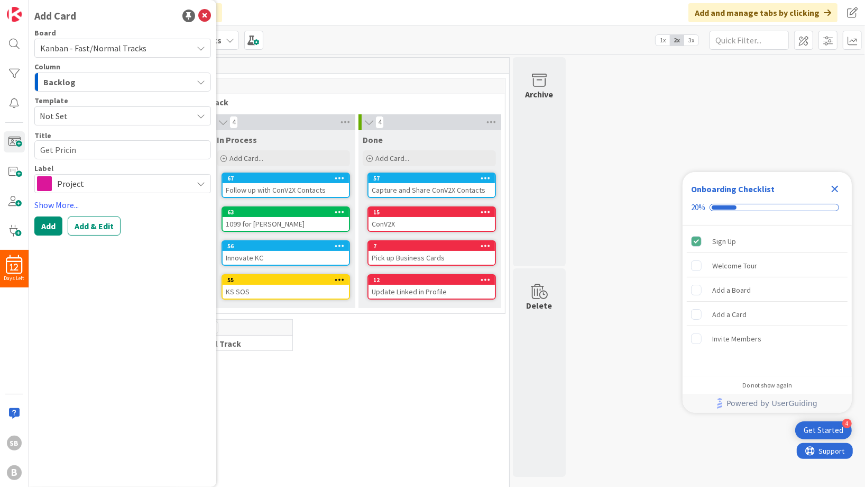
type textarea "x"
type textarea "Get Pricing"
type textarea "x"
type textarea "Get Pricing"
type textarea "x"
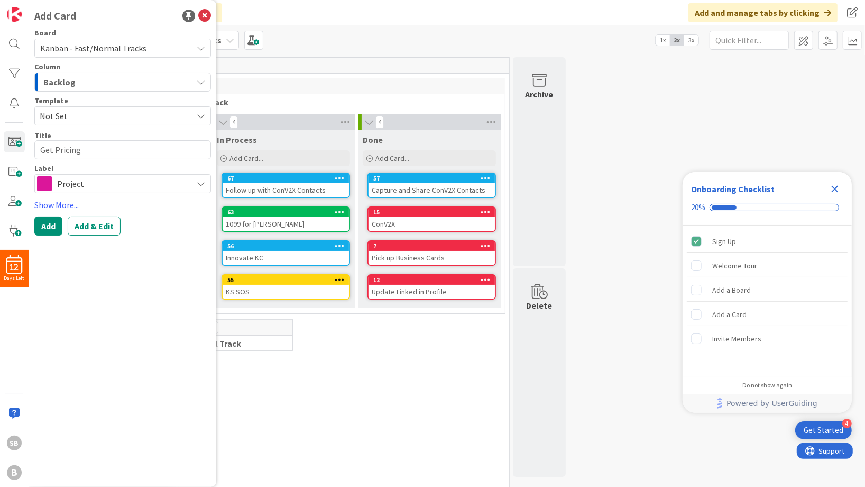
type textarea "Get Pricing o"
type textarea "x"
type textarea "Get Pricing on"
type textarea "x"
type textarea "Get Pricing on"
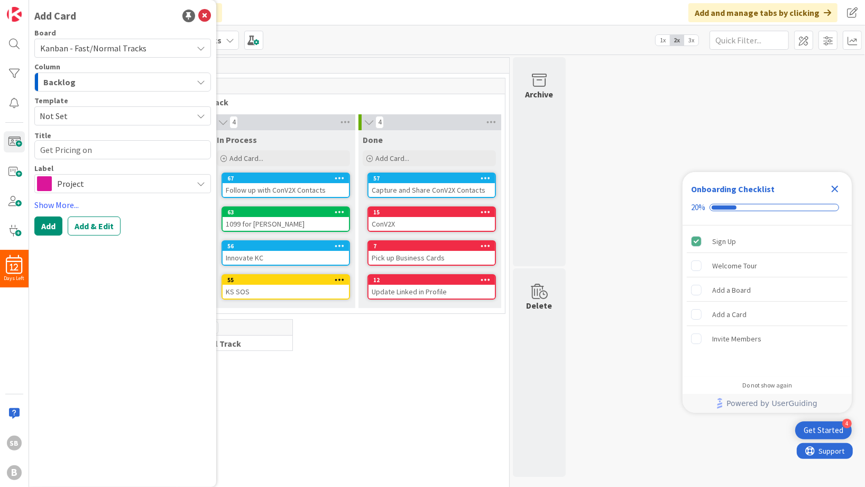
type textarea "x"
type textarea "Get Pricing on K"
type textarea "x"
type textarea "Get Pricing on Ka"
type textarea "x"
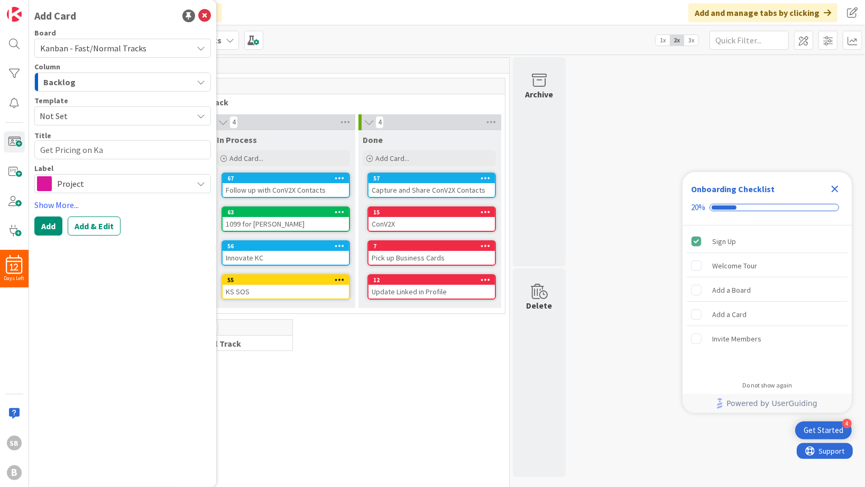
type textarea "Get Pricing on Kan"
type textarea "x"
type textarea "Get Pricing on Kanb"
type textarea "x"
type textarea "Get Pricing on Kanba"
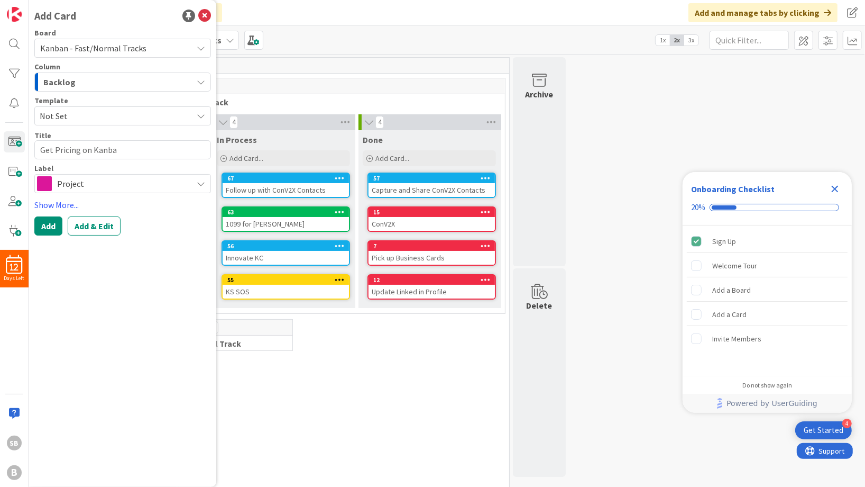
type textarea "x"
type textarea "Get Pricing on Kanban"
type textarea "x"
type textarea "Get Pricing on Kanbans"
type textarea "x"
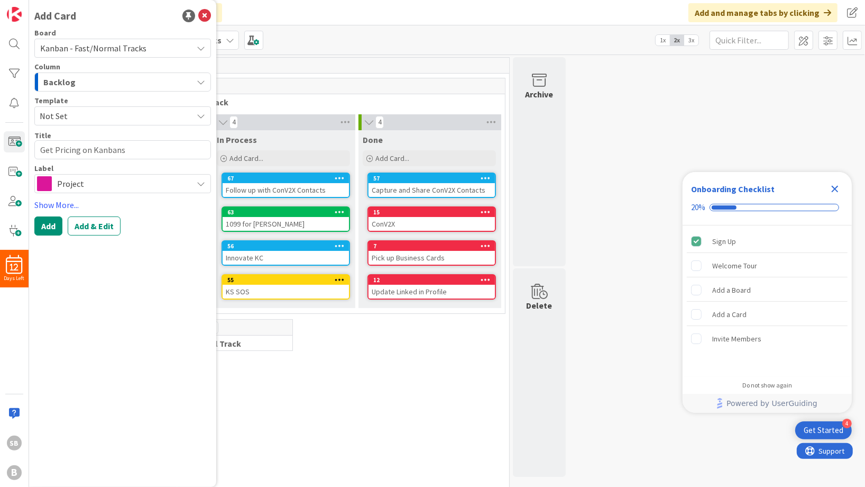
type textarea "Get Pricing on Kanbanso"
type textarea "x"
type textarea "Get Pricing on Kanbans"
type textarea "x"
type textarea "Get Pricing on Kanban"
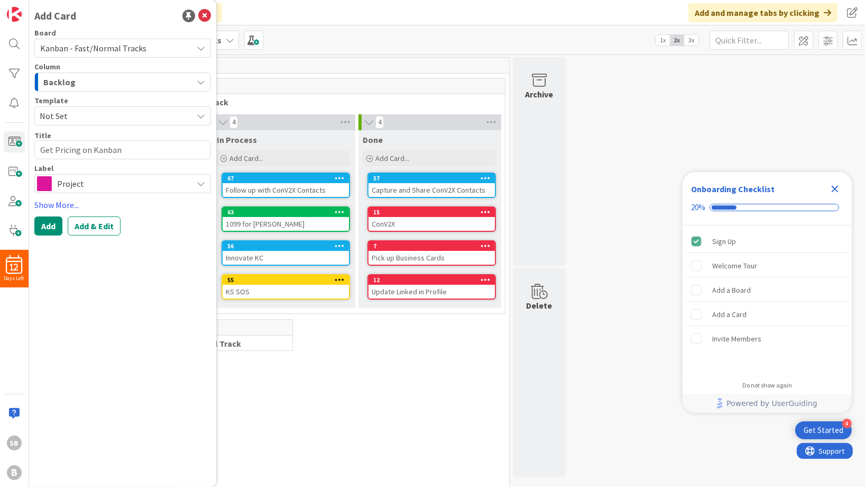
type textarea "x"
type textarea "Get Pricing on Kanbana"
type textarea "x"
type textarea "Get Pricing on Kanban"
type textarea "x"
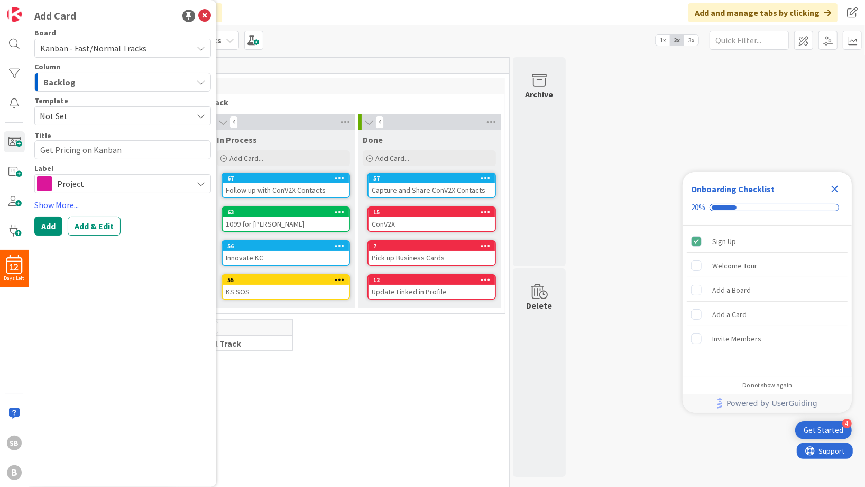
type textarea "Get Pricing on Kanbans"
type textarea "x"
type textarea "Get Pricing on Kanbanso"
type textarea "x"
type textarea "Get Pricing on Kanbans"
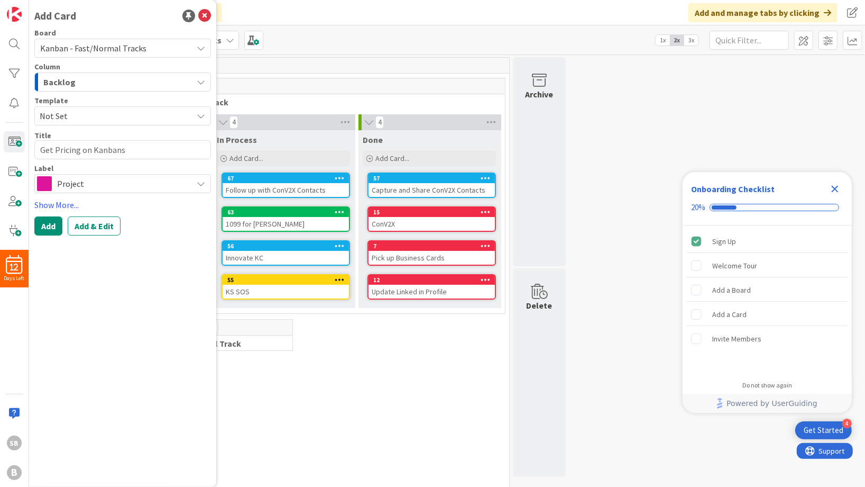
type textarea "x"
type textarea "Get Pricing on [GEOGRAPHIC_DATA]"
type textarea "x"
type textarea "Get Pricing on [GEOGRAPHIC_DATA]"
type textarea "x"
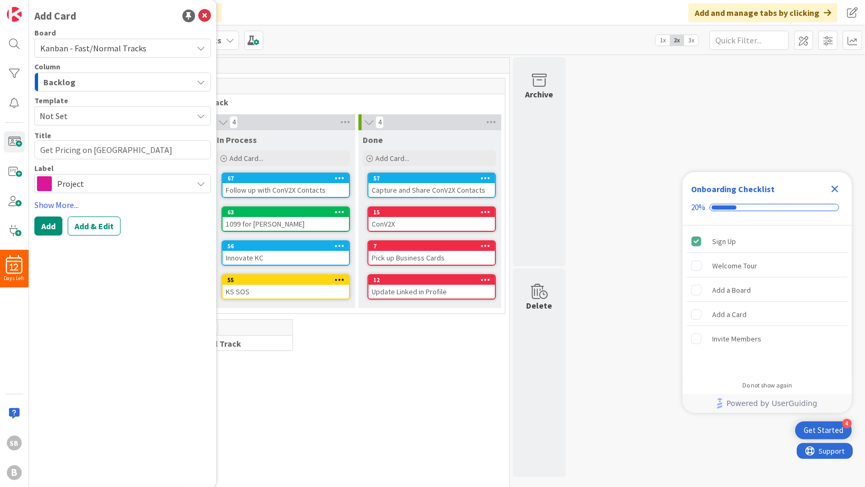
type textarea "Get Pricing on [GEOGRAPHIC_DATA]"
type textarea "x"
type textarea "Get Pricing on Kanbanszon4"
type textarea "x"
type textarea "Get Pricing on [GEOGRAPHIC_DATA]"
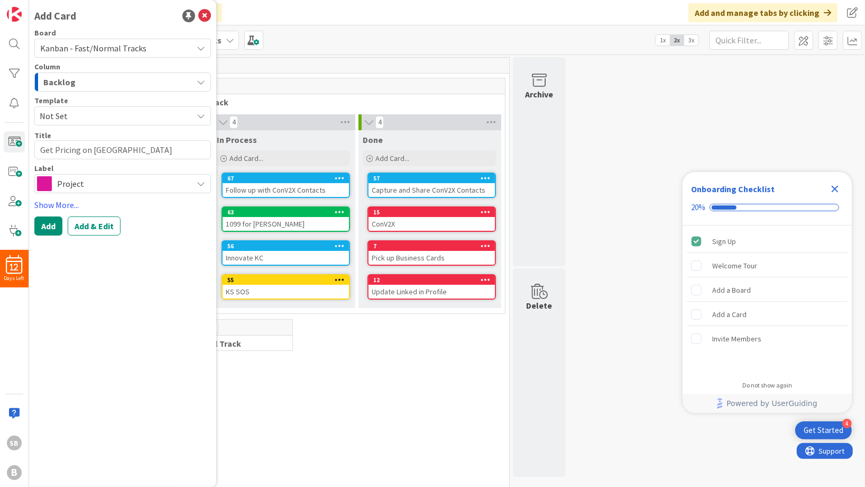
type textarea "x"
type textarea "Get Pricing on Kanbanszone"
click at [123, 149] on textarea "Get Pricing on Kanbanszone" at bounding box center [122, 149] width 177 height 19
type textarea "x"
type textarea "Get Pricing on Kanbanzone"
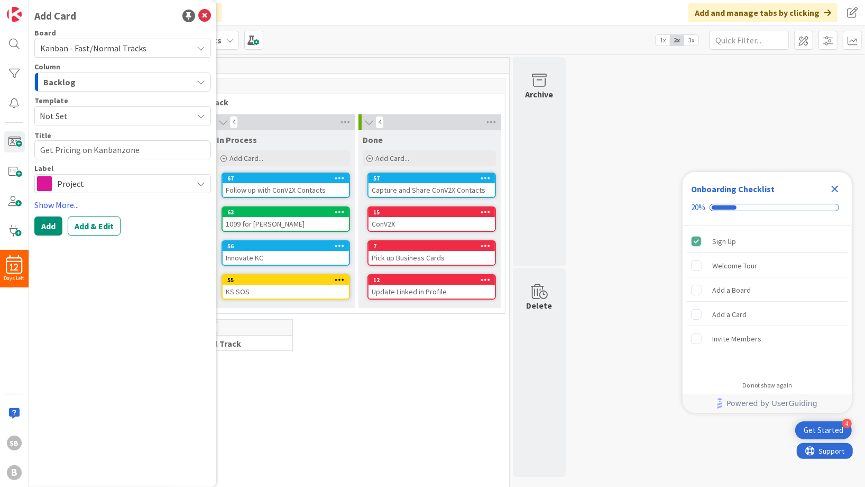
click at [122, 149] on textarea "Get Pricing on Kanbanzone" at bounding box center [122, 149] width 177 height 19
type textarea "x"
type textarea "Get Pricing on Kanbanone"
type textarea "x"
click at [159, 145] on textarea "Get Pricing on KanbanZone" at bounding box center [122, 149] width 177 height 19
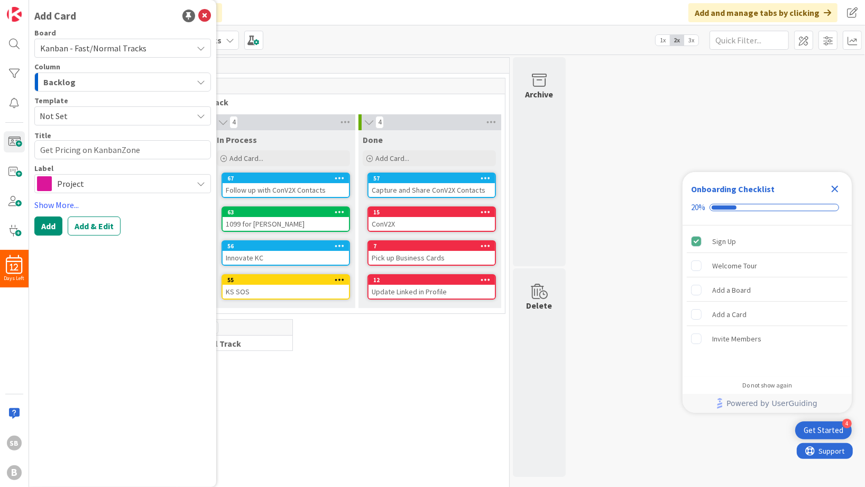
type textarea "Get Pricing on KanbanZone"
click at [120, 182] on span "Project" at bounding box center [122, 183] width 130 height 15
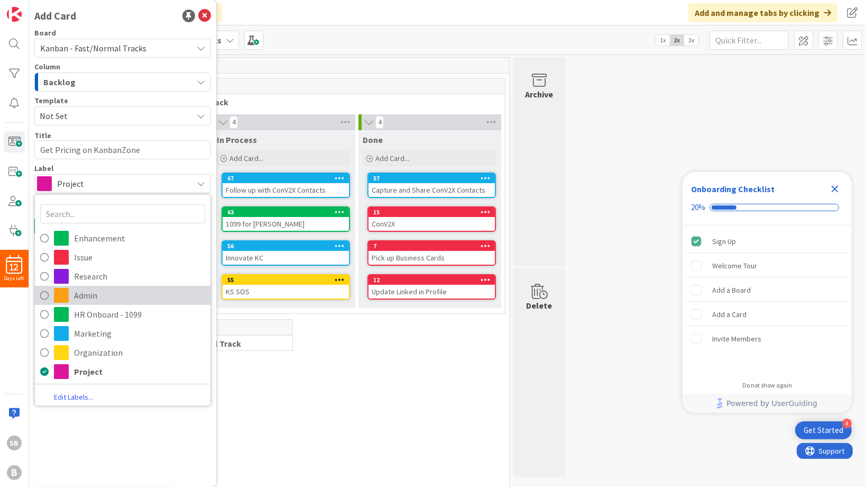
click at [104, 294] on span "Admin" at bounding box center [139, 295] width 131 height 16
type textarea "x"
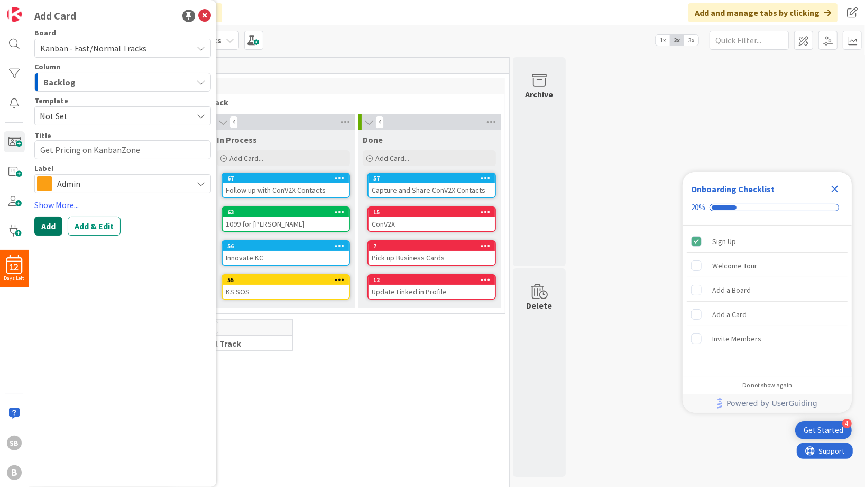
click at [45, 224] on button "Add" at bounding box center [48, 225] width 28 height 19
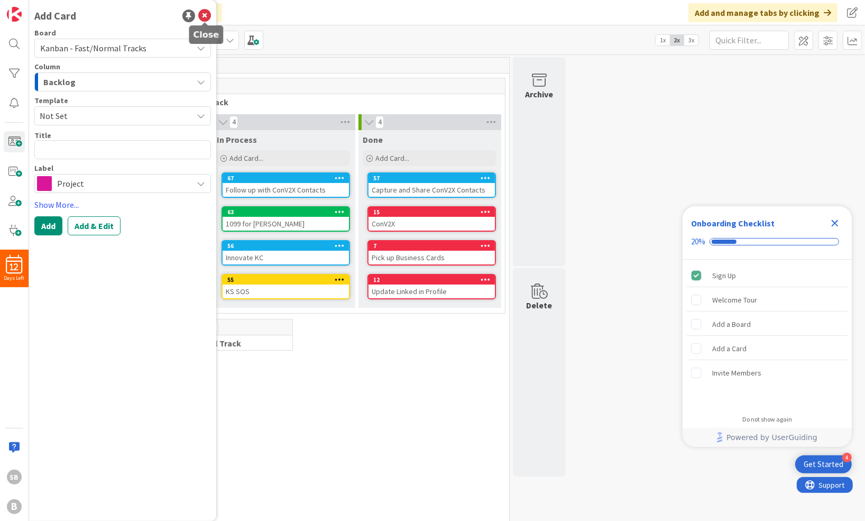
click at [207, 17] on icon at bounding box center [204, 16] width 13 height 13
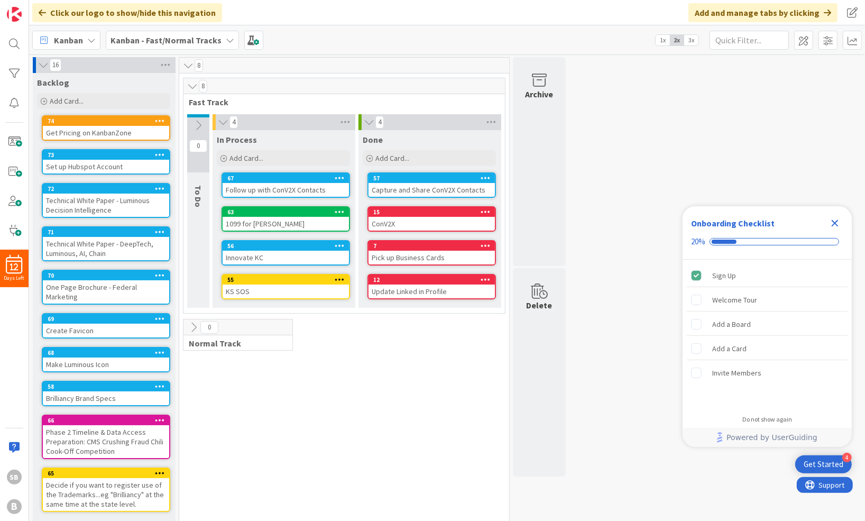
click at [605, 178] on div "16 Backlog Add Card... 74 Get Pricing on KanbanZone 73 Set up Hubspot Account 7…" at bounding box center [447, 304] width 832 height 494
click at [18, 19] on img at bounding box center [14, 14] width 15 height 15
